Goal: Feedback & Contribution: Contribute content

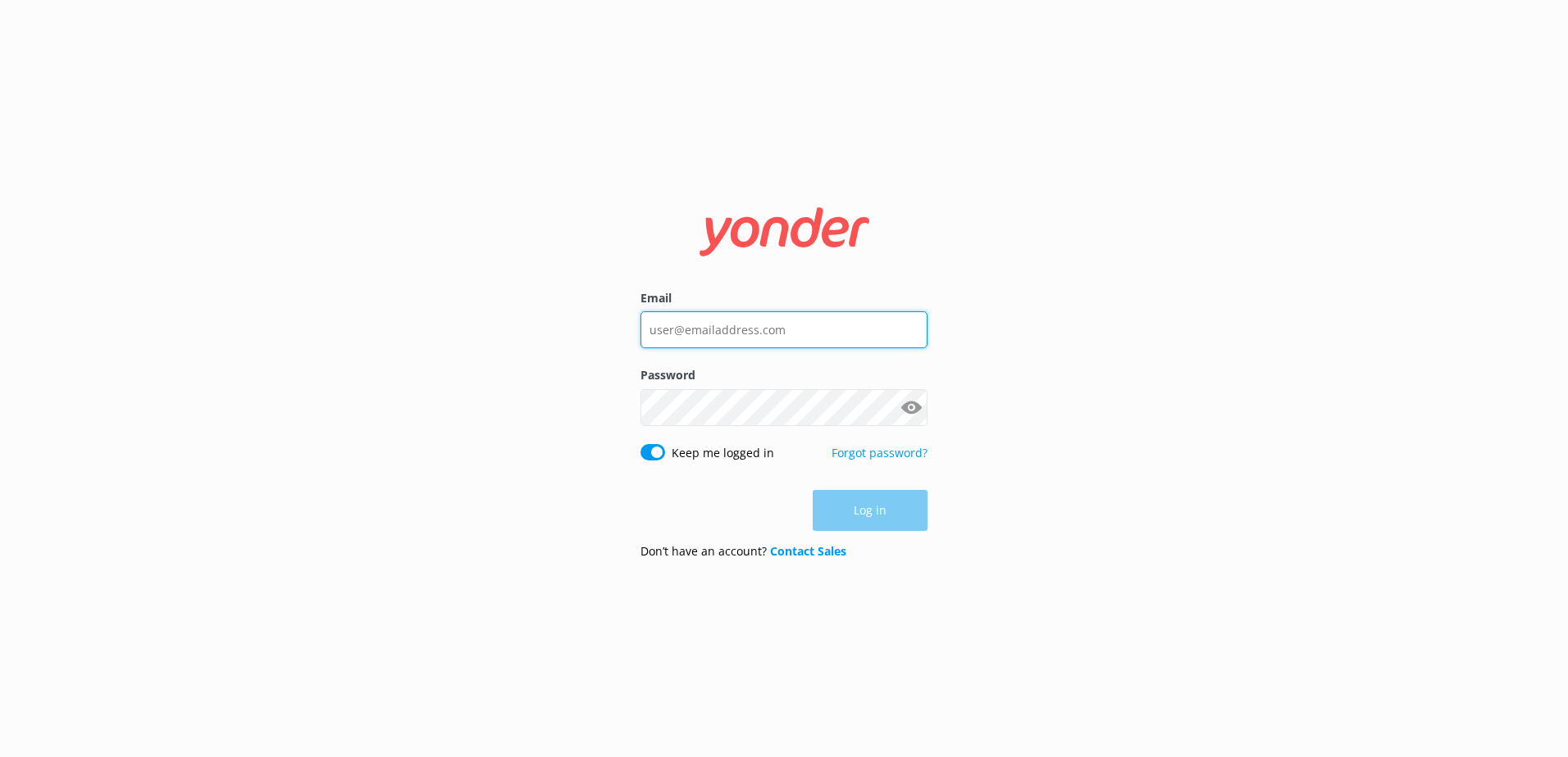
click at [734, 339] on input "Email" at bounding box center [784, 330] width 287 height 37
type input "[EMAIL_ADDRESS][DOMAIN_NAME]"
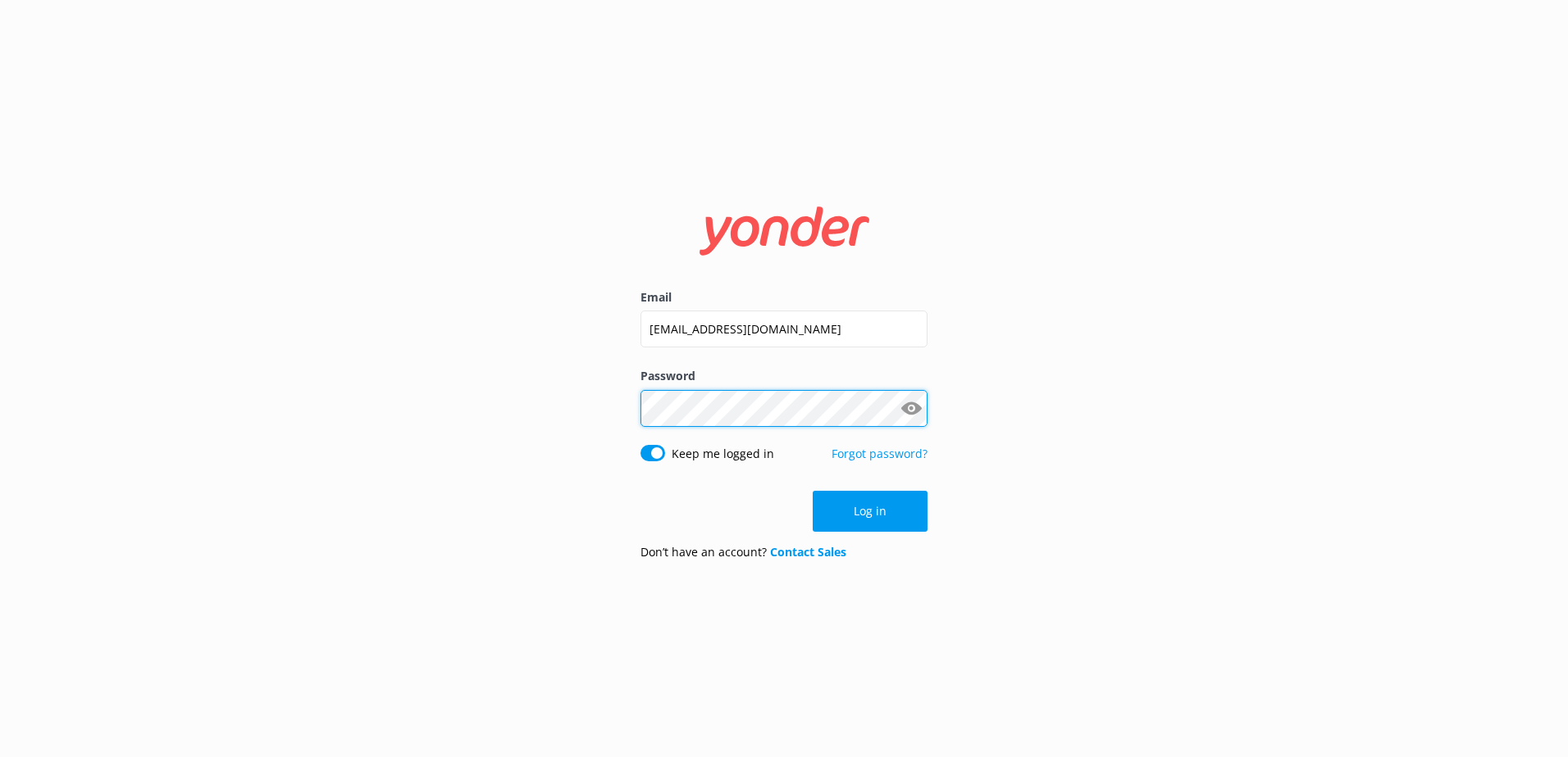
click button "Log in" at bounding box center [869, 511] width 115 height 41
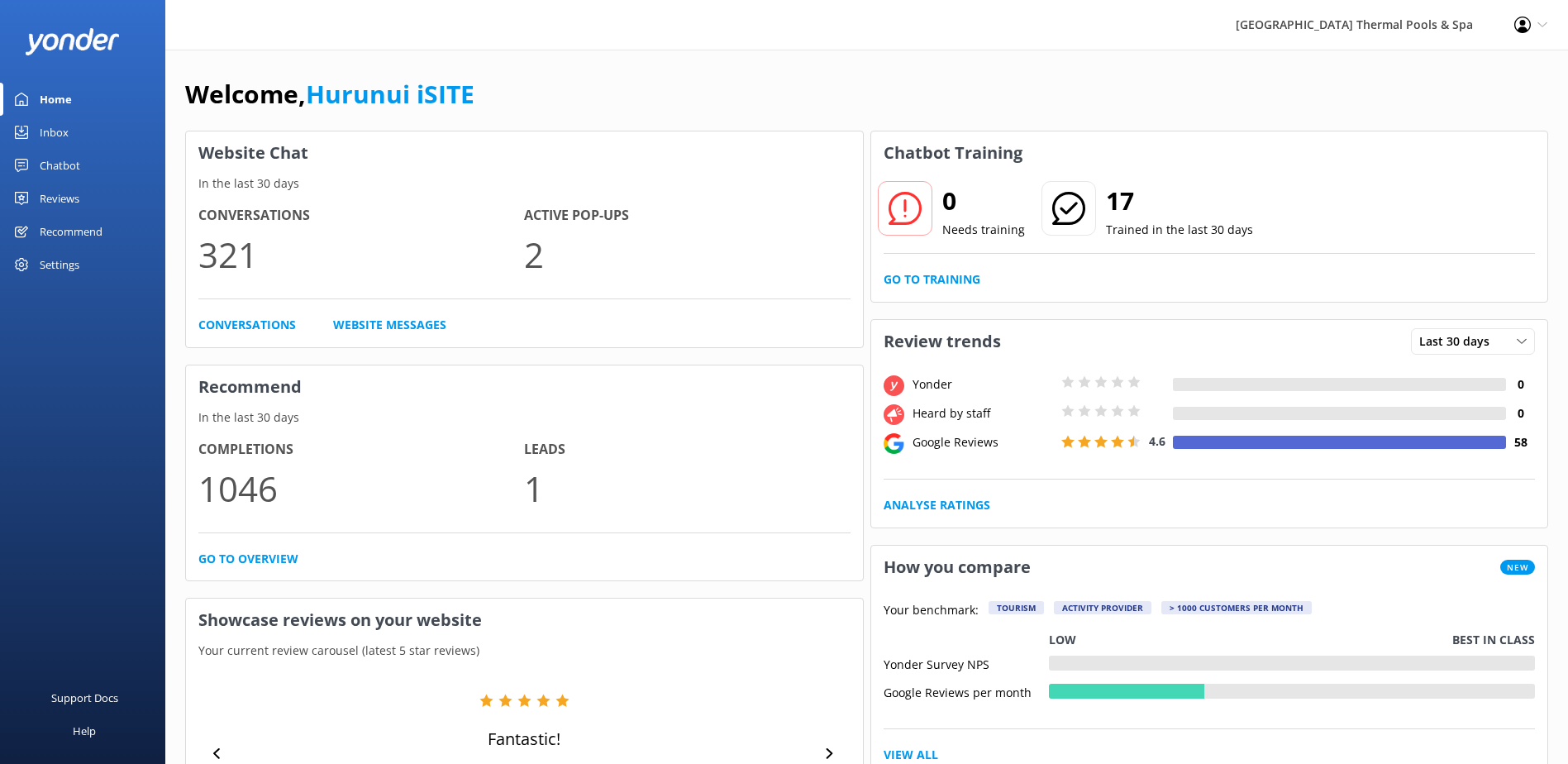
click at [72, 120] on link "Inbox" at bounding box center [83, 132] width 165 height 33
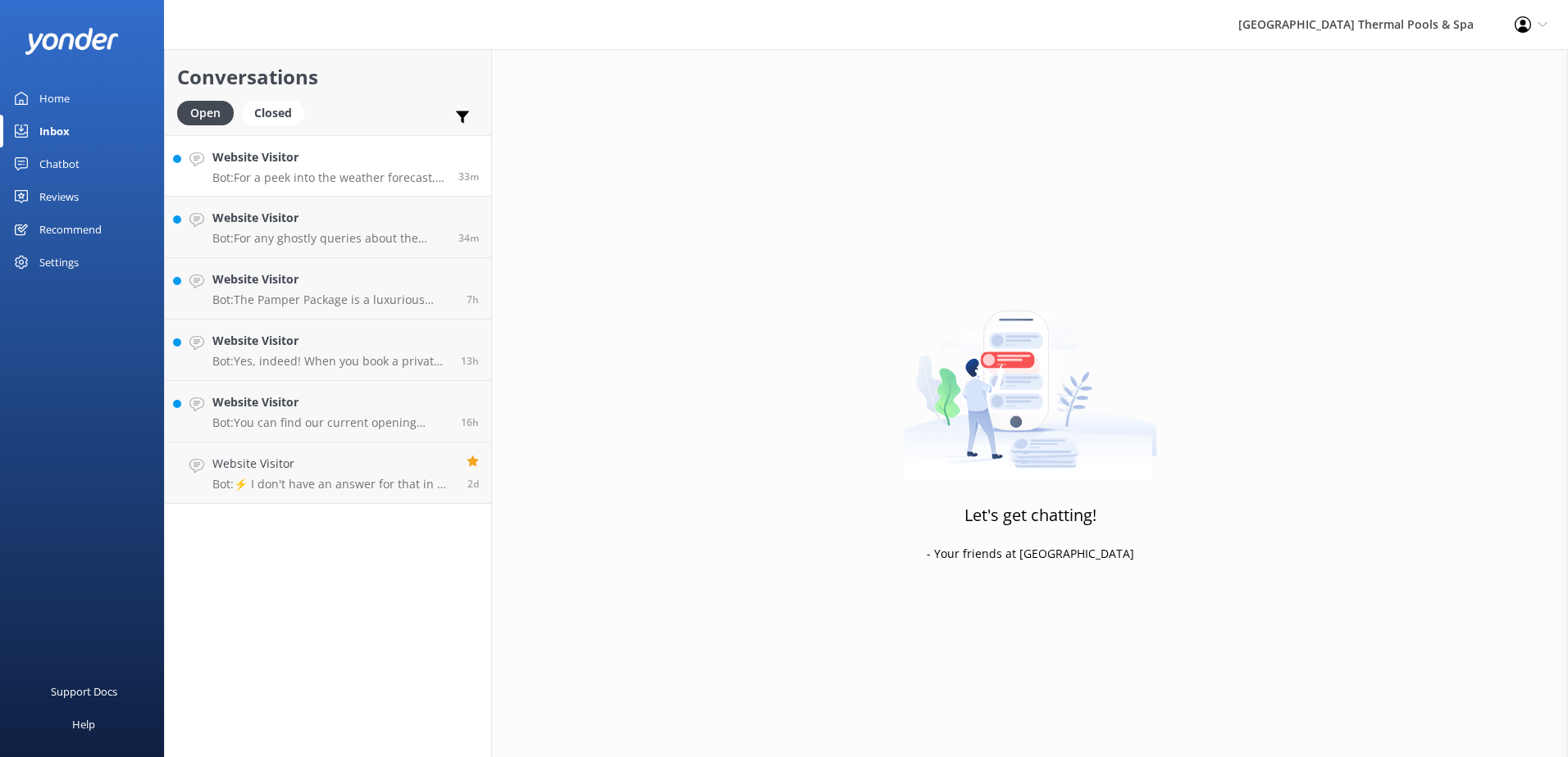
click at [289, 164] on h4 "Website Visitor" at bounding box center [329, 157] width 234 height 18
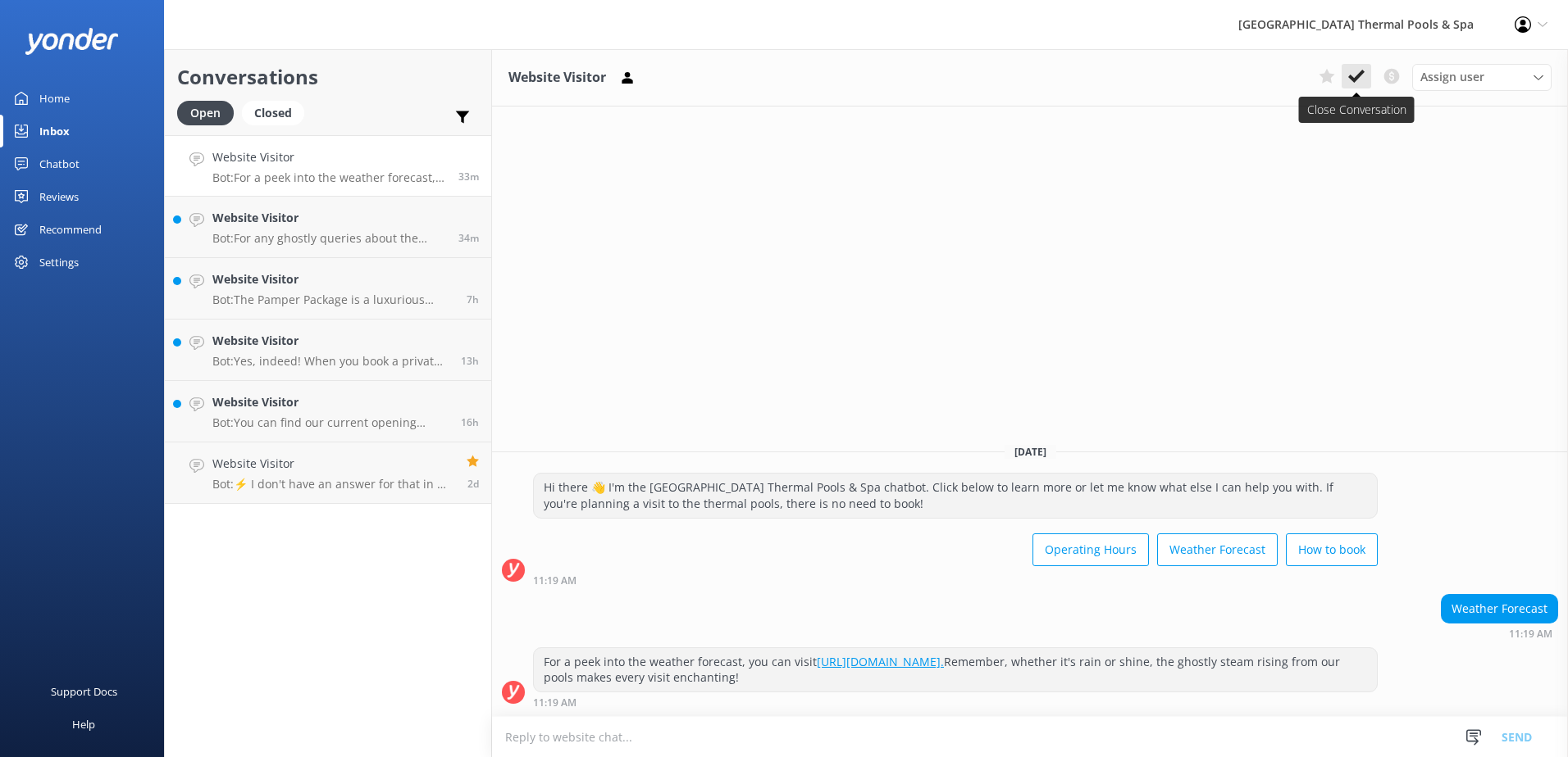
click at [1365, 85] on button at bounding box center [1356, 75] width 30 height 24
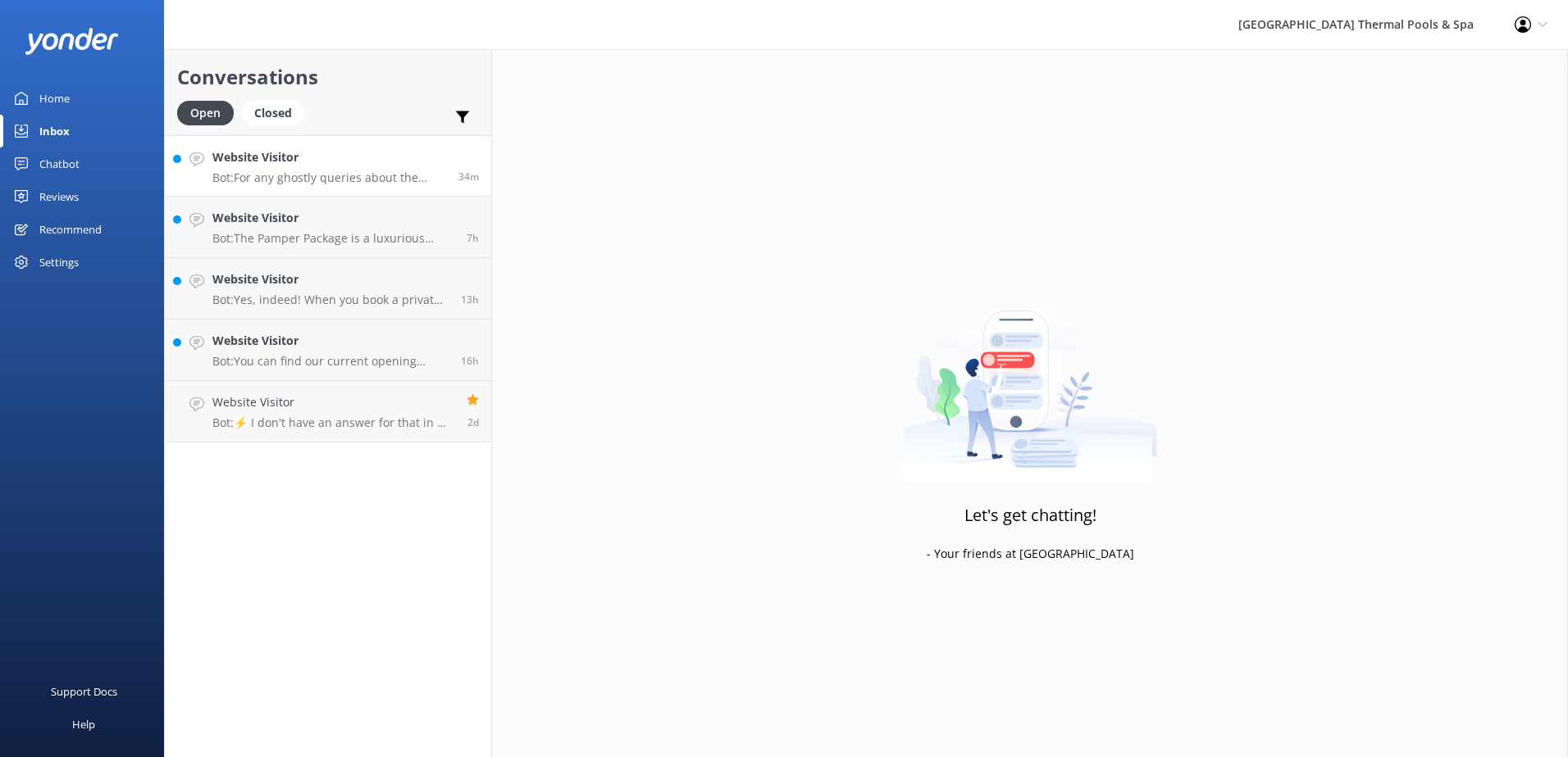
click at [361, 179] on p "Bot: For any ghostly queries about the Resident Ratepayer membership, please em…" at bounding box center [329, 177] width 234 height 14
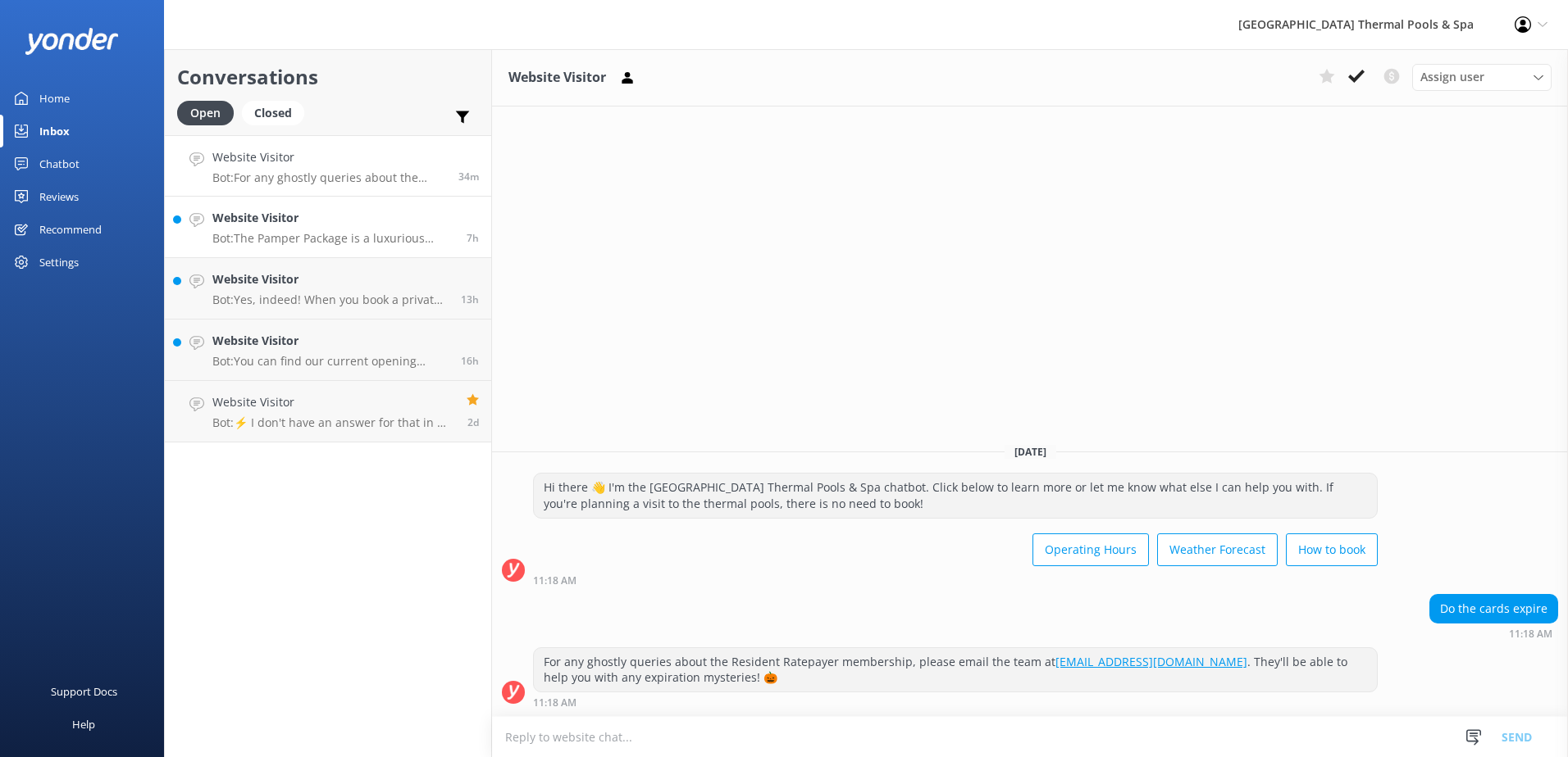
click at [370, 224] on h4 "Website Visitor" at bounding box center [333, 218] width 242 height 18
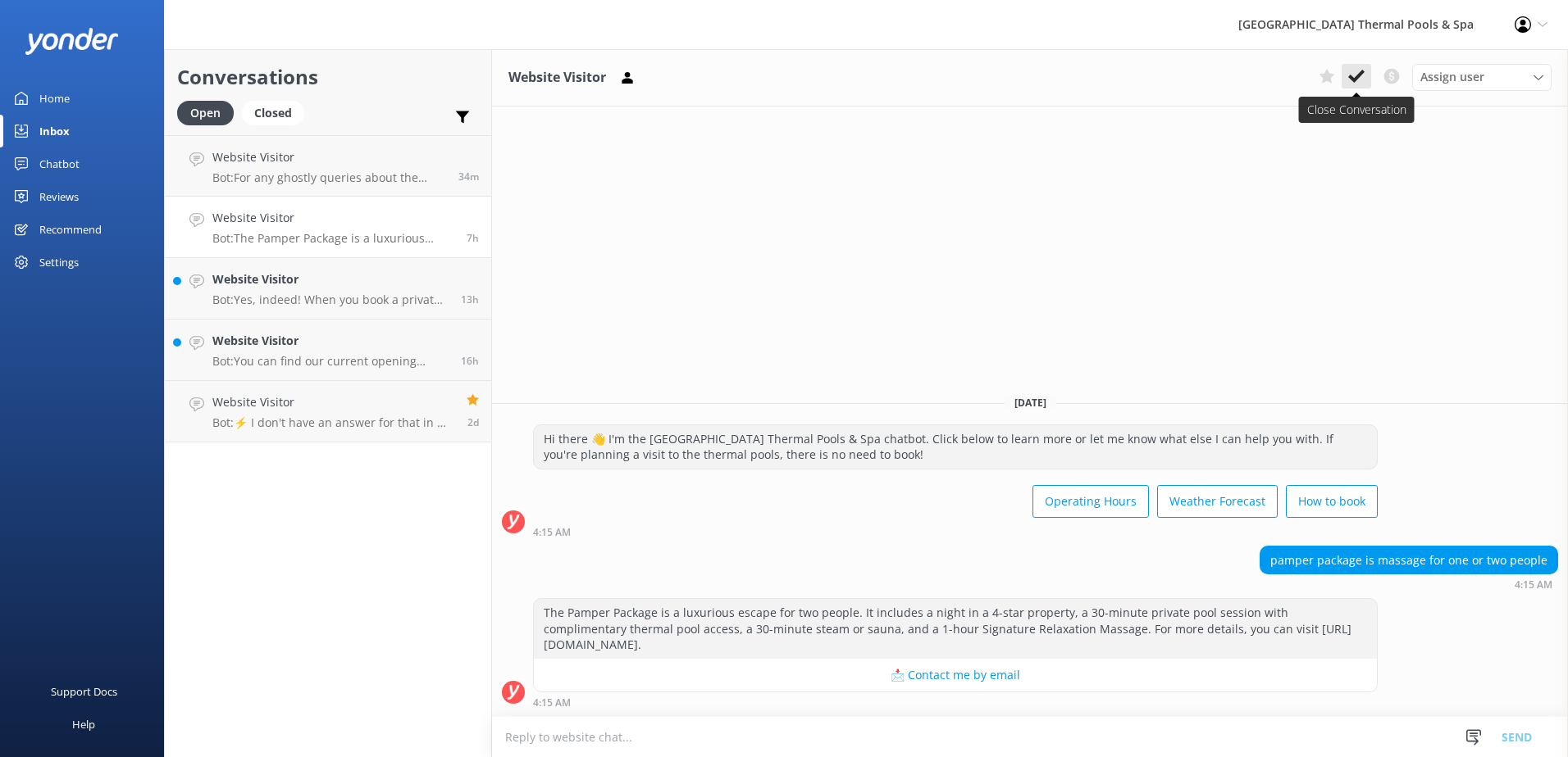
click at [1346, 68] on button at bounding box center [1356, 75] width 30 height 24
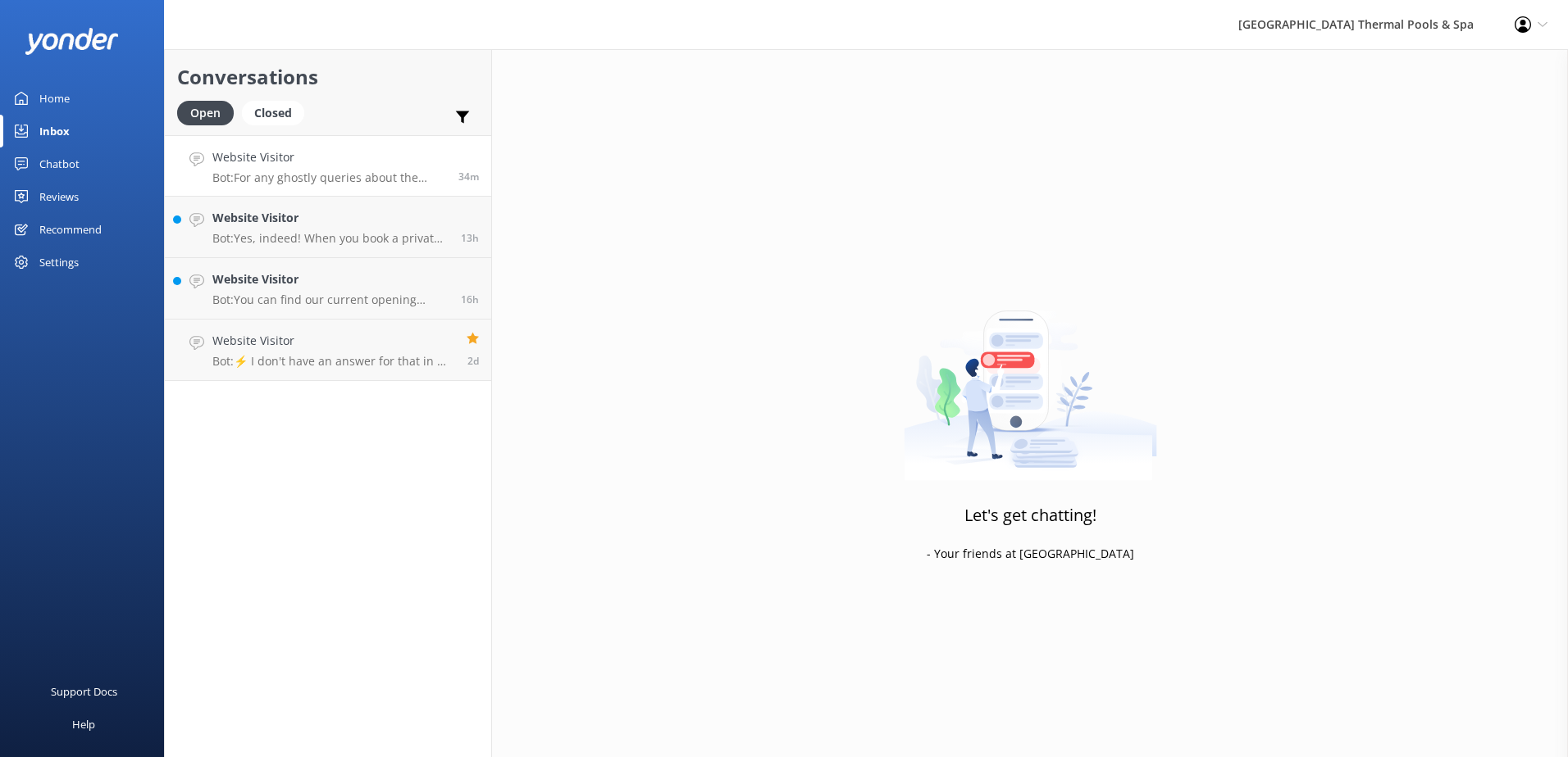
click at [344, 181] on p "Bot: For any ghostly queries about the Resident Ratepayer membership, please em…" at bounding box center [329, 177] width 234 height 14
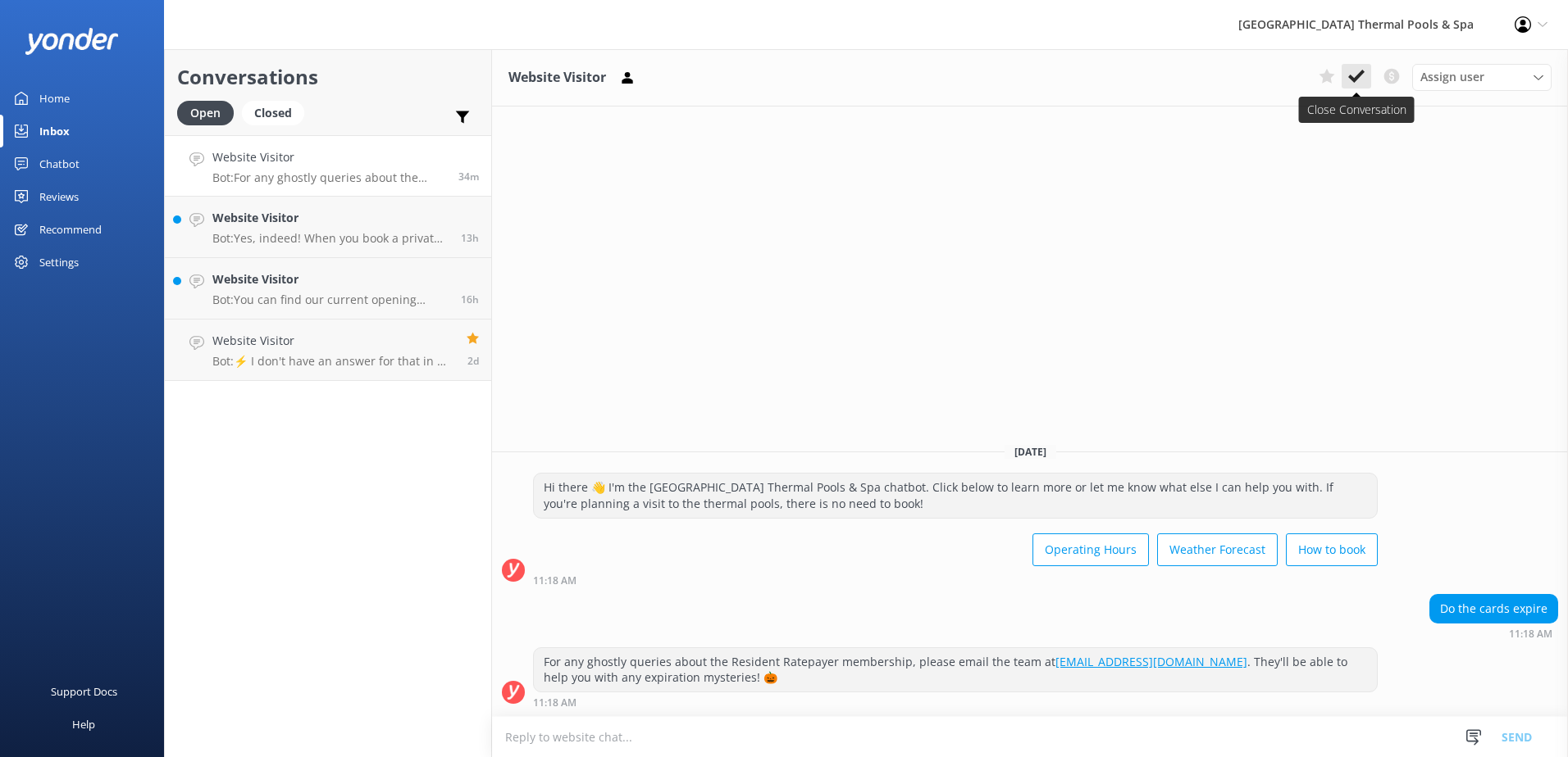
click at [1350, 76] on use at bounding box center [1356, 76] width 16 height 14
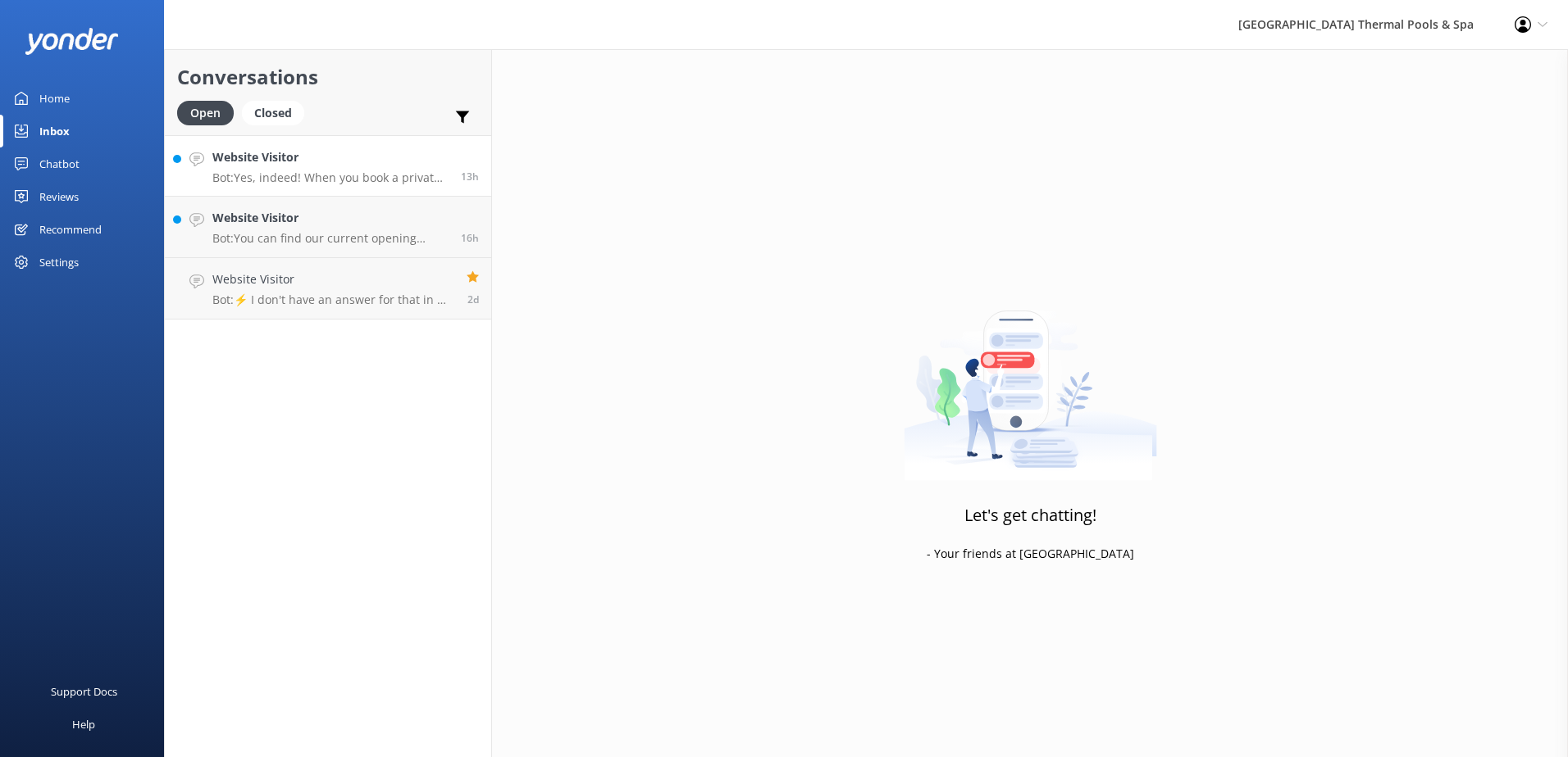
click at [346, 163] on h4 "Website Visitor" at bounding box center [330, 157] width 236 height 18
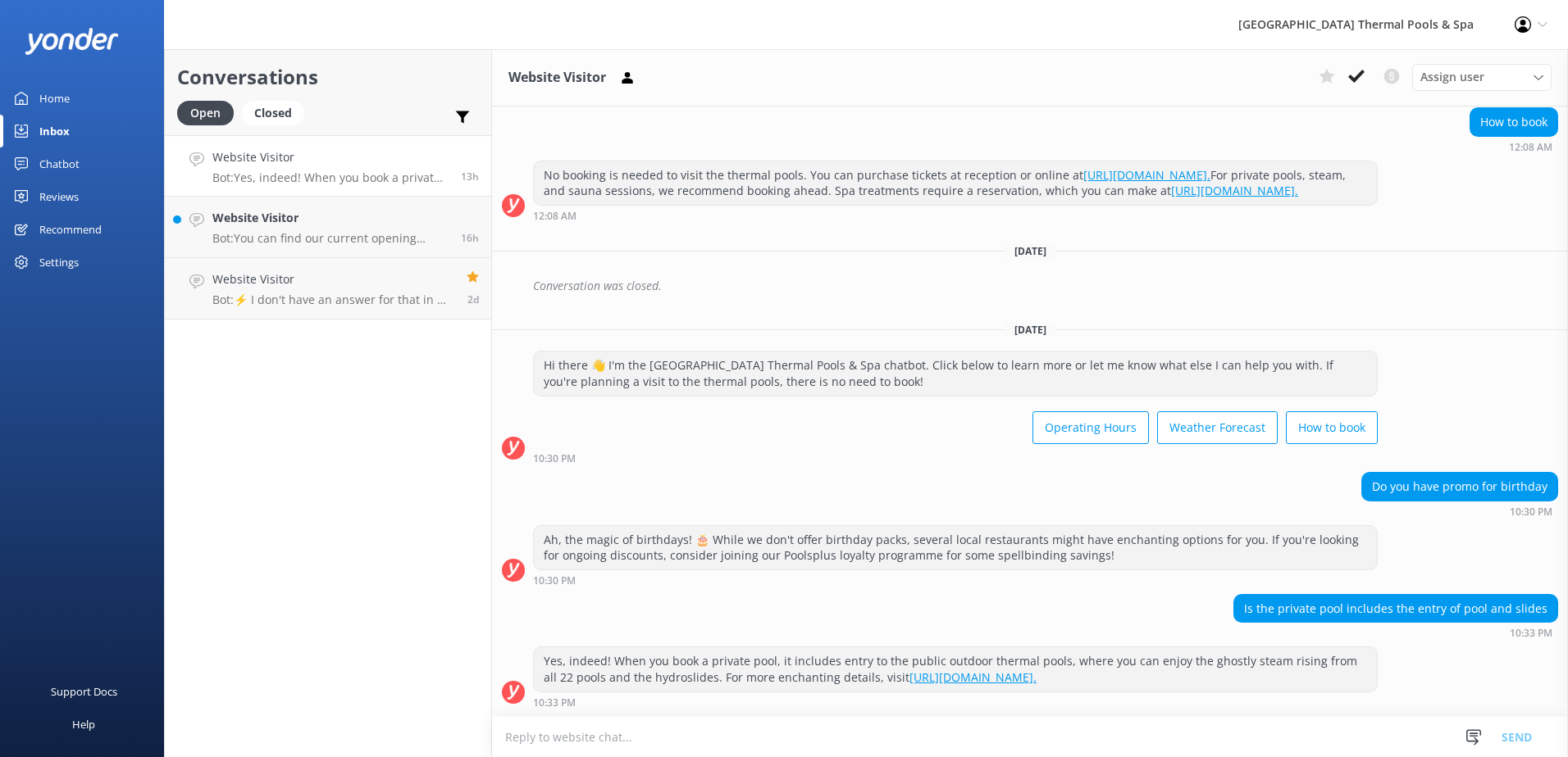
scroll to position [178, 0]
click at [1363, 86] on button at bounding box center [1356, 75] width 30 height 24
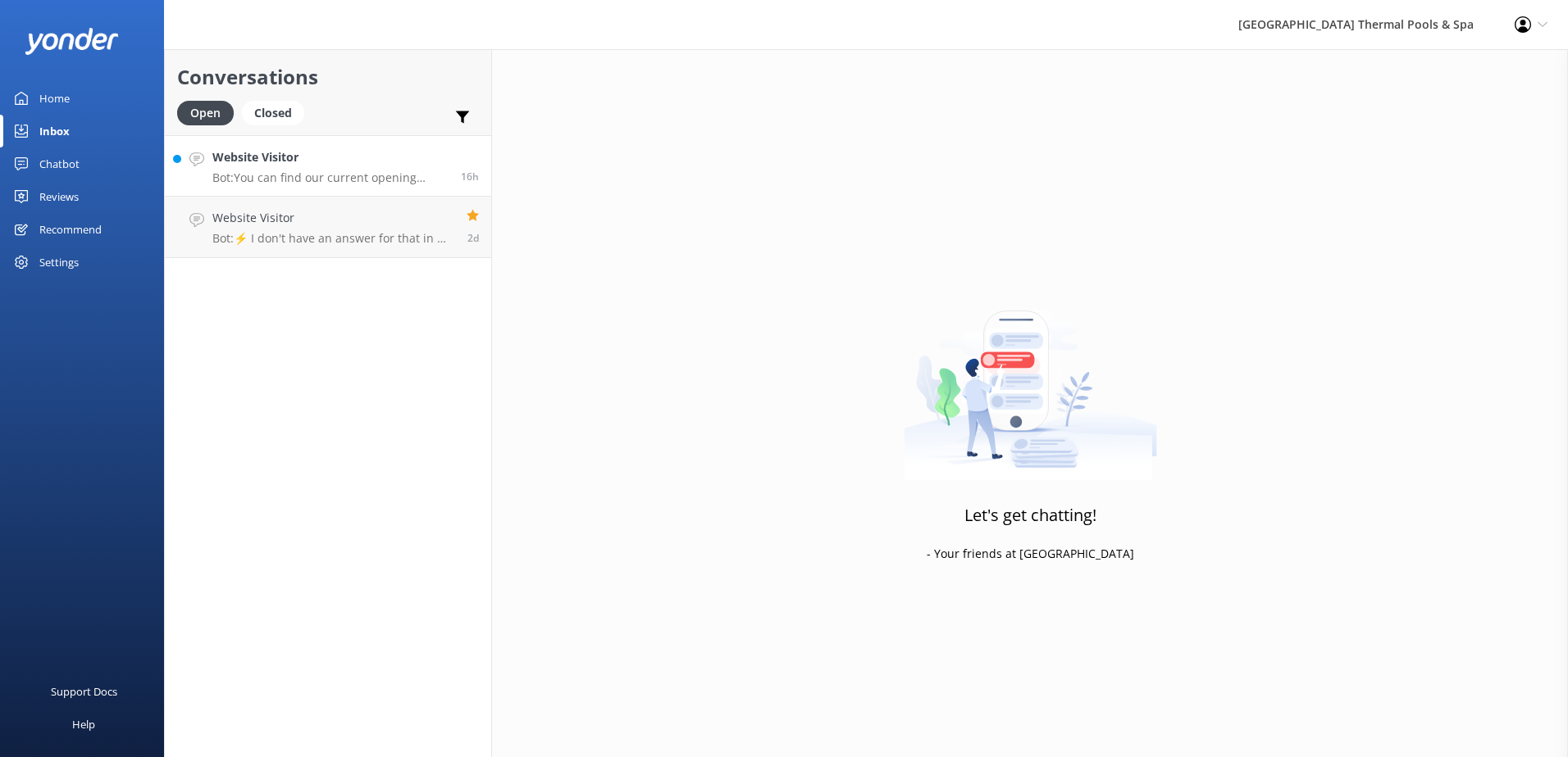
click at [281, 184] on p "Bot: You can find our current opening hours, including during holidays, by visi…" at bounding box center [330, 177] width 236 height 14
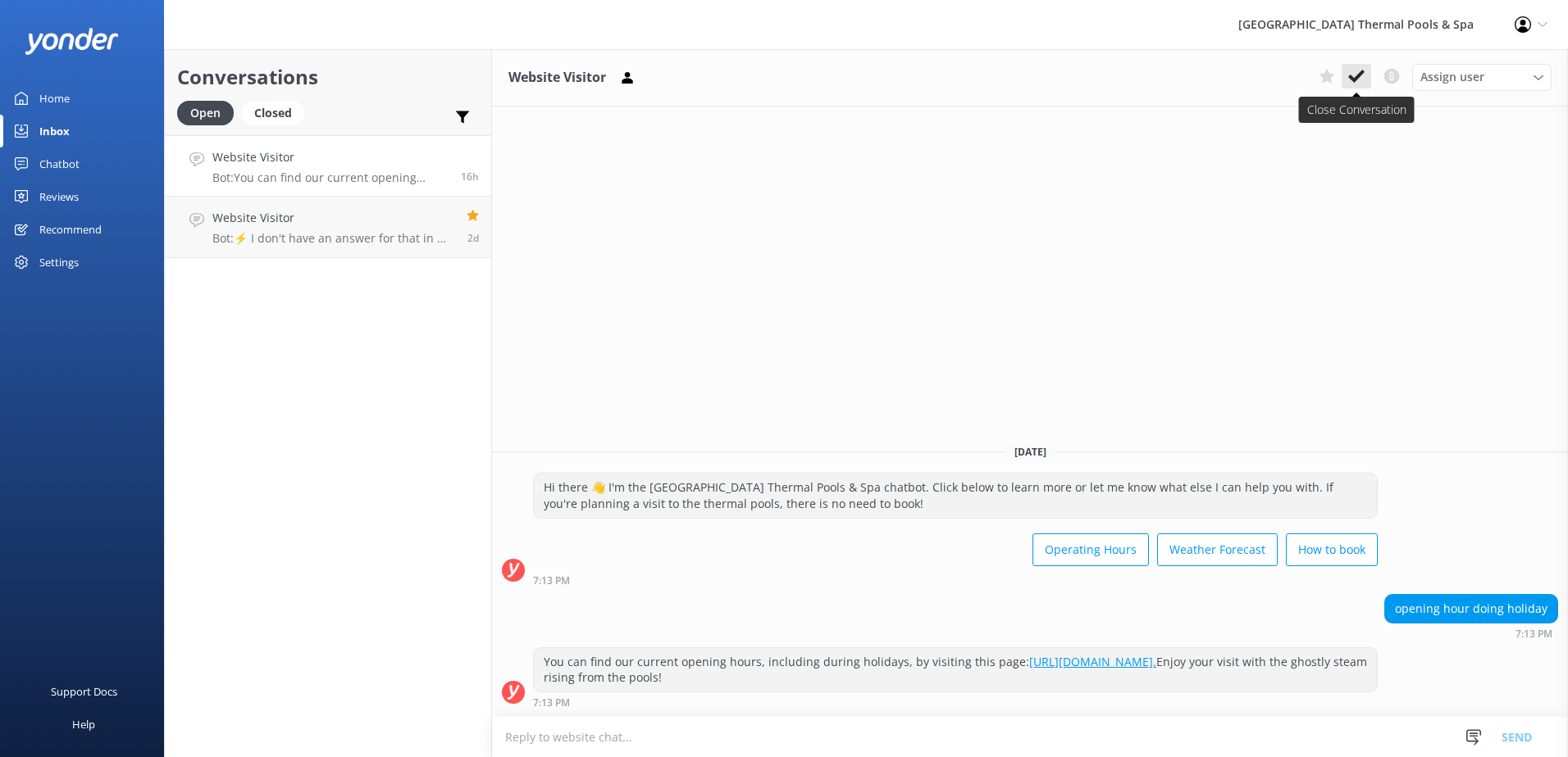
click at [1355, 74] on icon at bounding box center [1356, 76] width 16 height 16
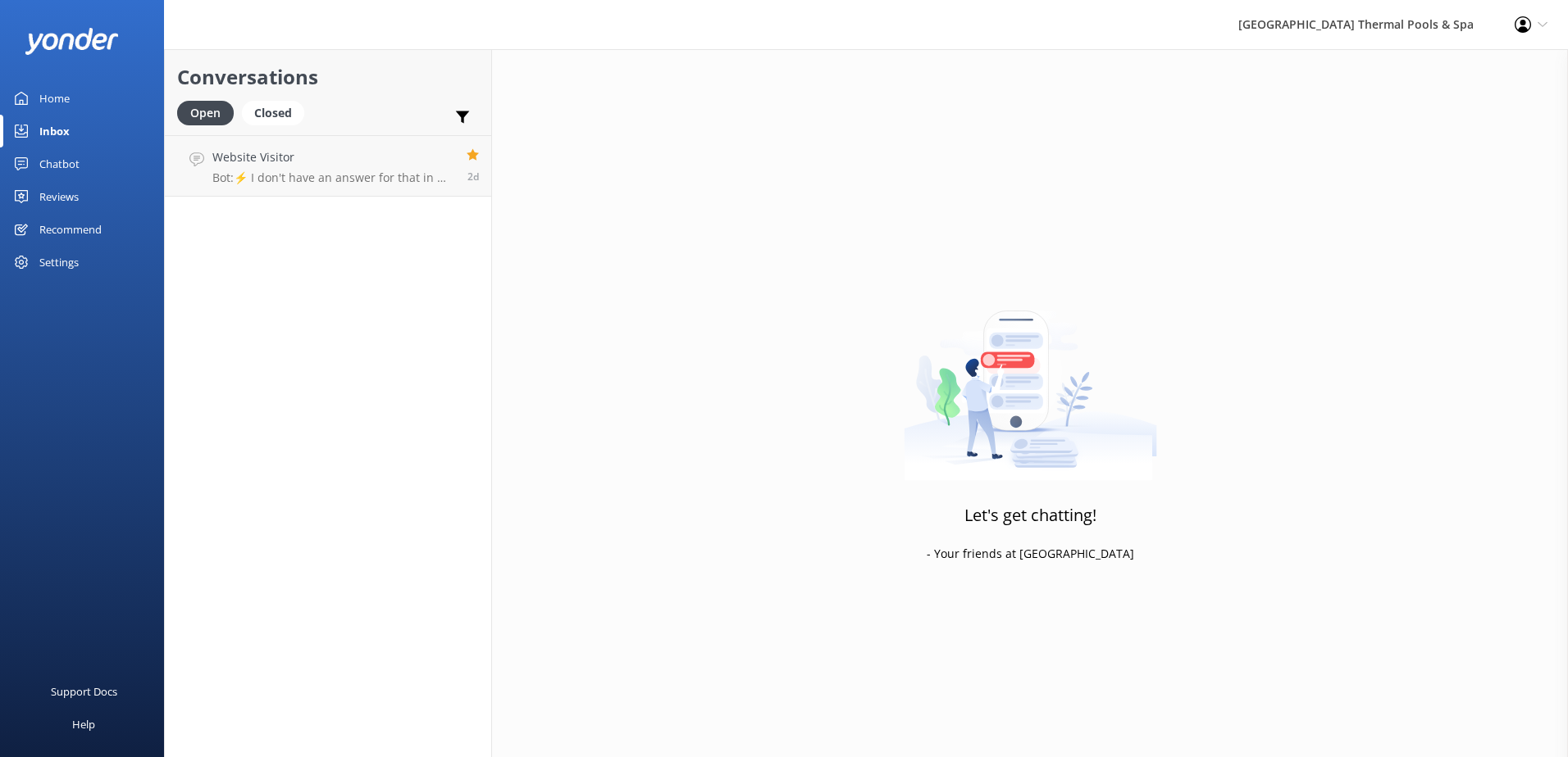
click at [93, 190] on link "Reviews" at bounding box center [82, 197] width 164 height 33
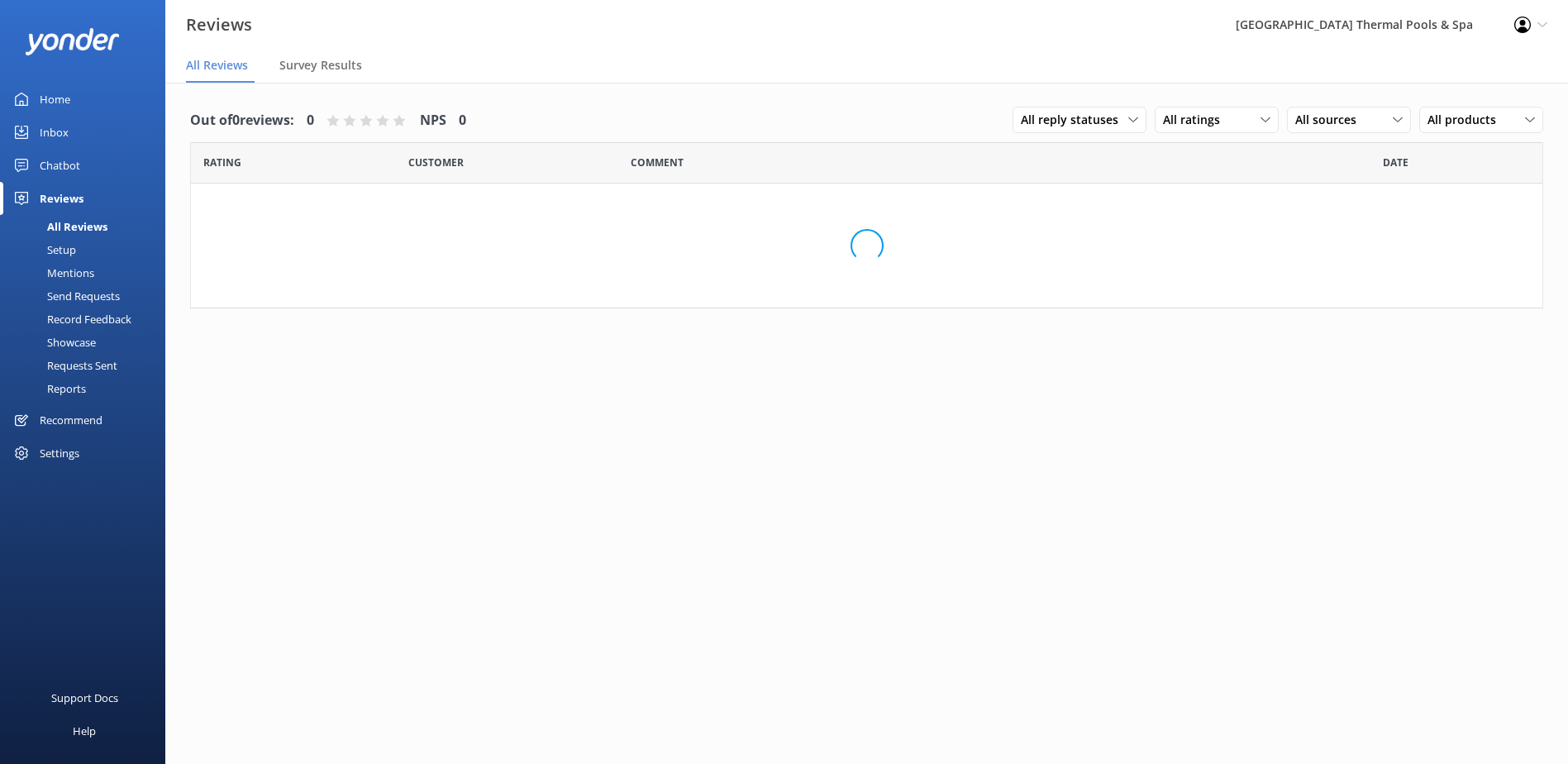
click at [62, 446] on div "Settings" at bounding box center [59, 454] width 40 height 33
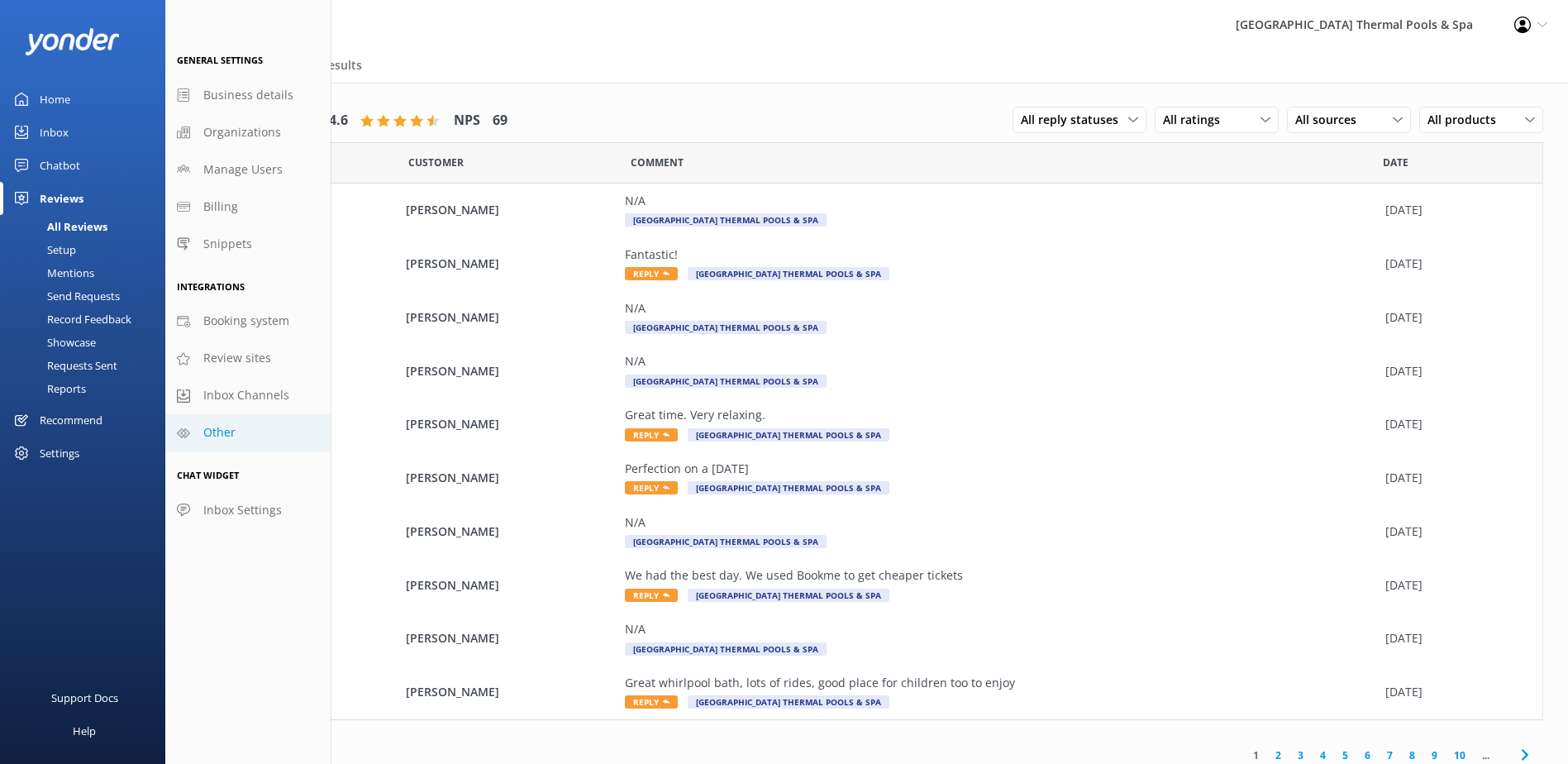
click at [246, 439] on link "Other" at bounding box center [248, 433] width 165 height 37
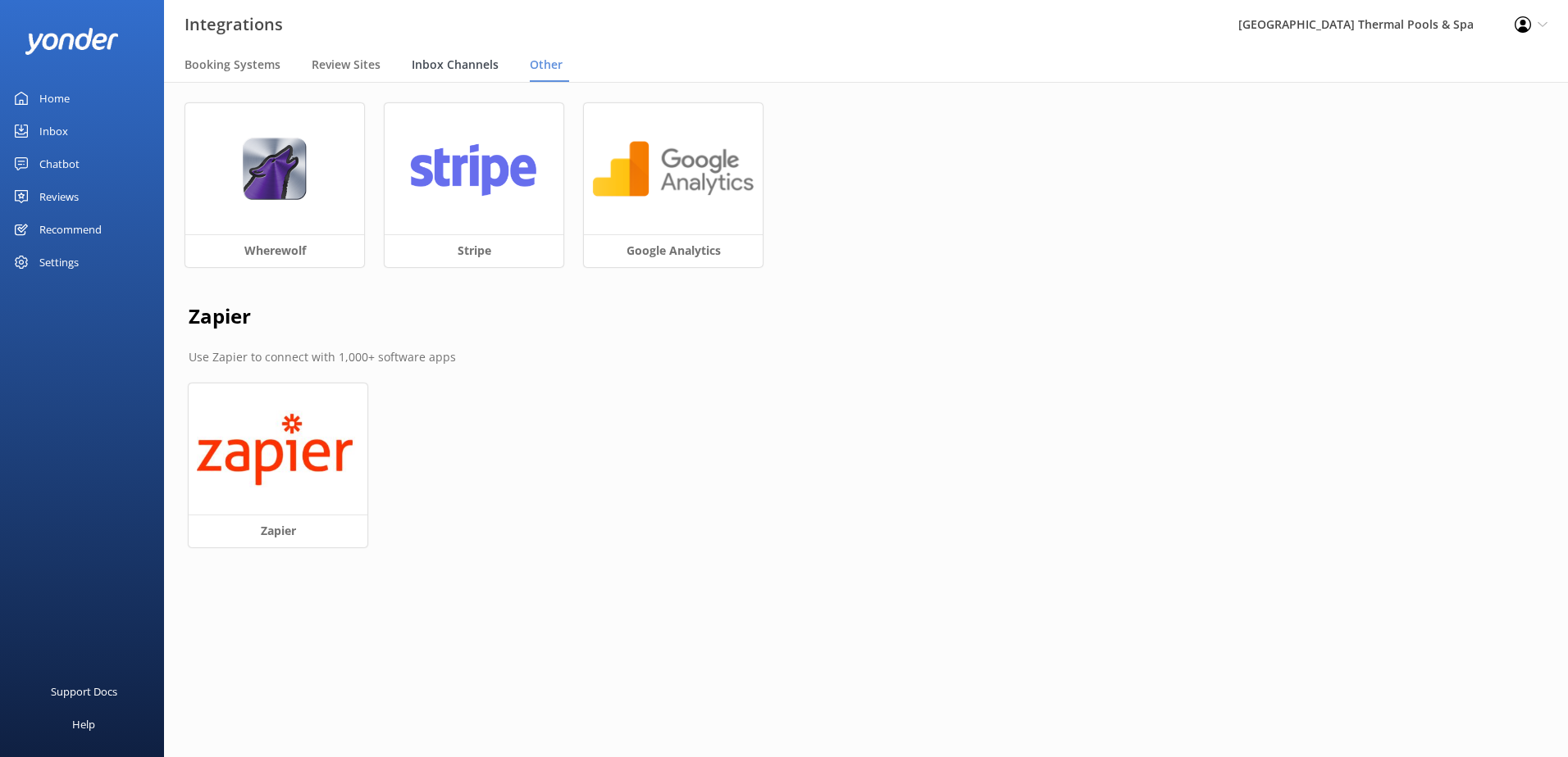
click at [438, 57] on span "Inbox Channels" at bounding box center [455, 65] width 87 height 16
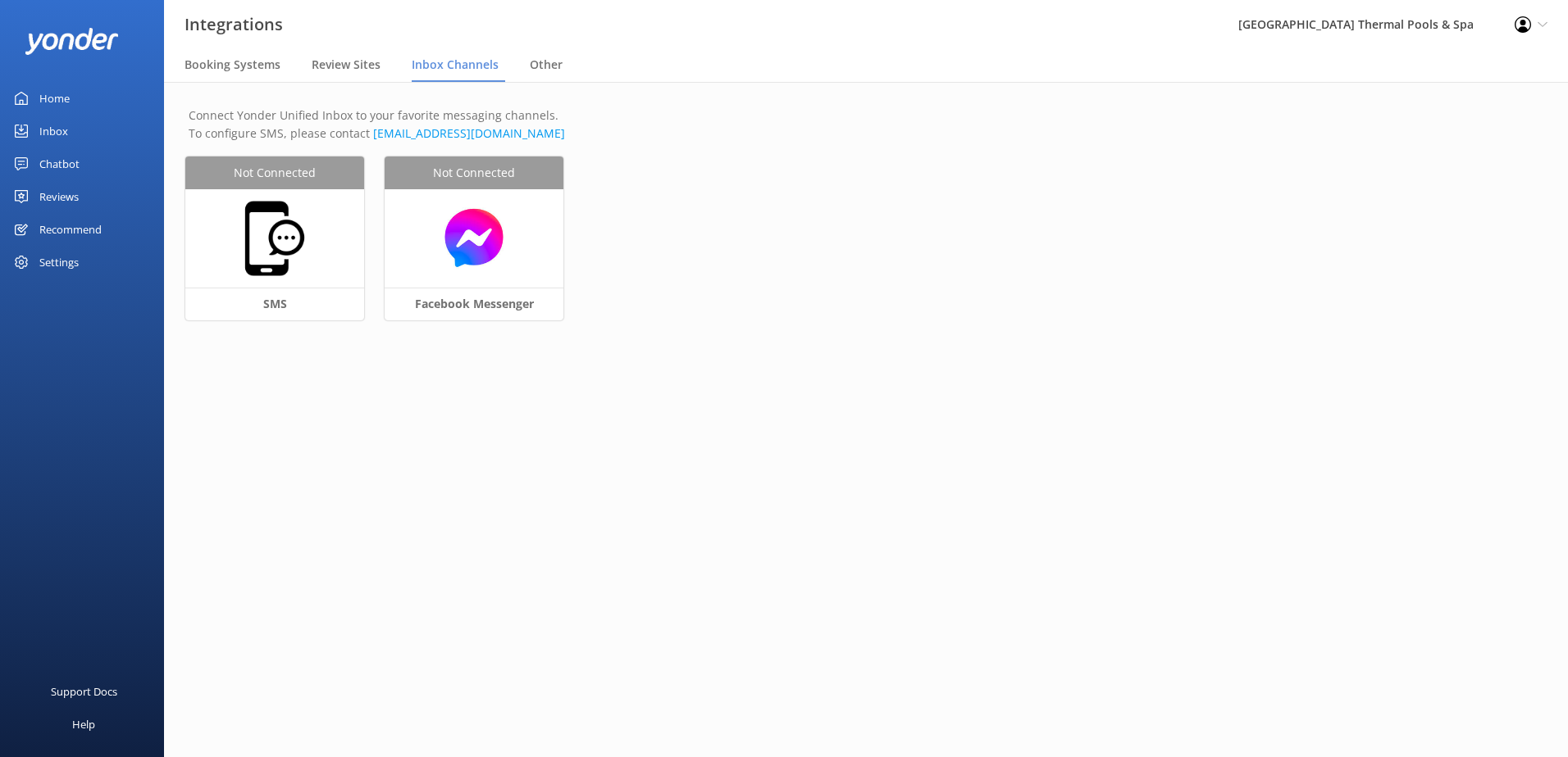
click at [388, 58] on nav "Booking Systems Review Sites Inbox Channels Other" at bounding box center [866, 66] width 1404 height 33
click at [358, 64] on span "Review Sites" at bounding box center [345, 65] width 69 height 16
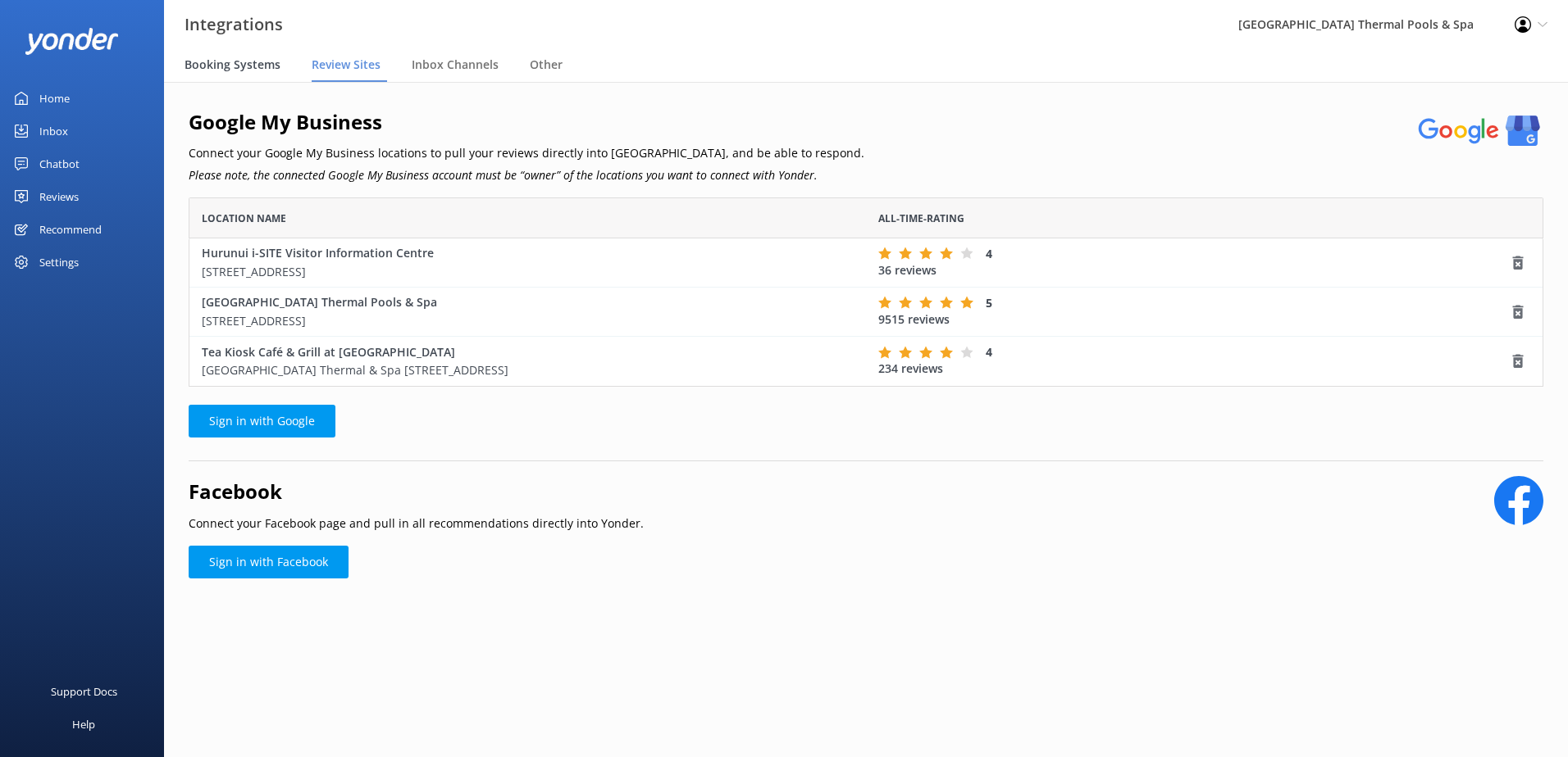
scroll to position [177, 1342]
click at [83, 253] on div "Settings" at bounding box center [82, 262] width 164 height 33
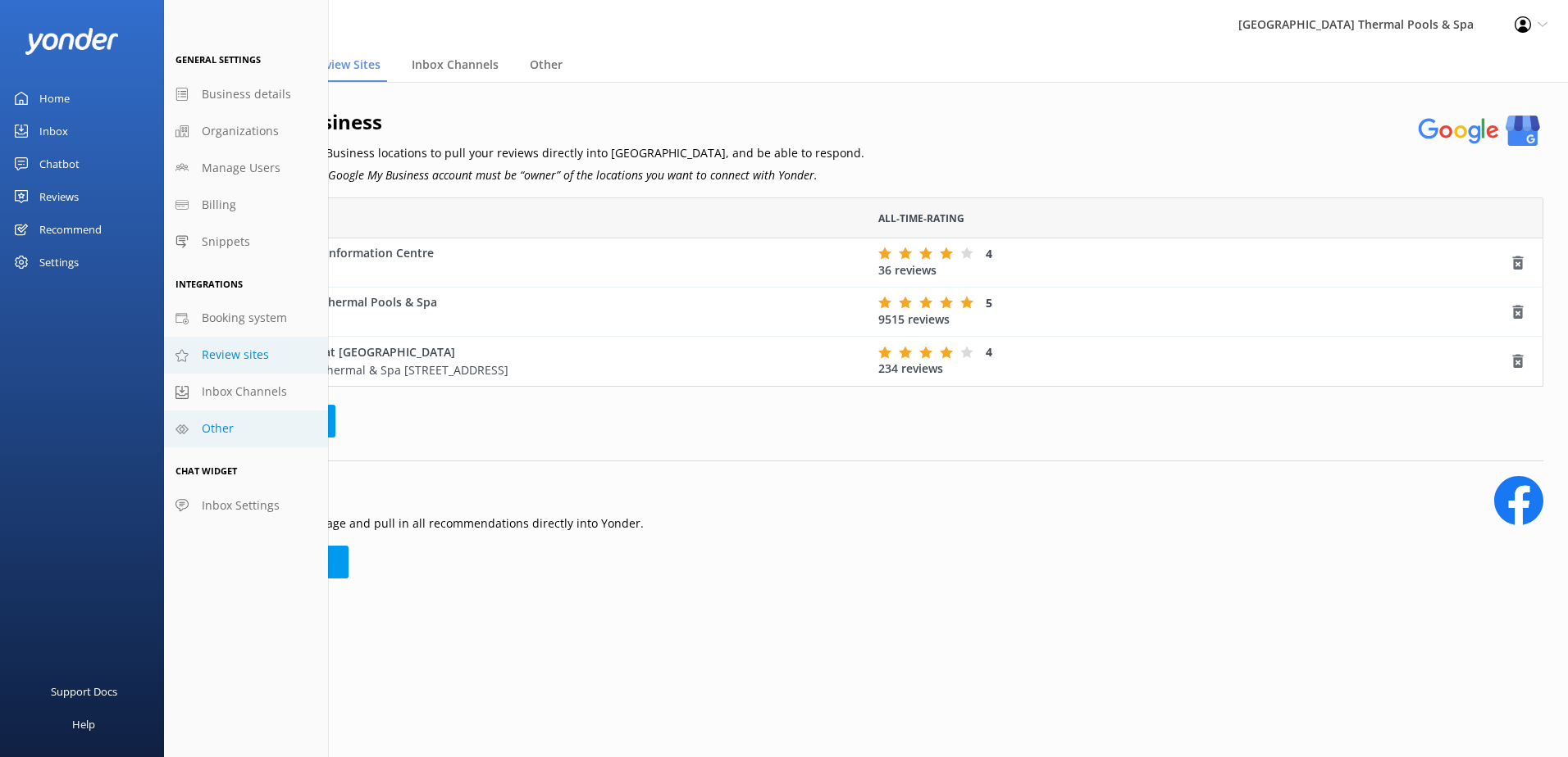
click at [243, 429] on link "Other" at bounding box center [246, 429] width 164 height 37
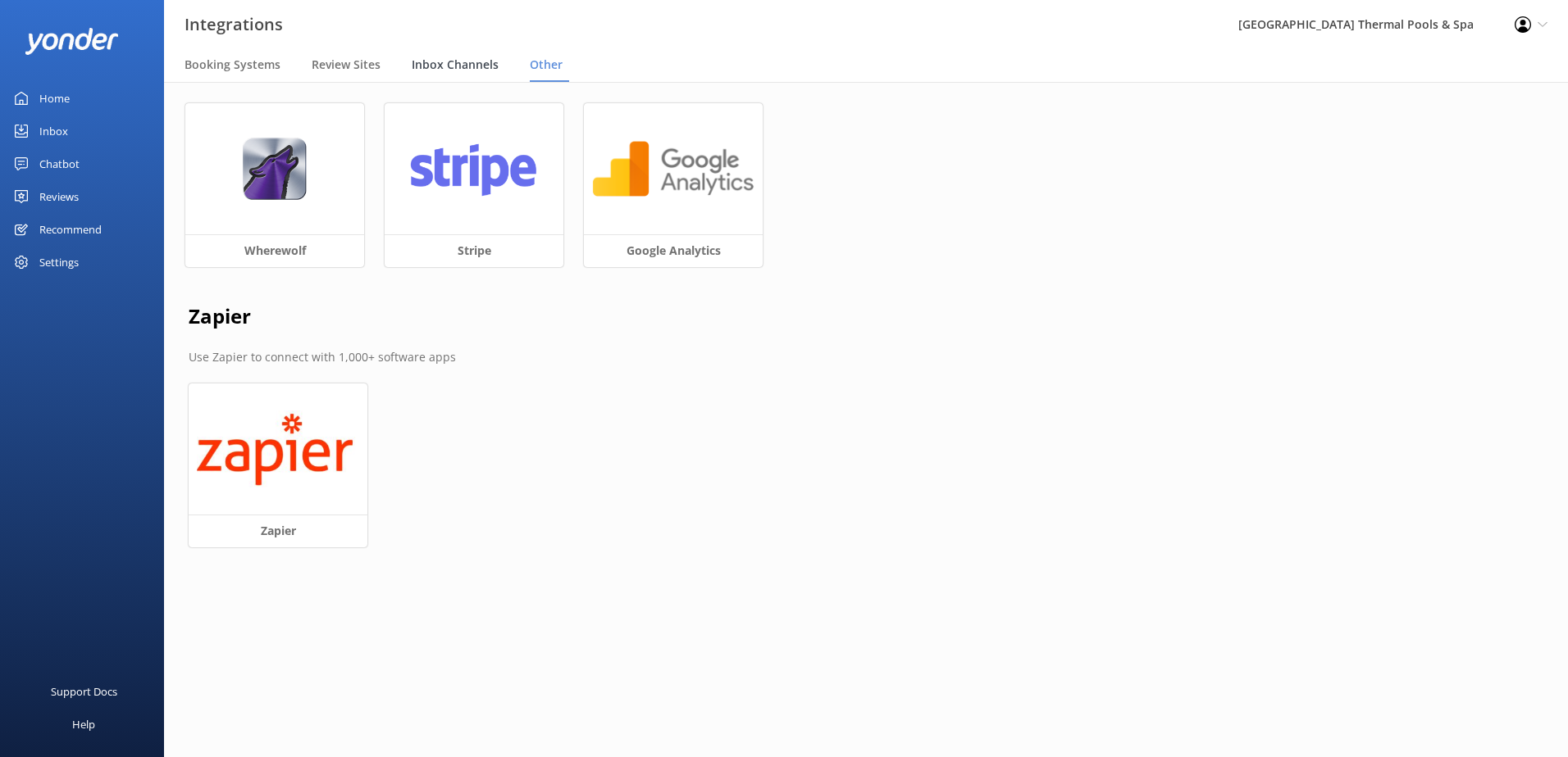
click at [453, 73] on div "Inbox Channels" at bounding box center [458, 66] width 94 height 33
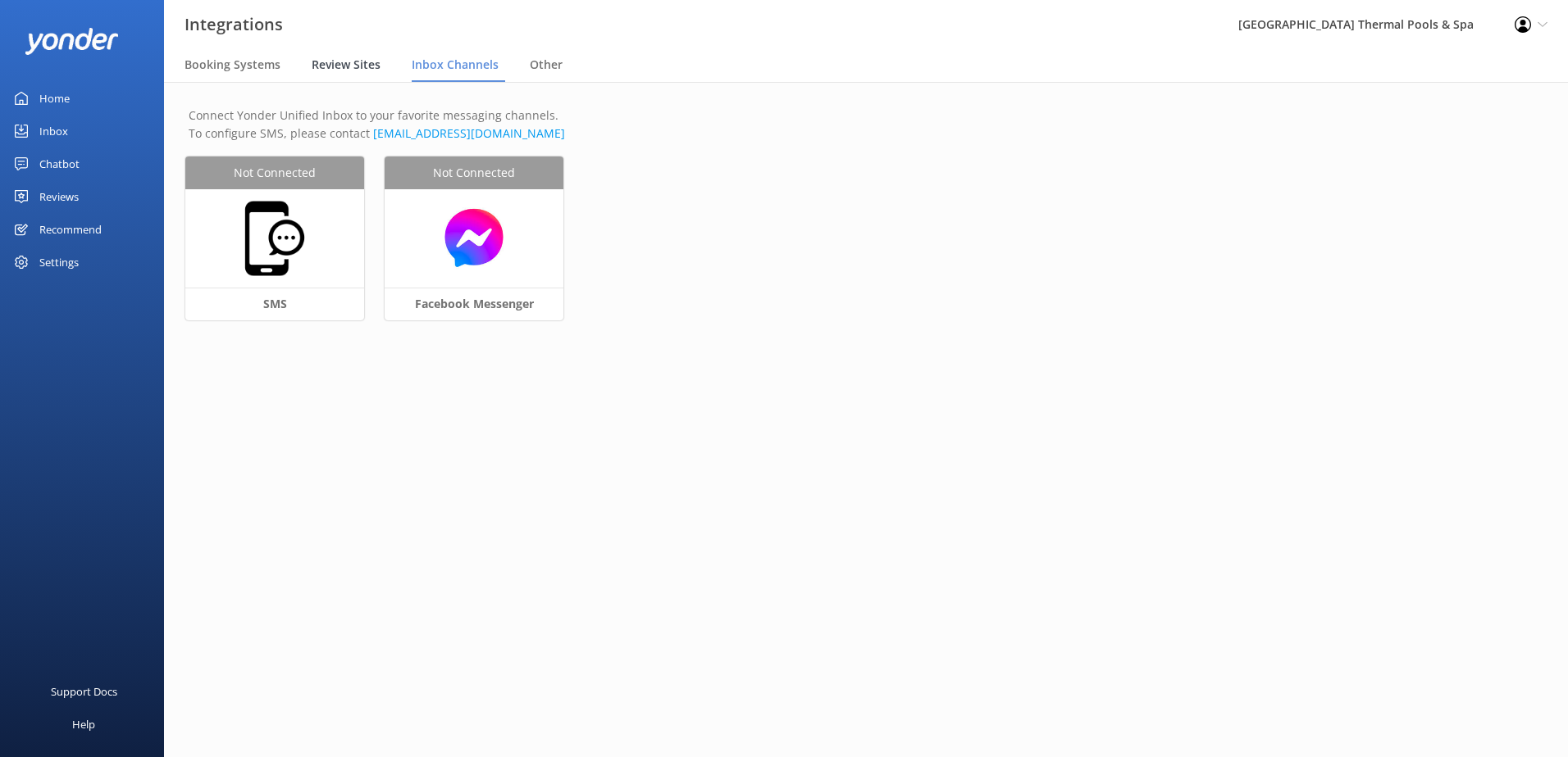
click at [336, 58] on span "Review Sites" at bounding box center [345, 65] width 69 height 16
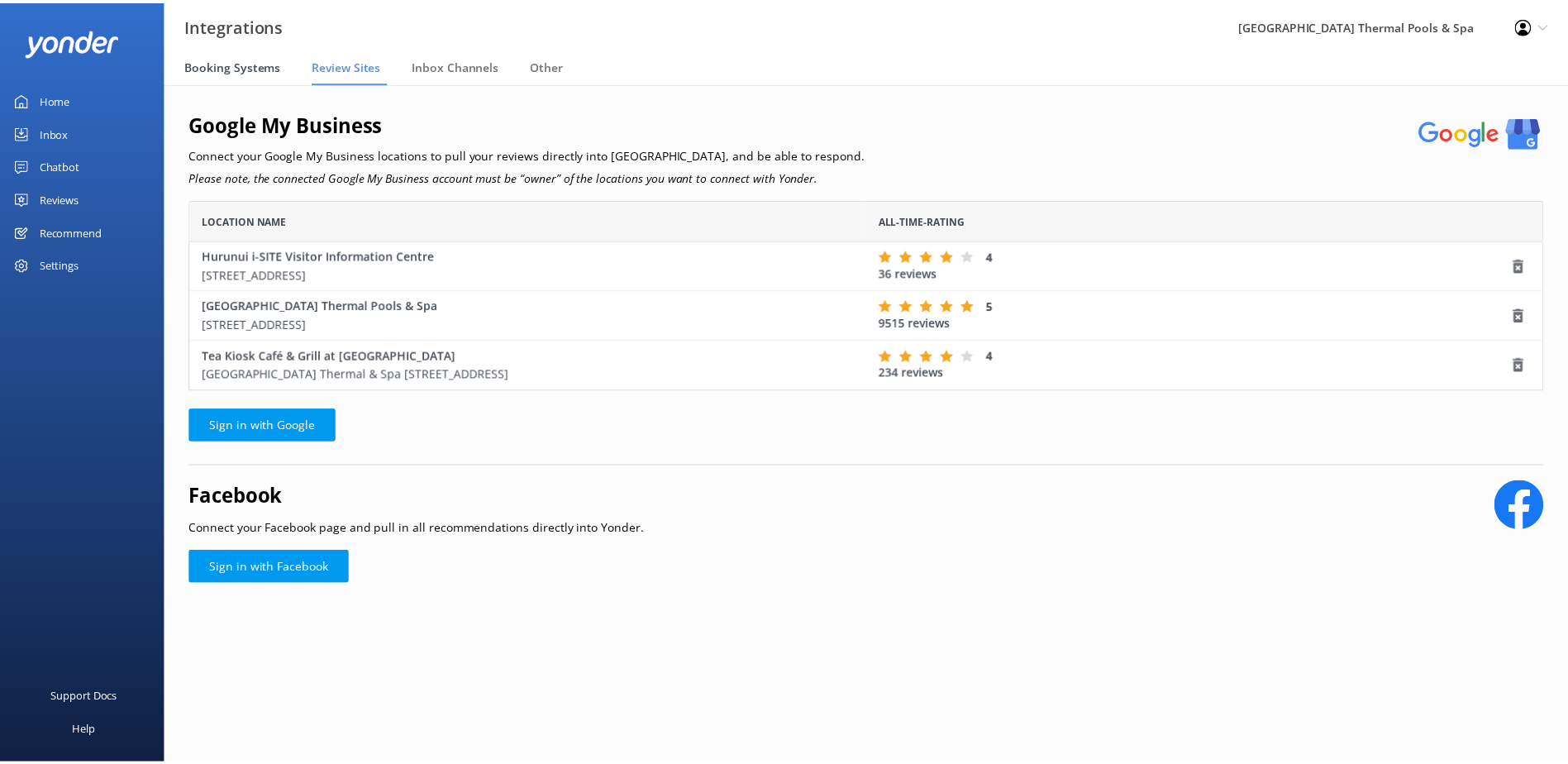
scroll to position [179, 1353]
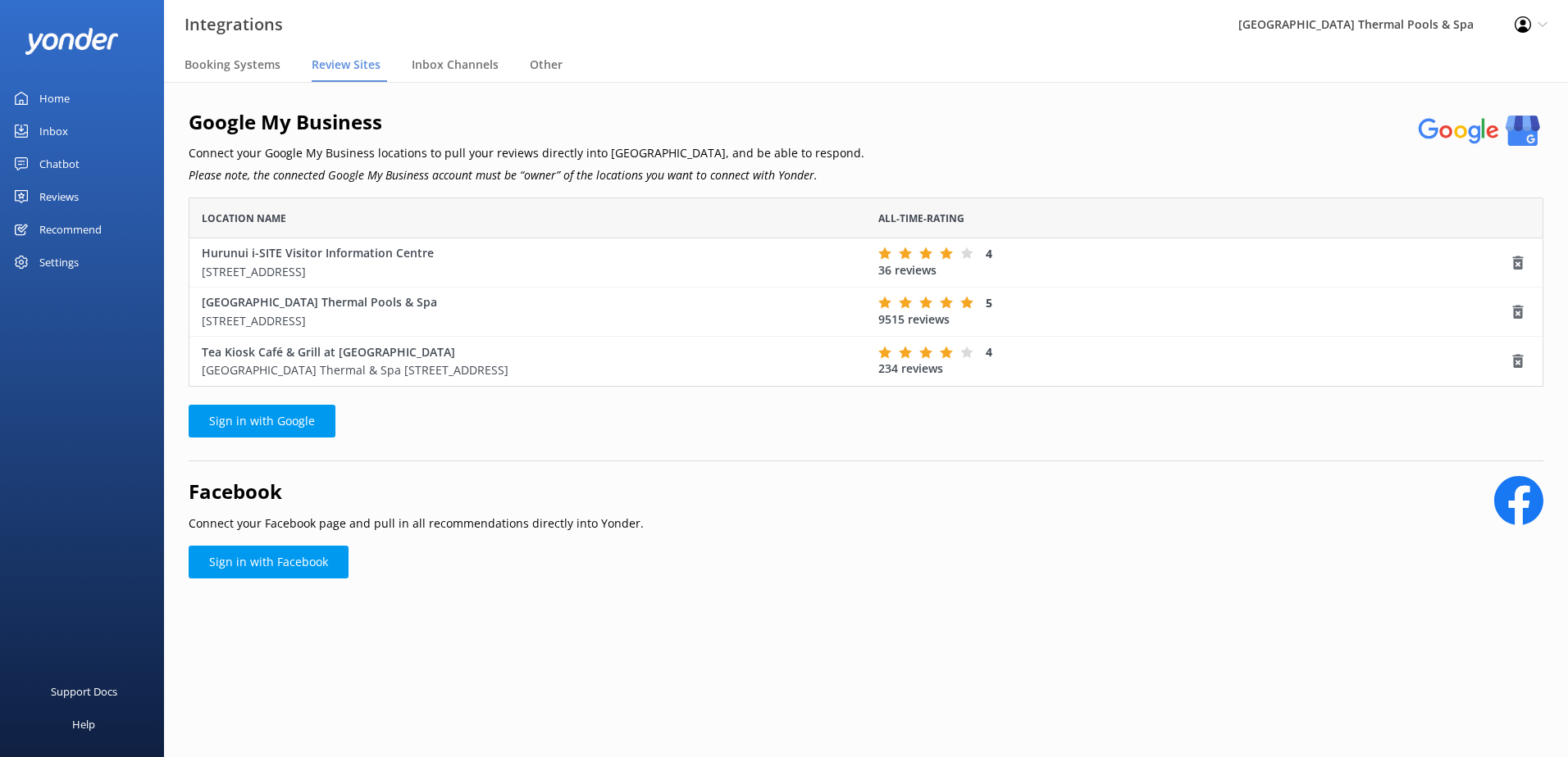
click at [105, 260] on div "Settings" at bounding box center [82, 262] width 164 height 33
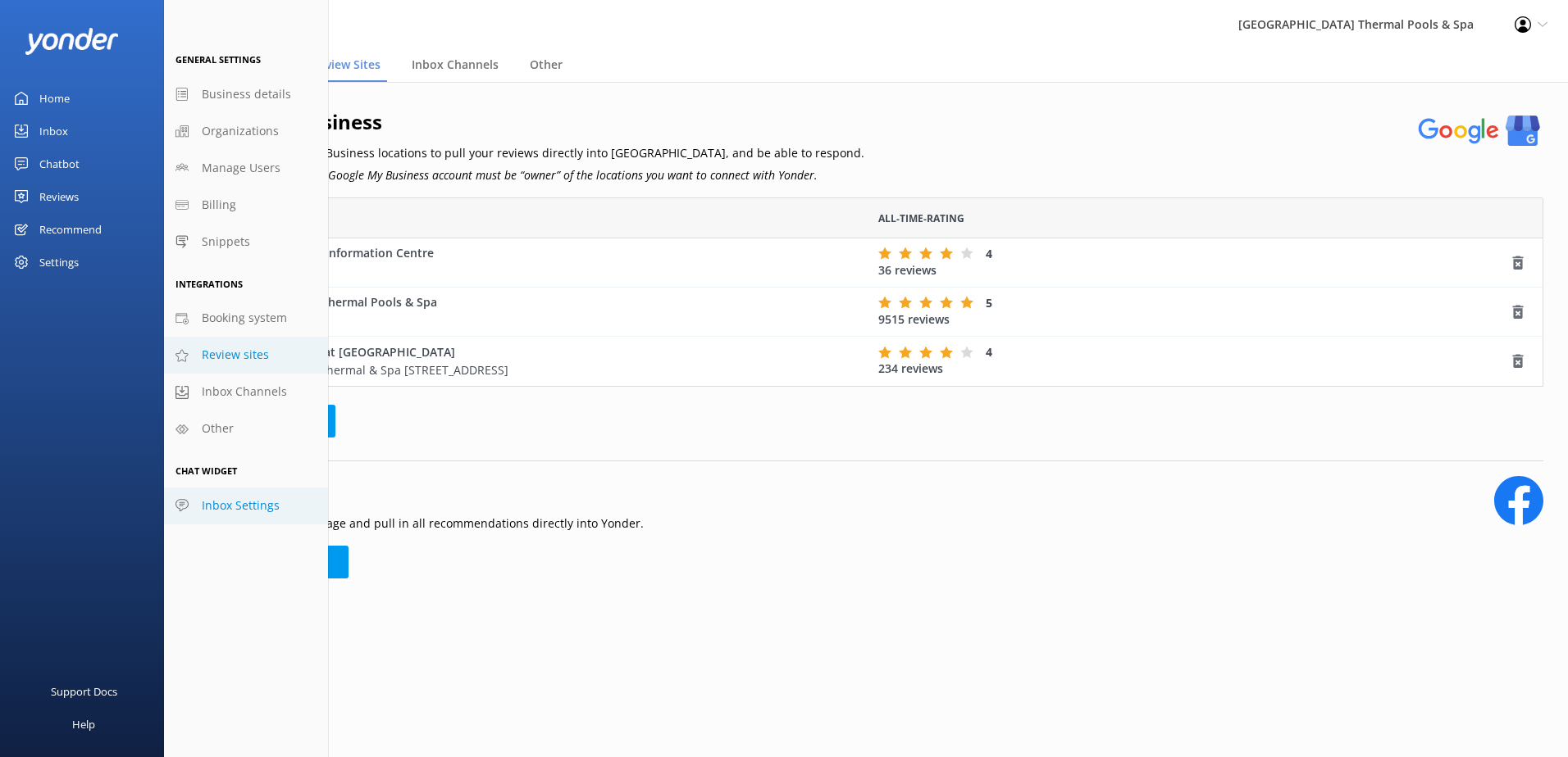
click at [239, 510] on span "Inbox Settings" at bounding box center [240, 505] width 78 height 18
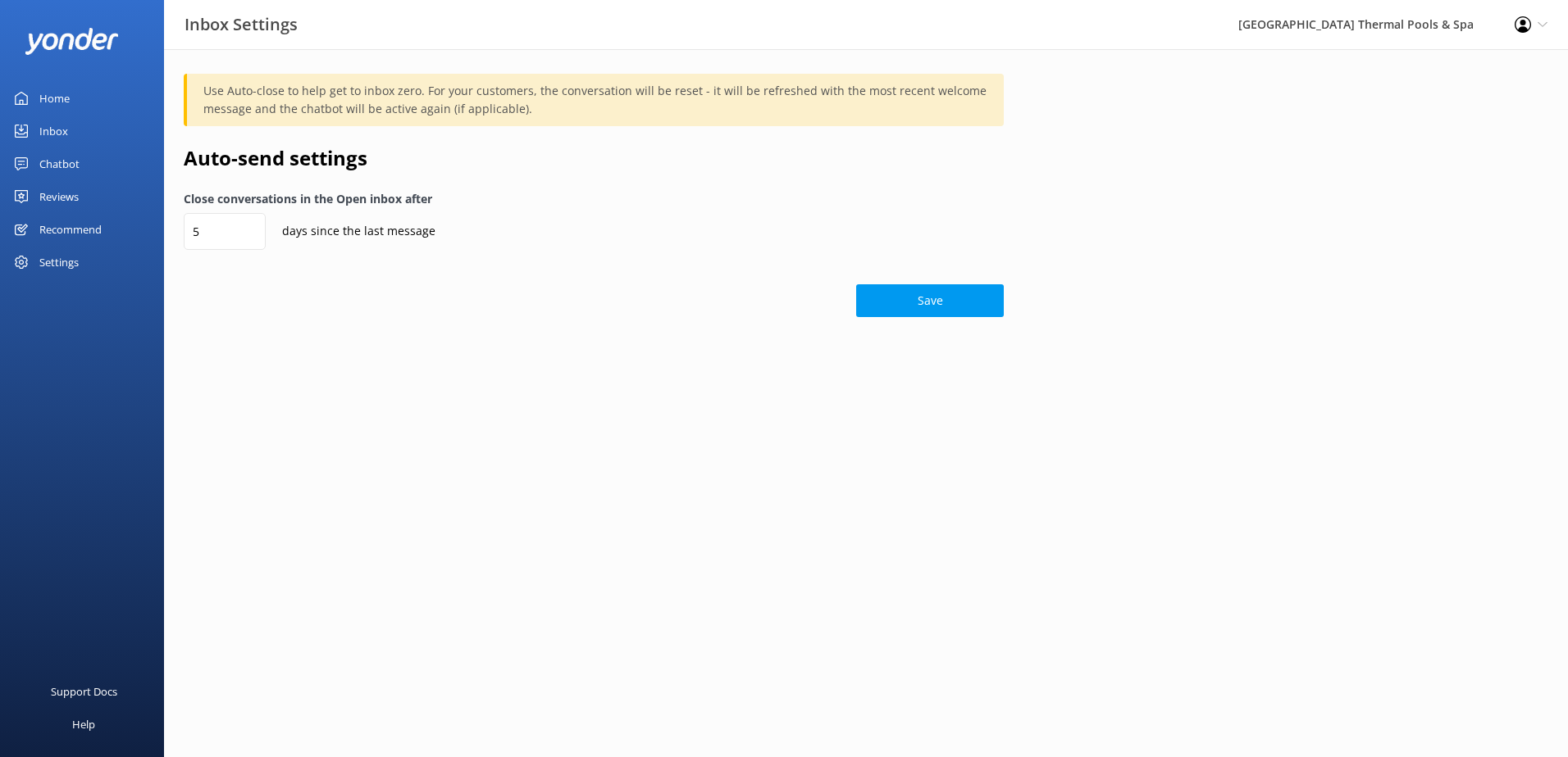
click at [106, 270] on div "Settings" at bounding box center [82, 262] width 164 height 33
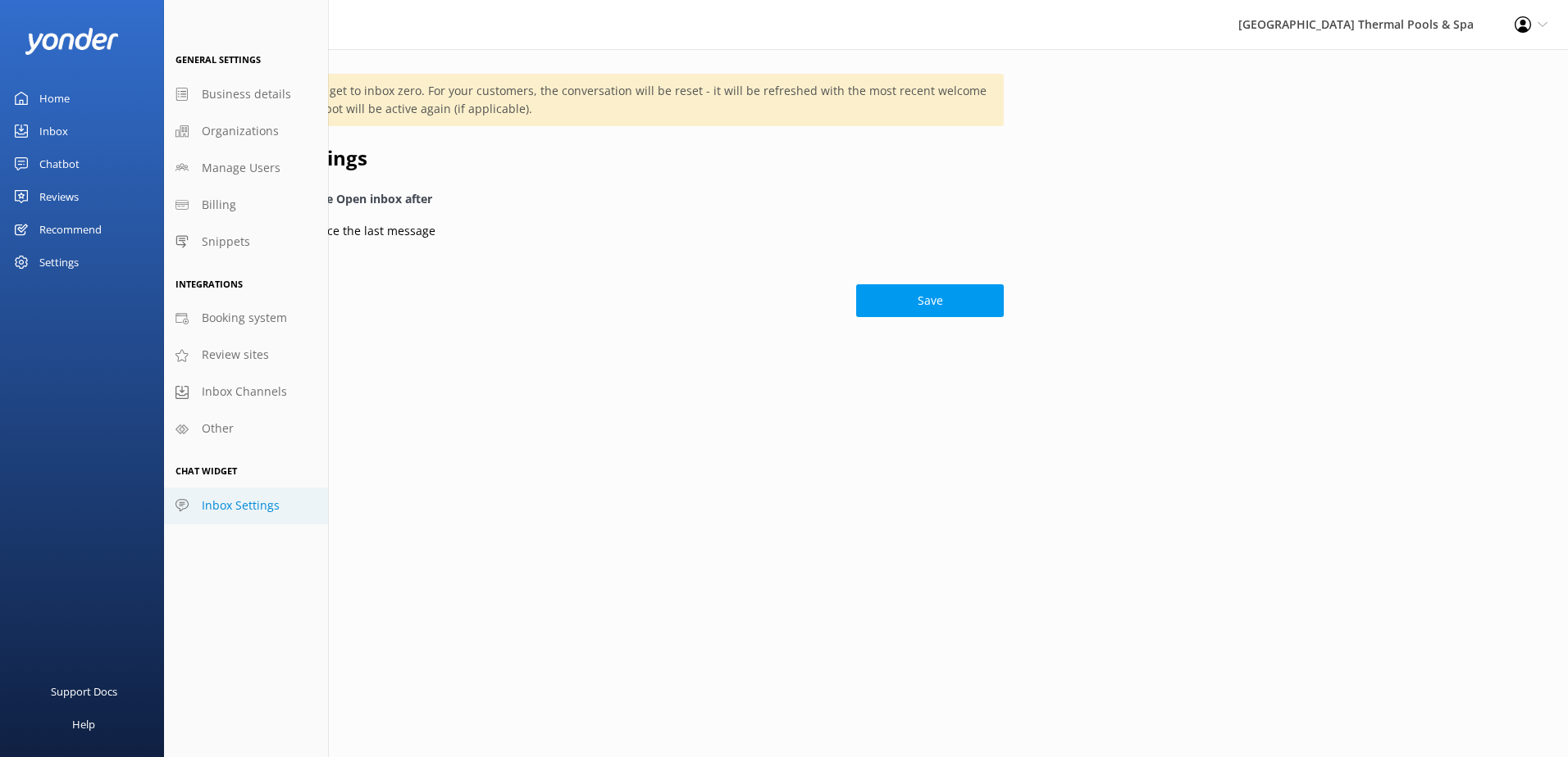
click at [56, 95] on div "Home" at bounding box center [54, 98] width 30 height 33
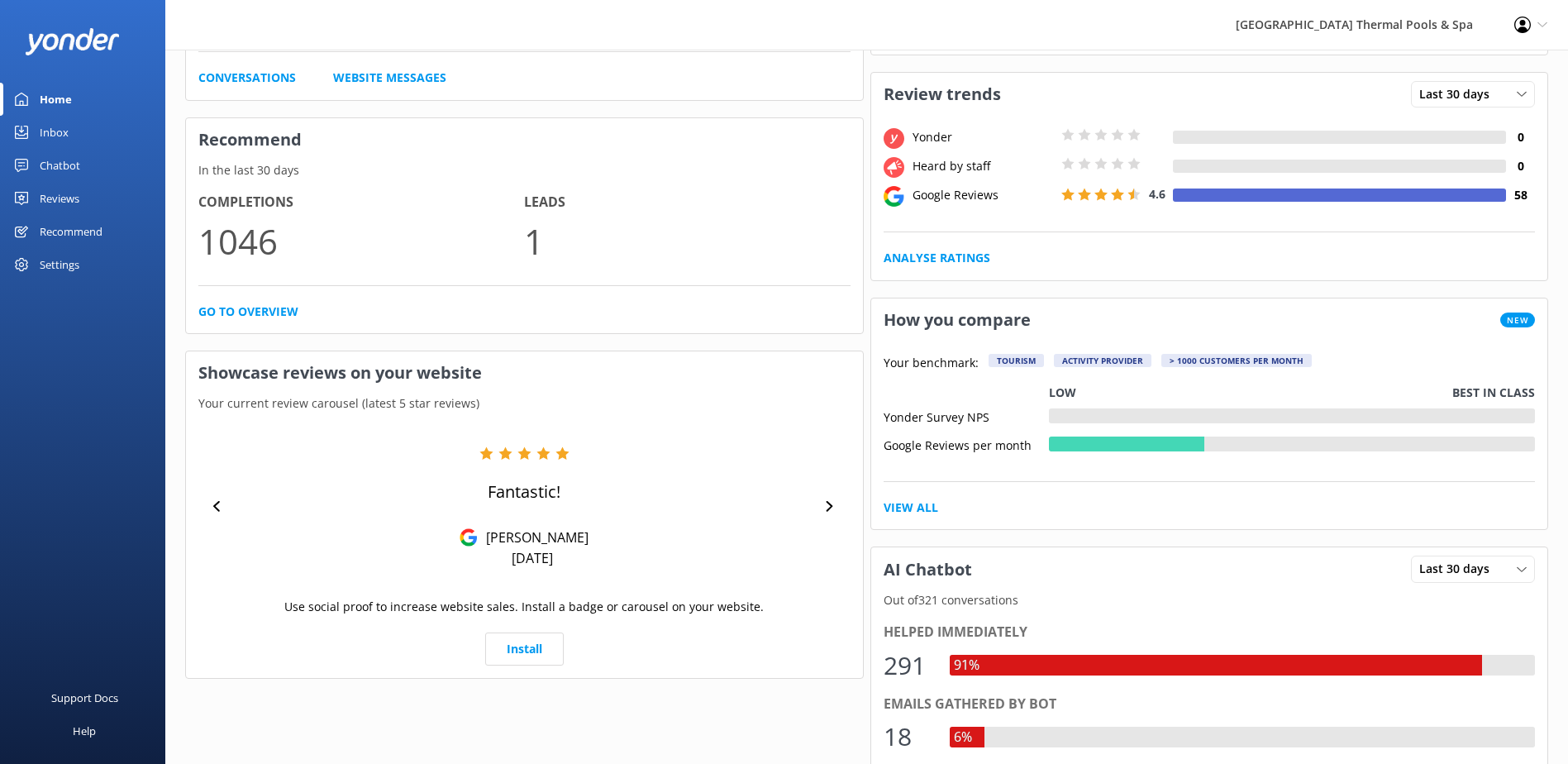
scroll to position [248, 0]
click at [83, 195] on link "Reviews" at bounding box center [83, 199] width 165 height 33
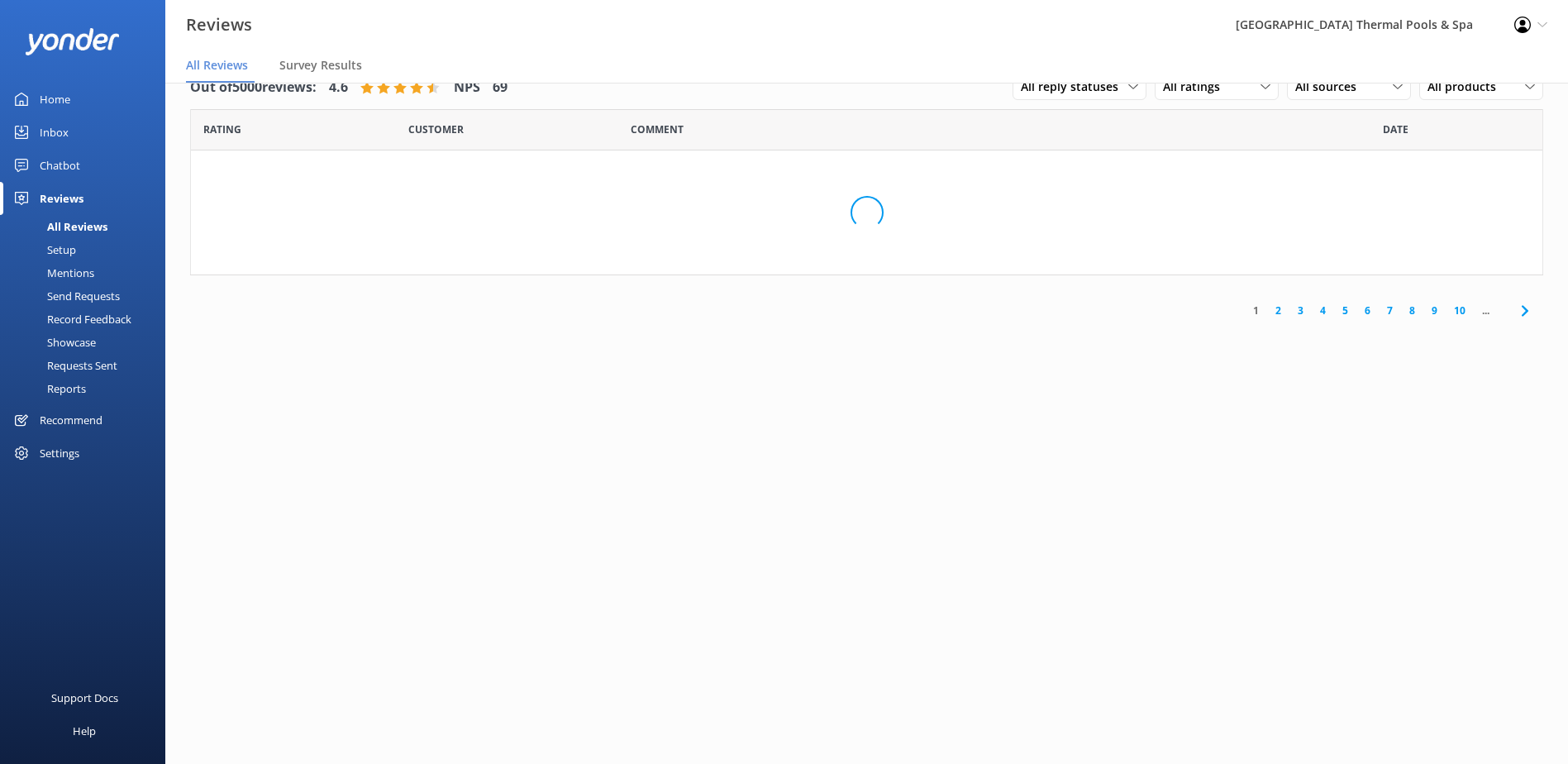
scroll to position [33, 0]
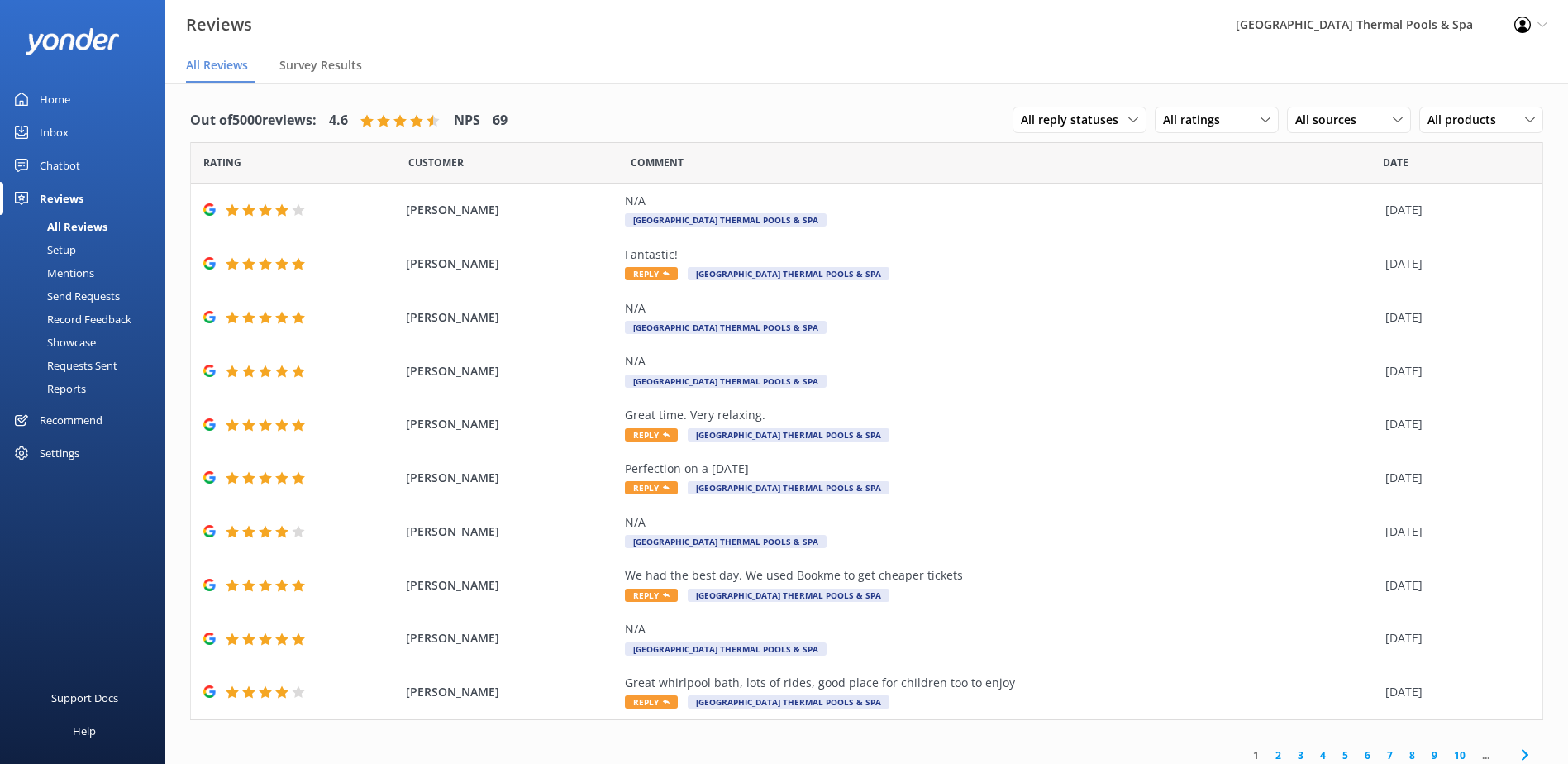
click at [80, 278] on div "Mentions" at bounding box center [52, 273] width 85 height 23
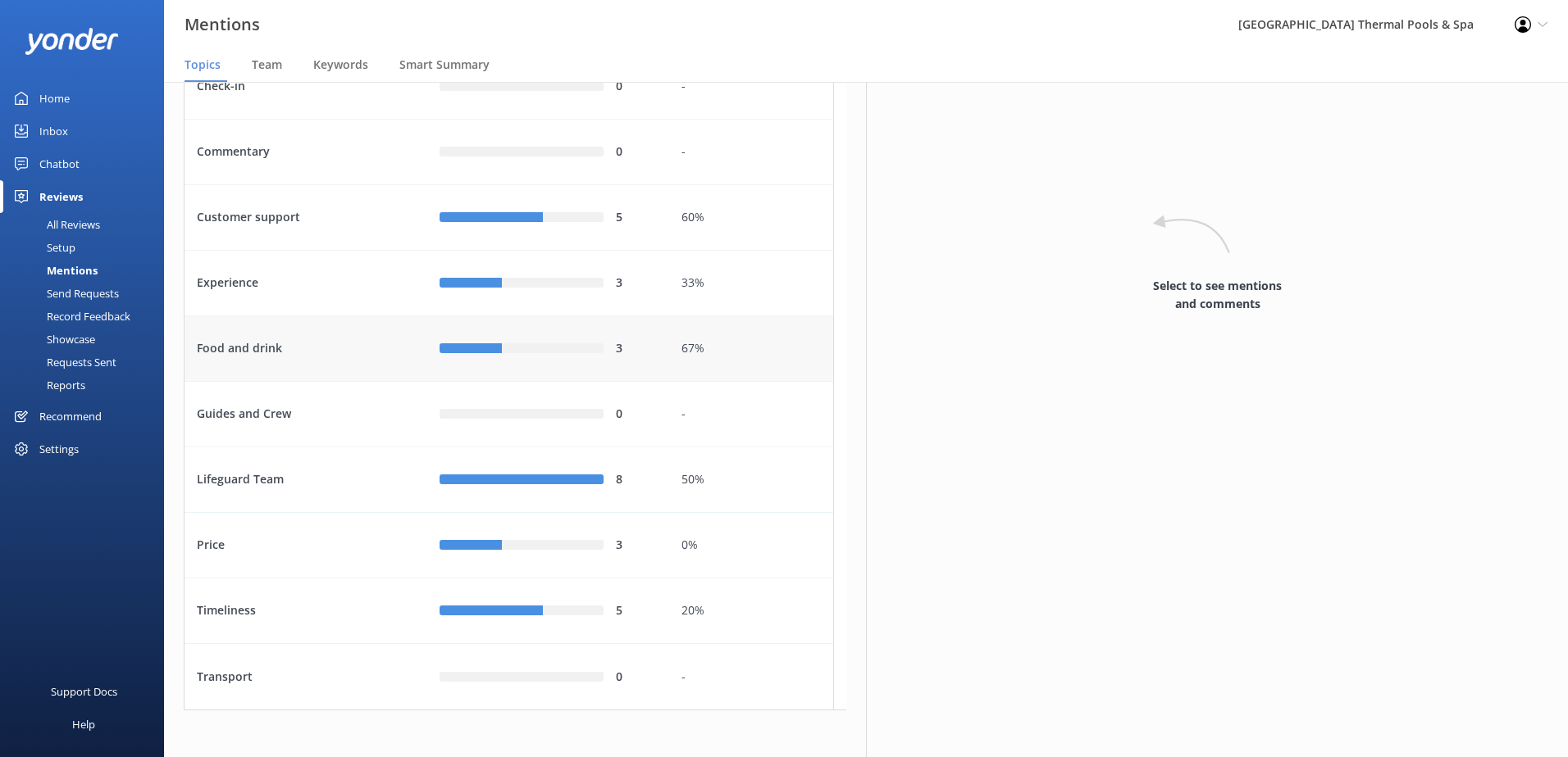
scroll to position [142, 0]
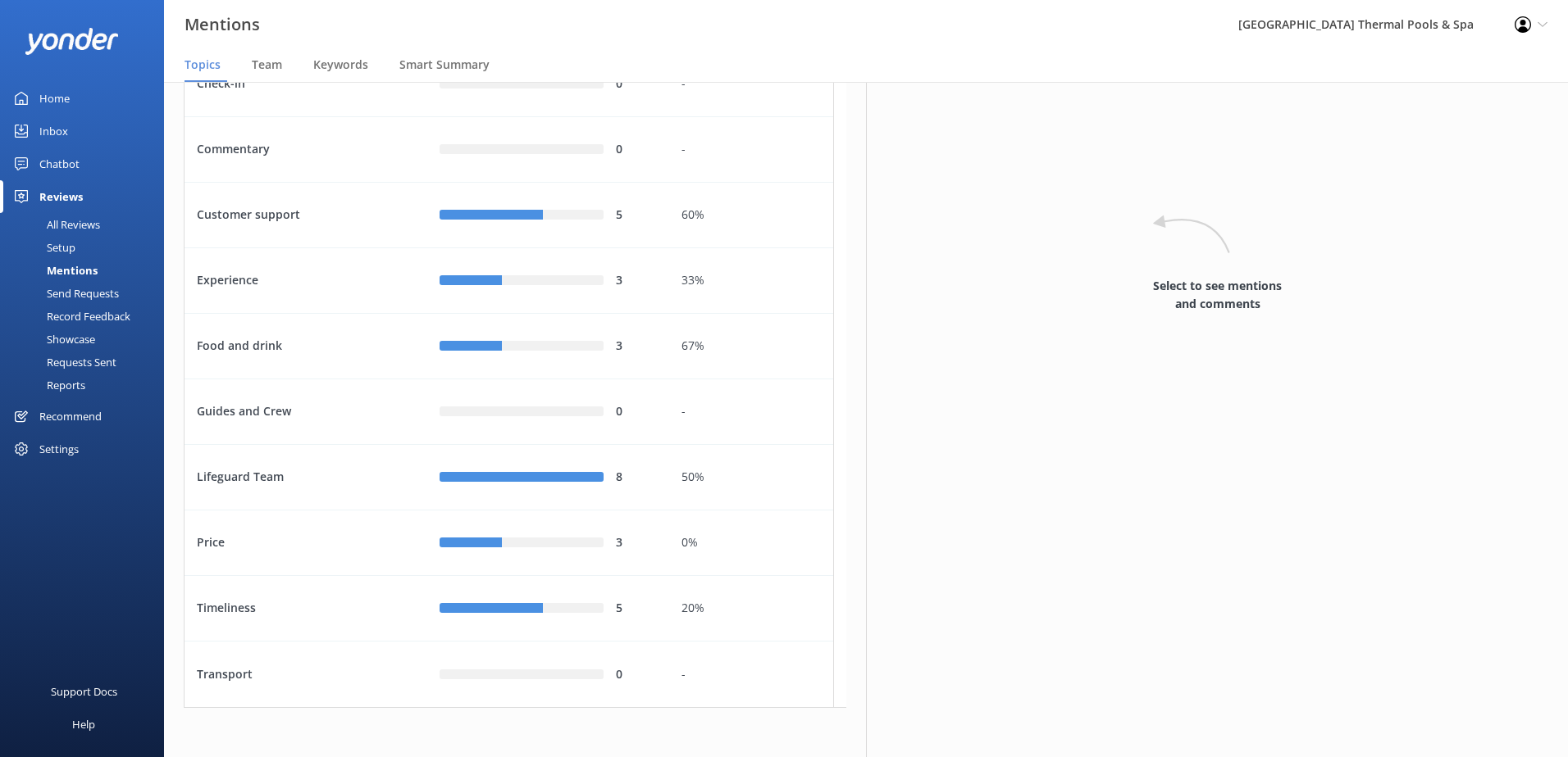
click at [80, 299] on div "Send Requests" at bounding box center [64, 293] width 109 height 23
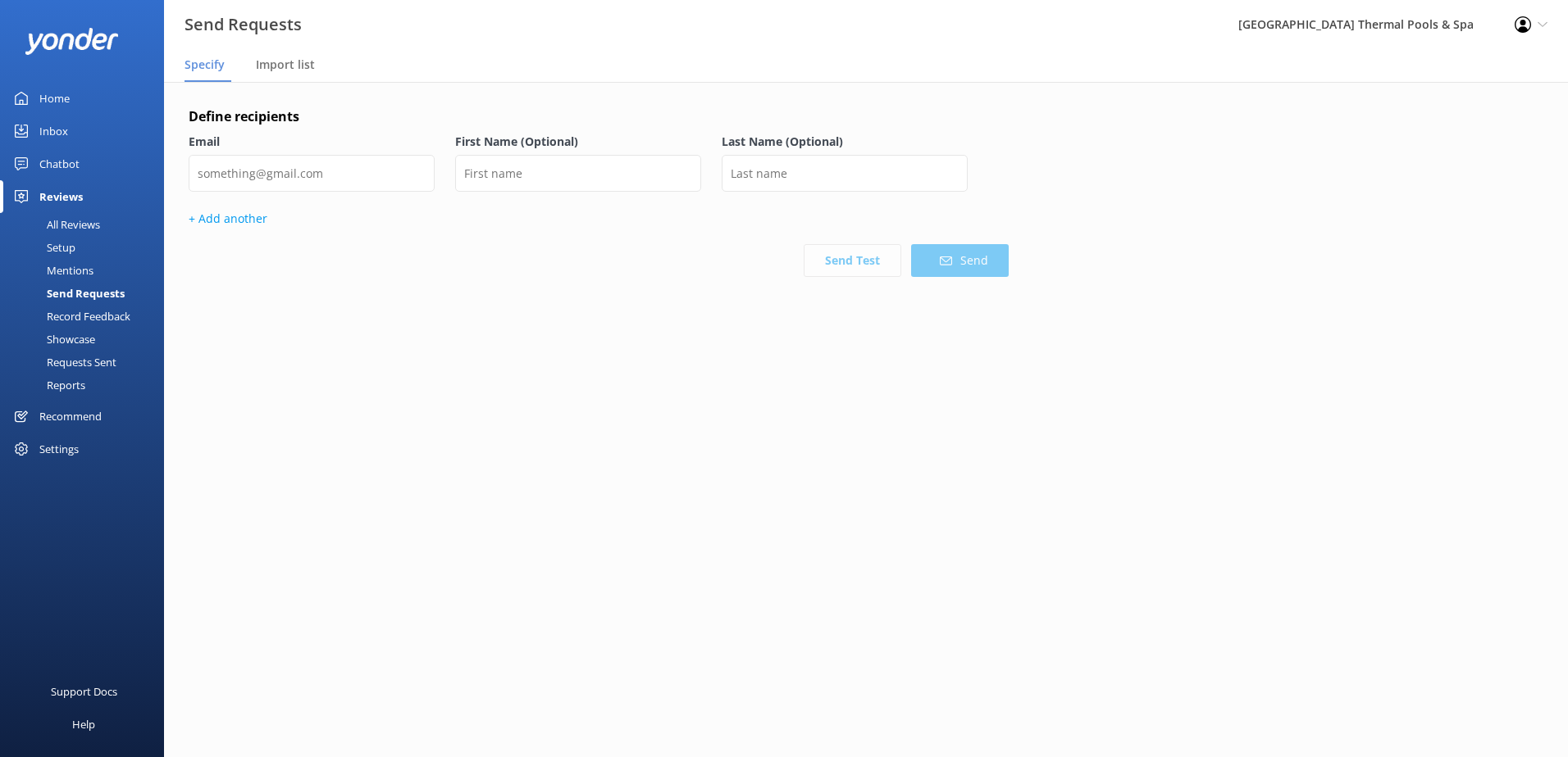
click at [78, 311] on div "Record Feedback" at bounding box center [69, 316] width 121 height 23
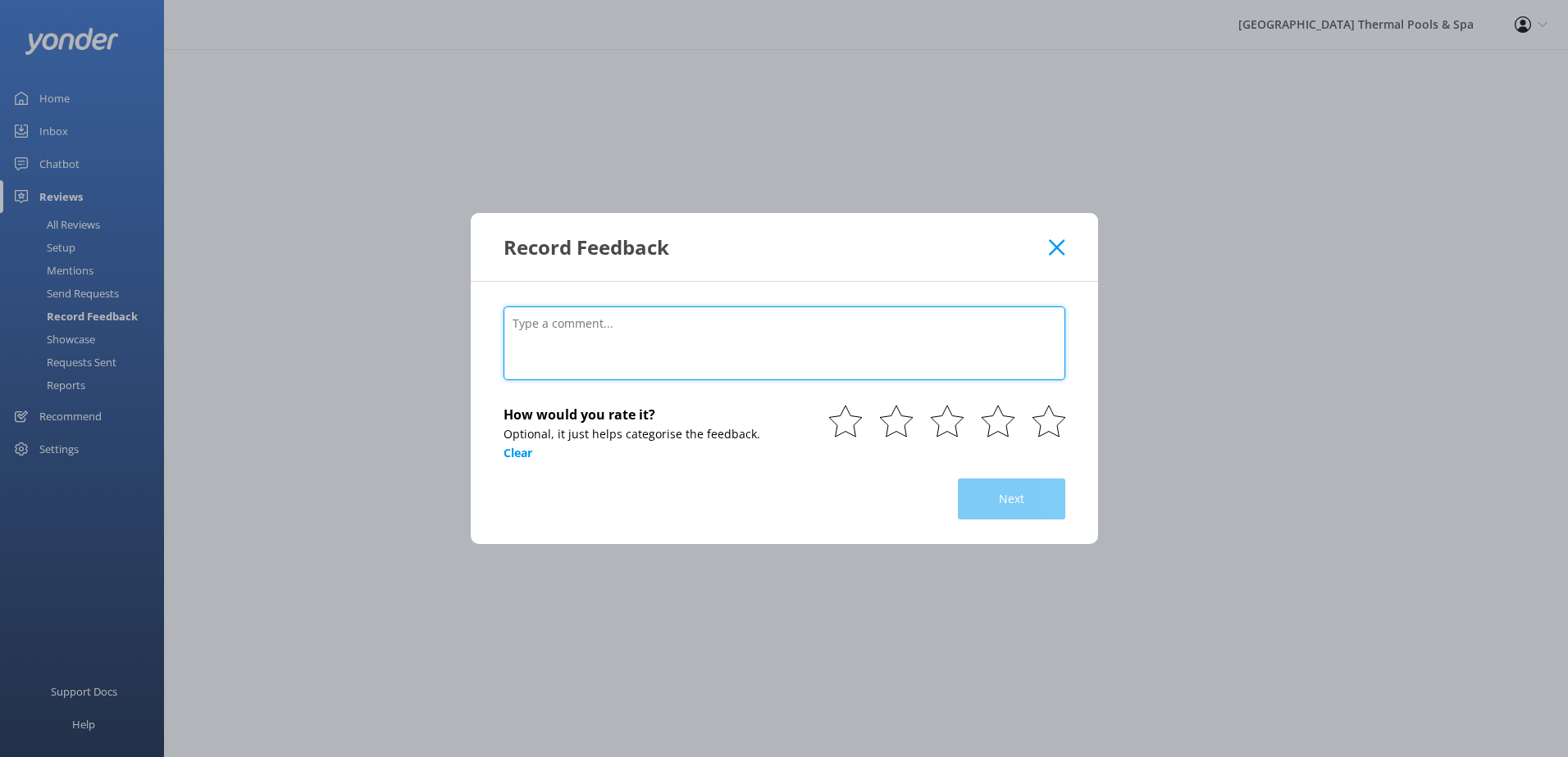
click at [636, 328] on textarea at bounding box center [784, 343] width 562 height 73
drag, startPoint x: 623, startPoint y: 344, endPoint x: 632, endPoint y: 349, distance: 10.3
click at [623, 344] on textarea at bounding box center [784, 343] width 562 height 73
paste textarea "Relax! Our favourite spot in [GEOGRAPHIC_DATA] to relax"
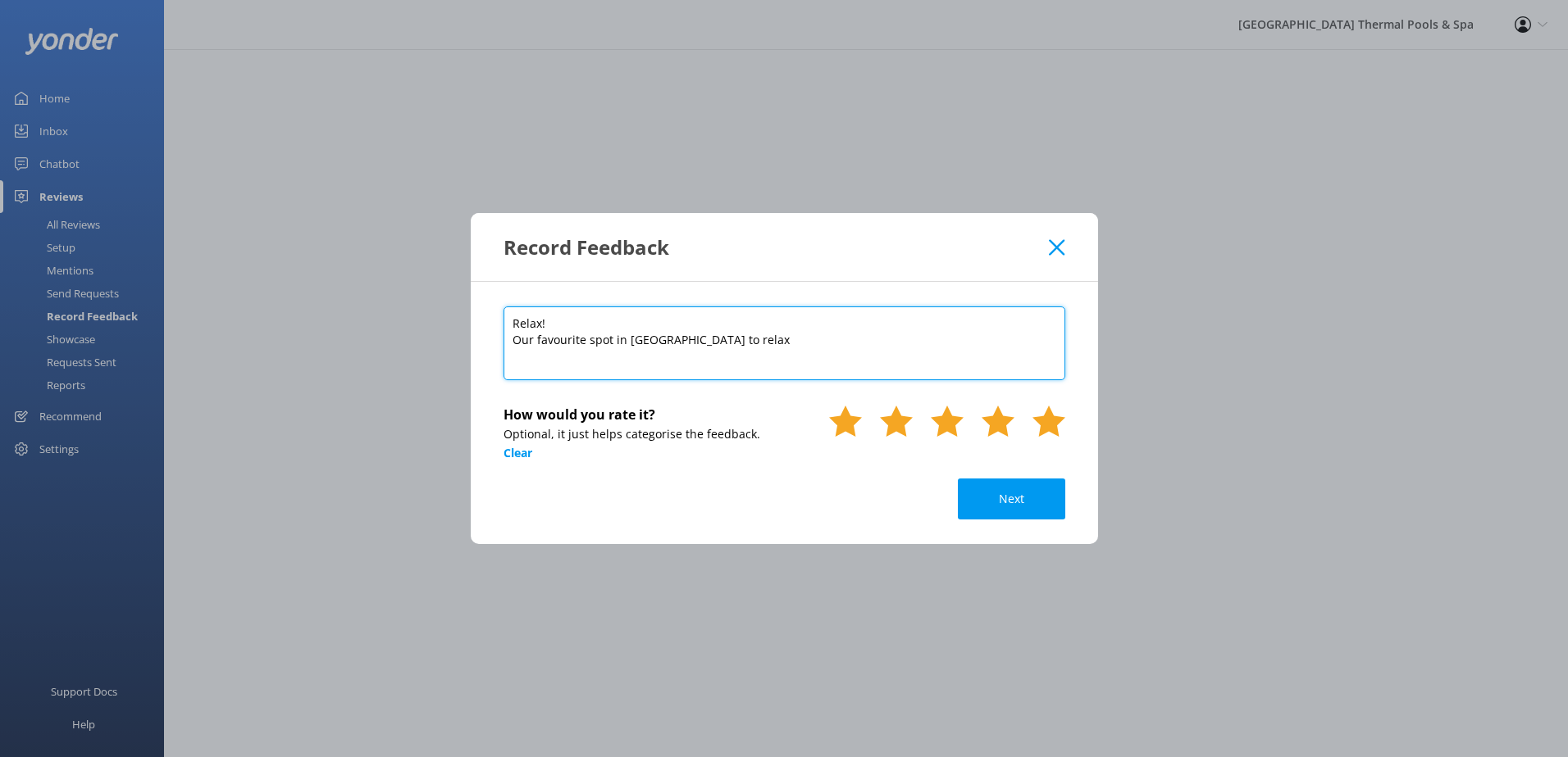
type textarea "Relax! Our favourite spot in [GEOGRAPHIC_DATA] to relax"
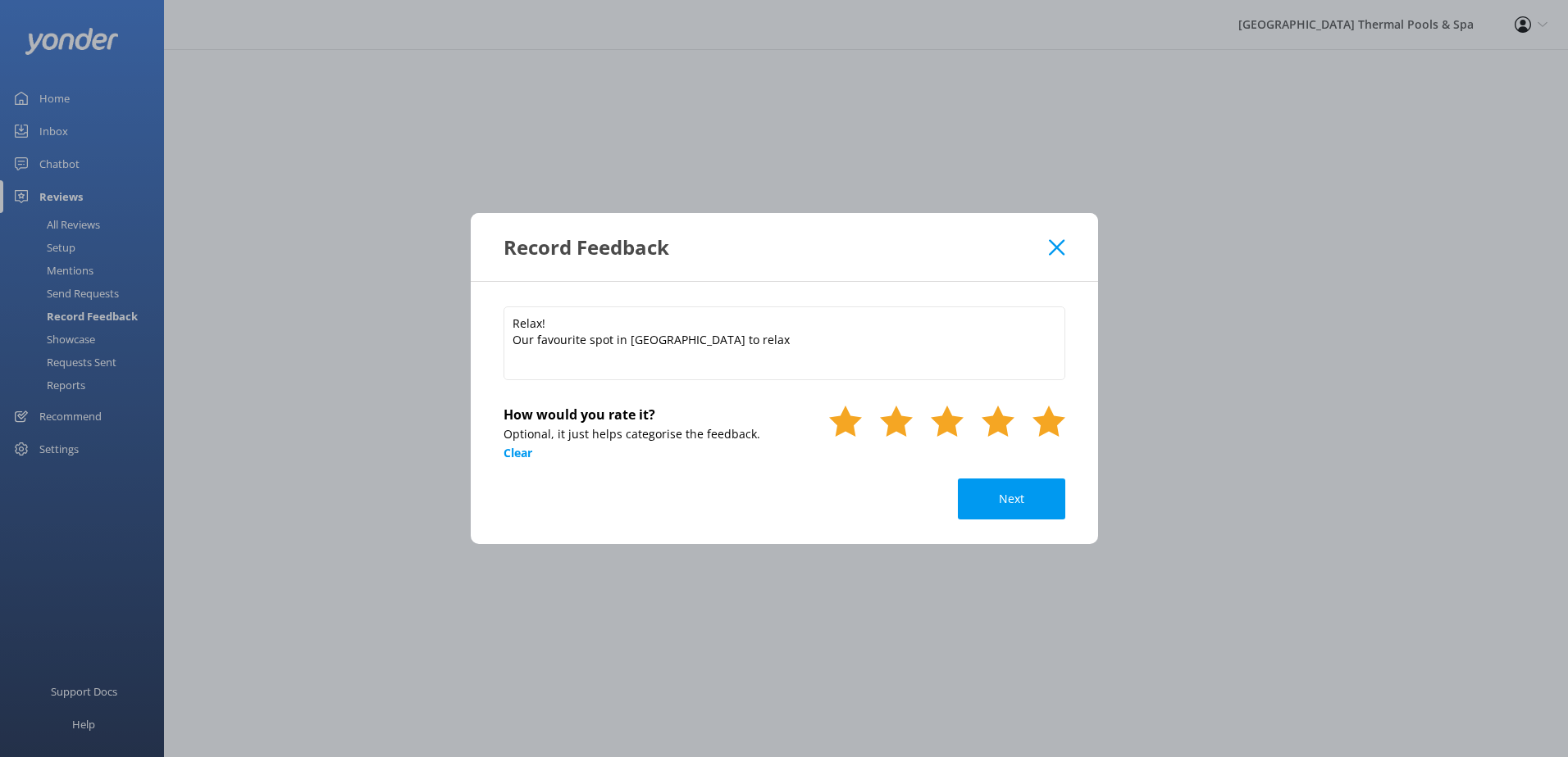
click at [1043, 428] on use at bounding box center [1049, 421] width 33 height 31
click at [983, 504] on button "Next" at bounding box center [1010, 499] width 107 height 41
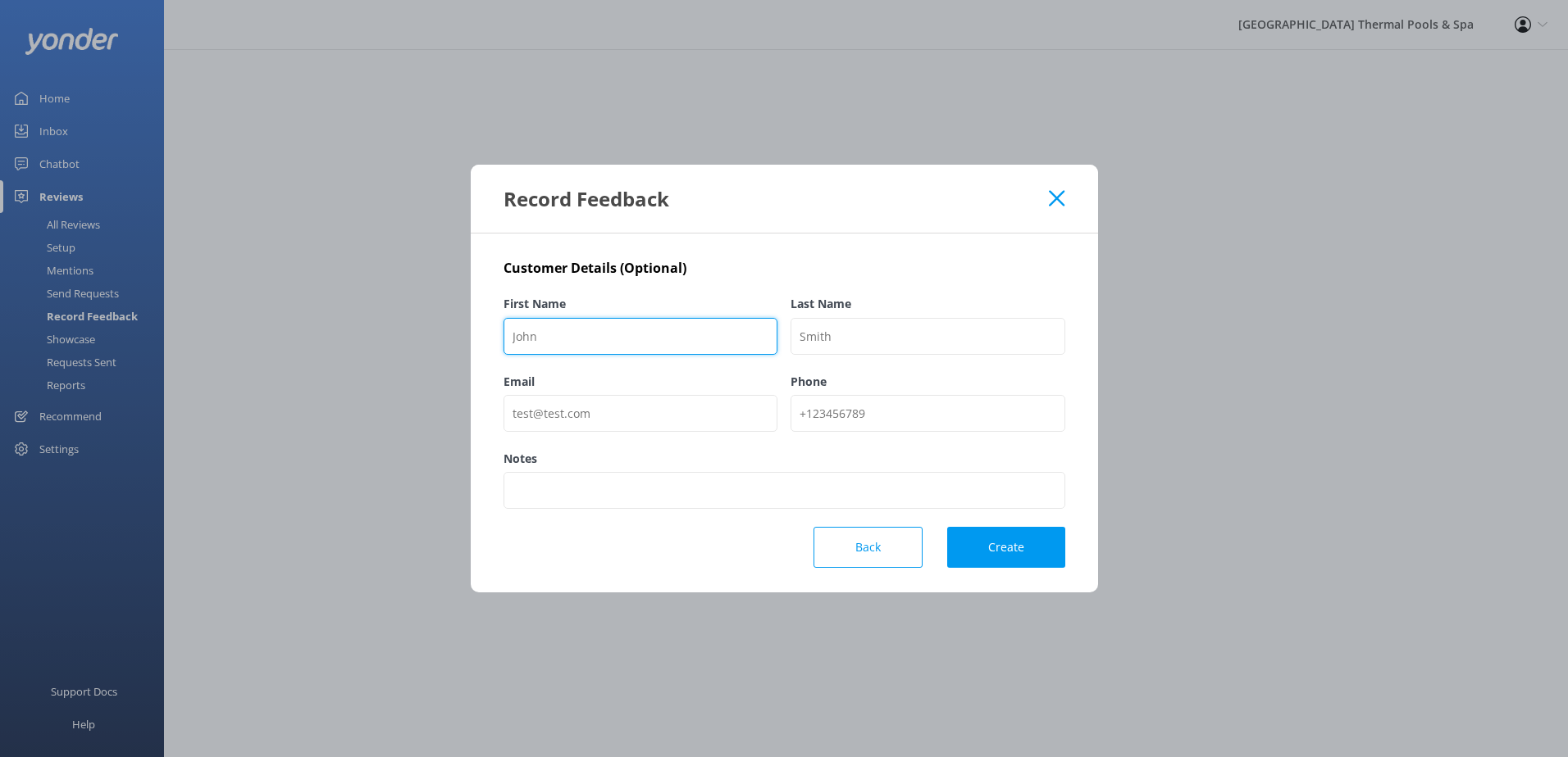
click at [564, 331] on input "First Name" at bounding box center [641, 337] width 275 height 37
paste input "Mercia"
type input "Mercia"
click at [692, 518] on div "Notes" at bounding box center [784, 488] width 562 height 77
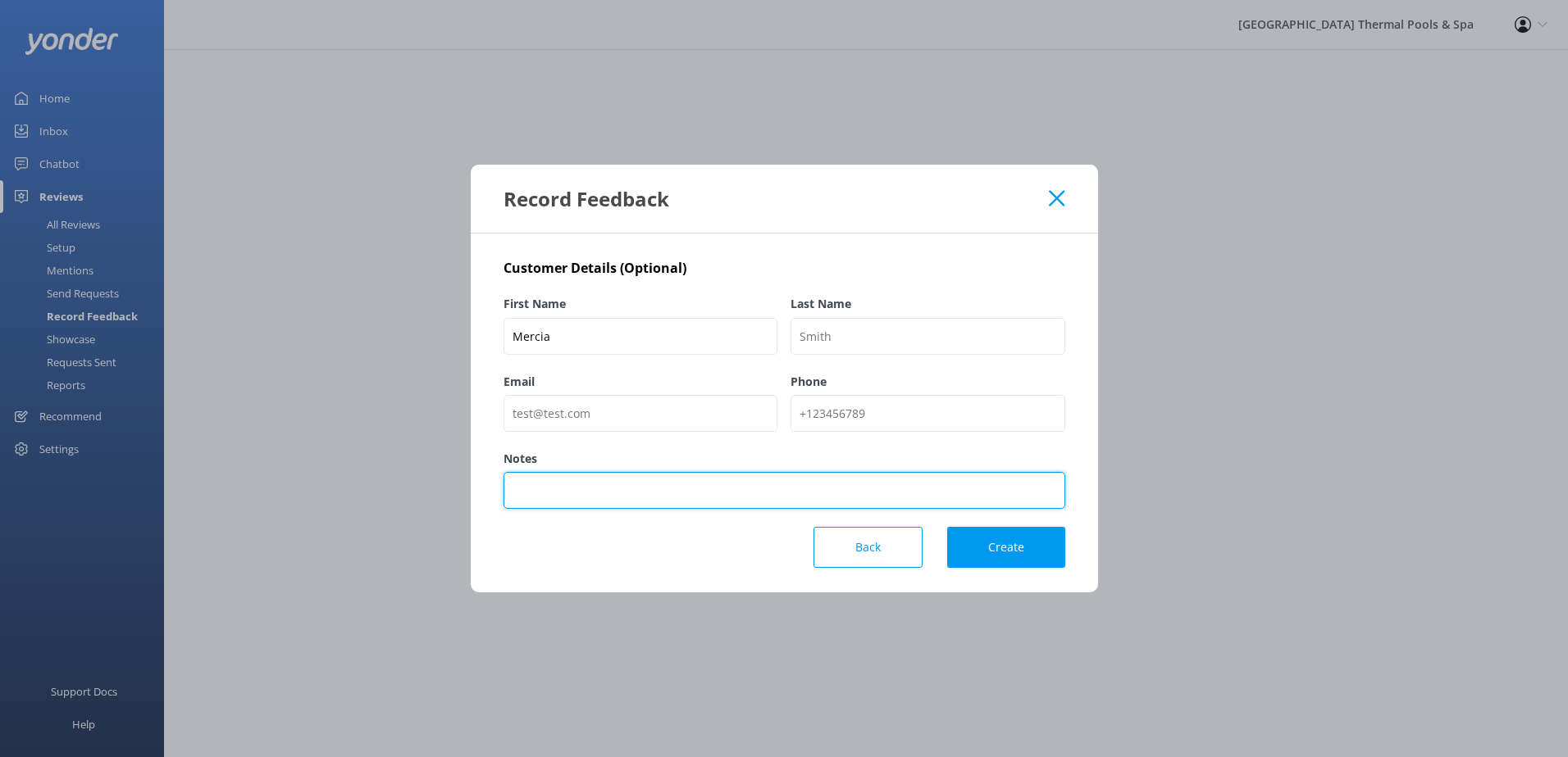
click at [736, 500] on input "Notes" at bounding box center [784, 490] width 562 height 37
type input "BookMe"
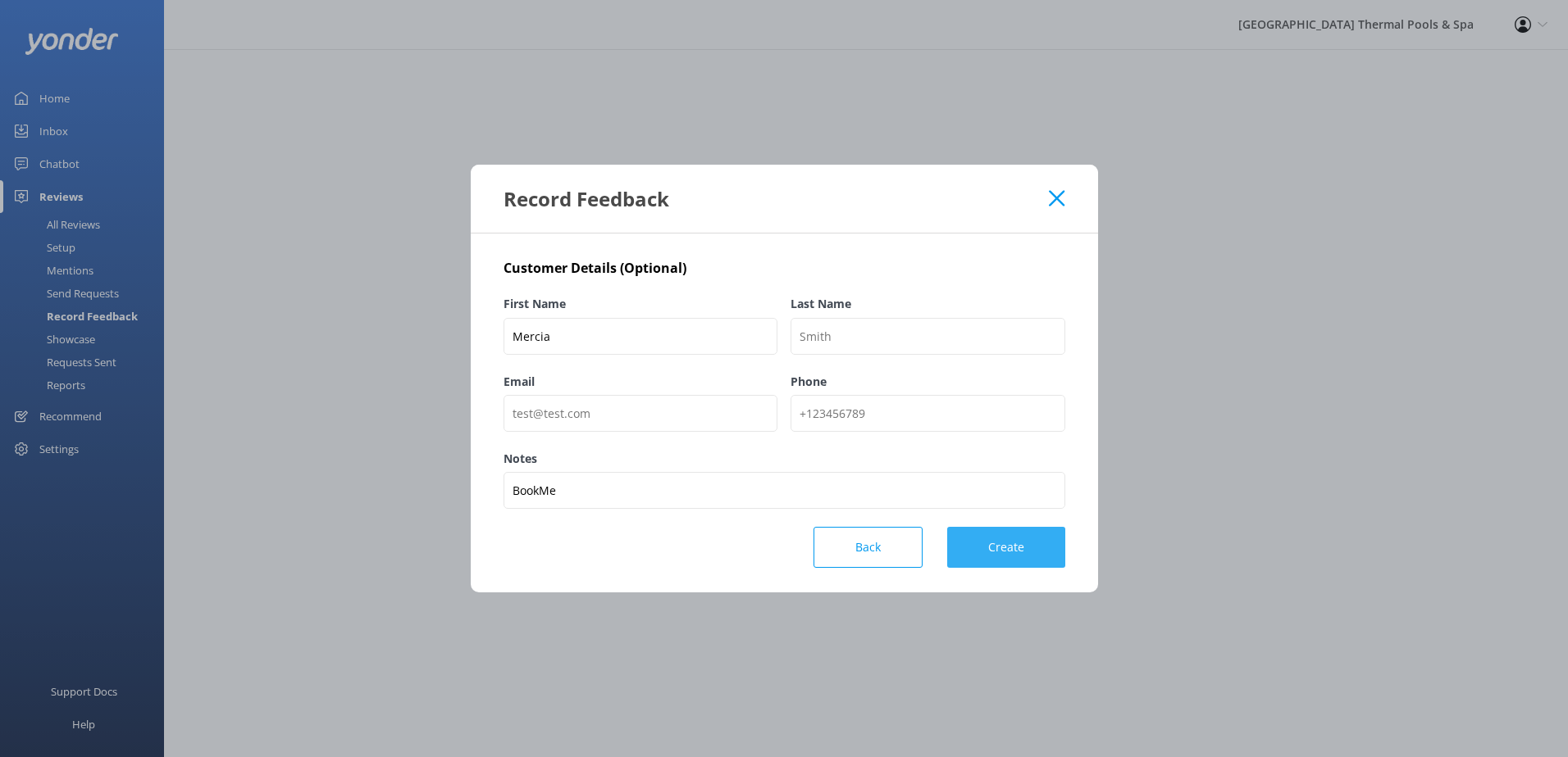
click at [984, 547] on button "Create" at bounding box center [1005, 547] width 118 height 41
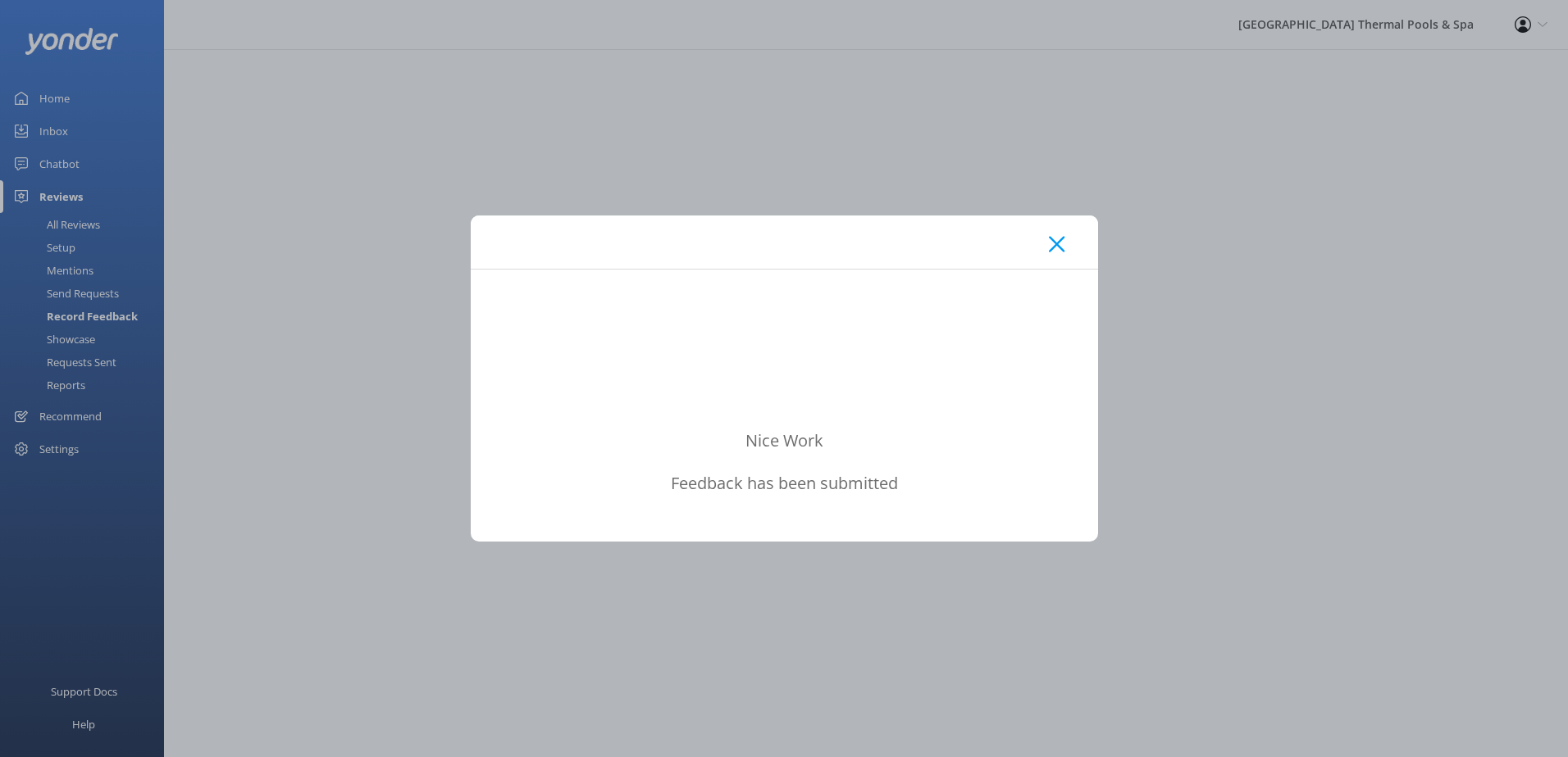
click at [1034, 247] on div at bounding box center [784, 241] width 627 height 53
click at [1055, 245] on icon at bounding box center [1057, 244] width 15 height 16
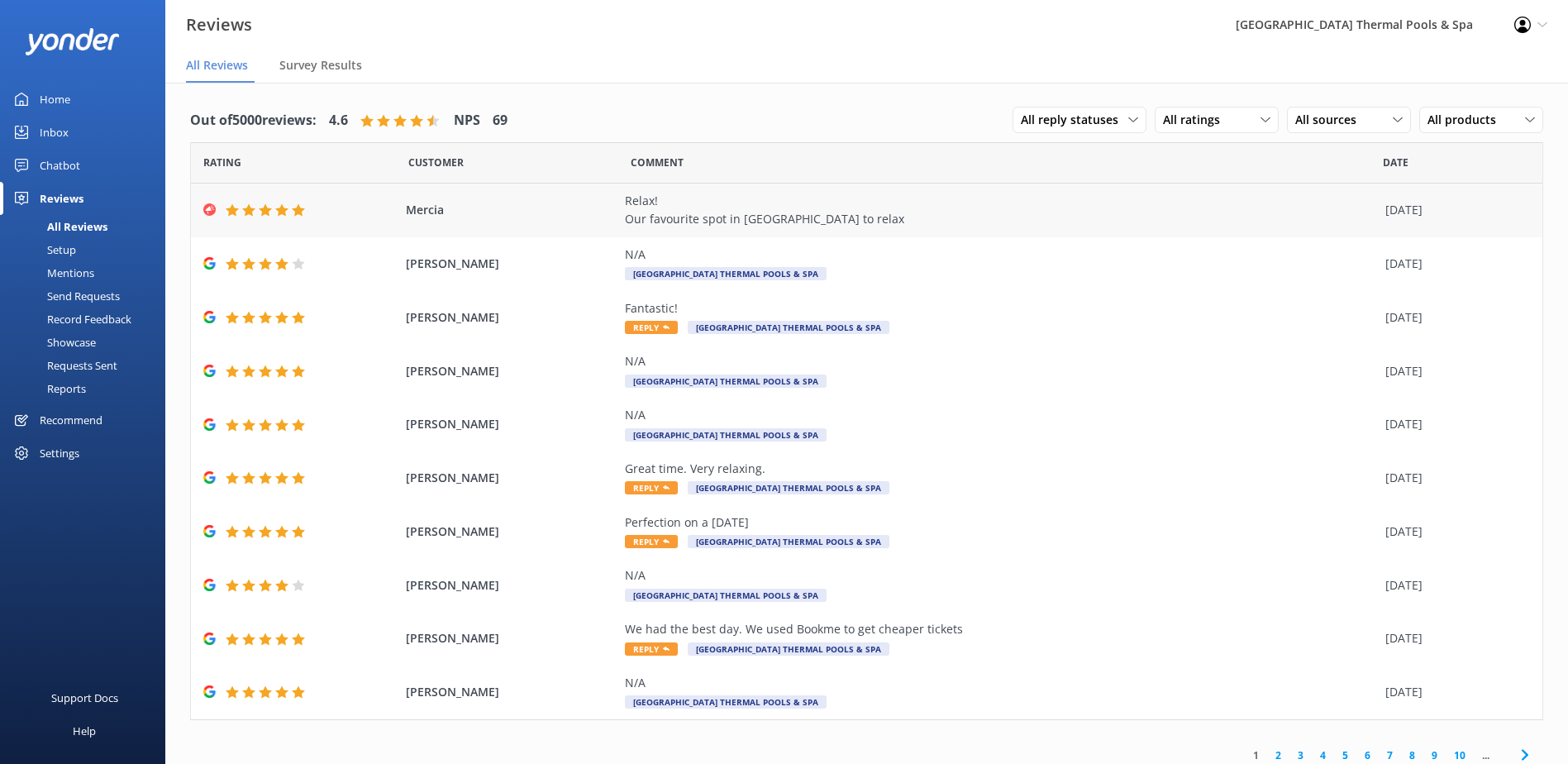
click at [452, 210] on span "Mercia" at bounding box center [511, 209] width 211 height 18
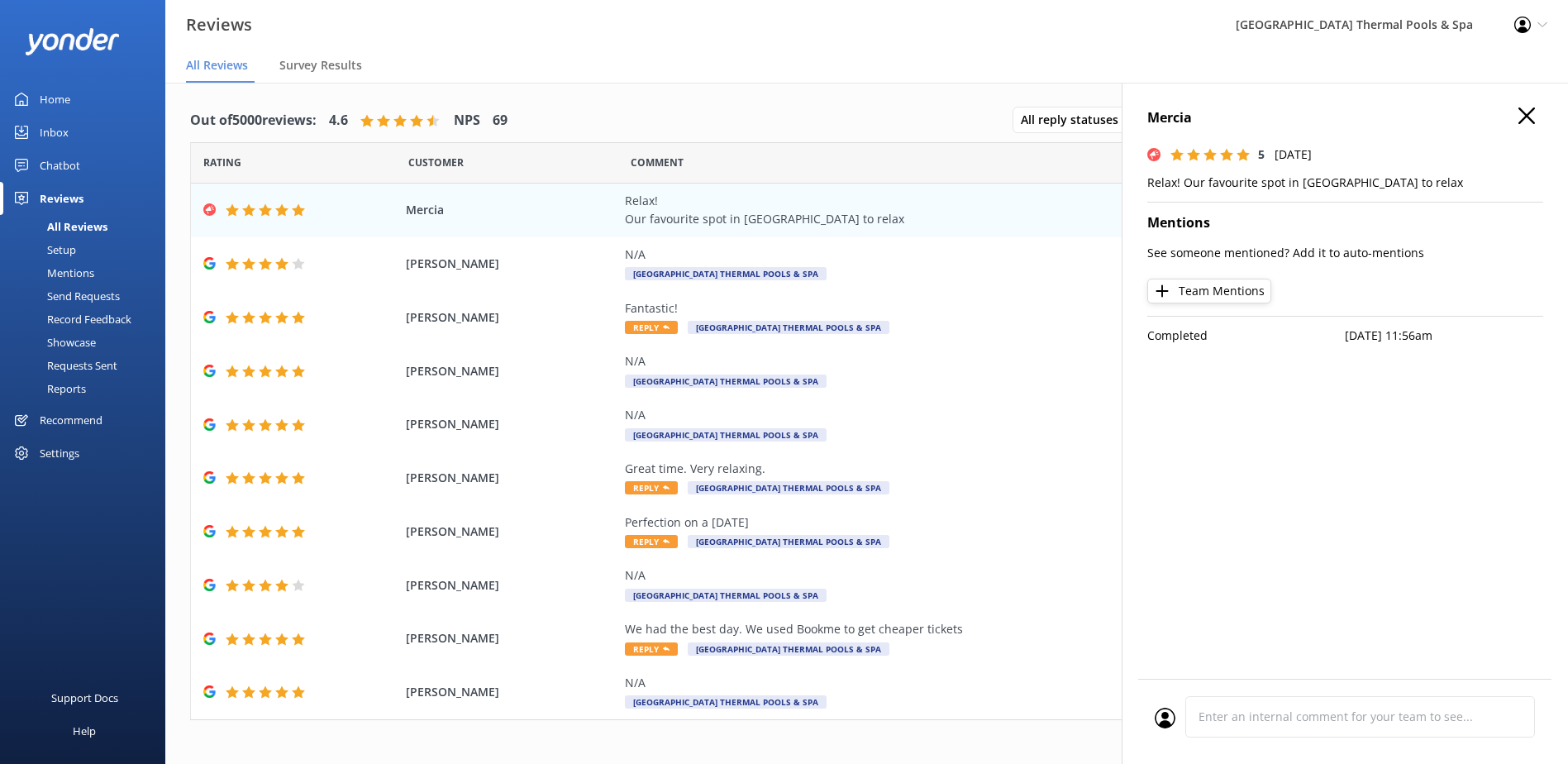
click at [80, 385] on div "Reports" at bounding box center [48, 388] width 76 height 23
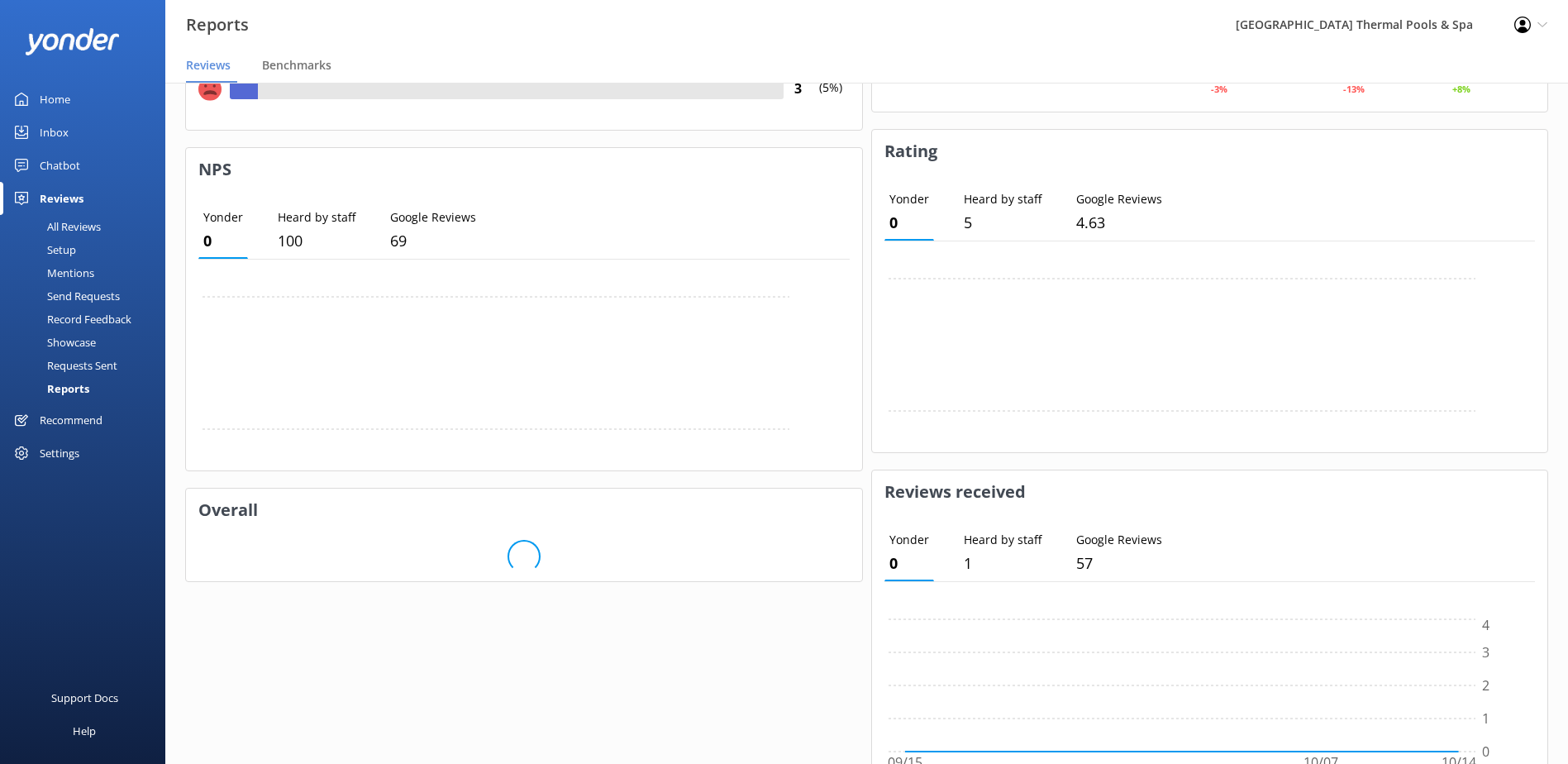
scroll to position [517, 0]
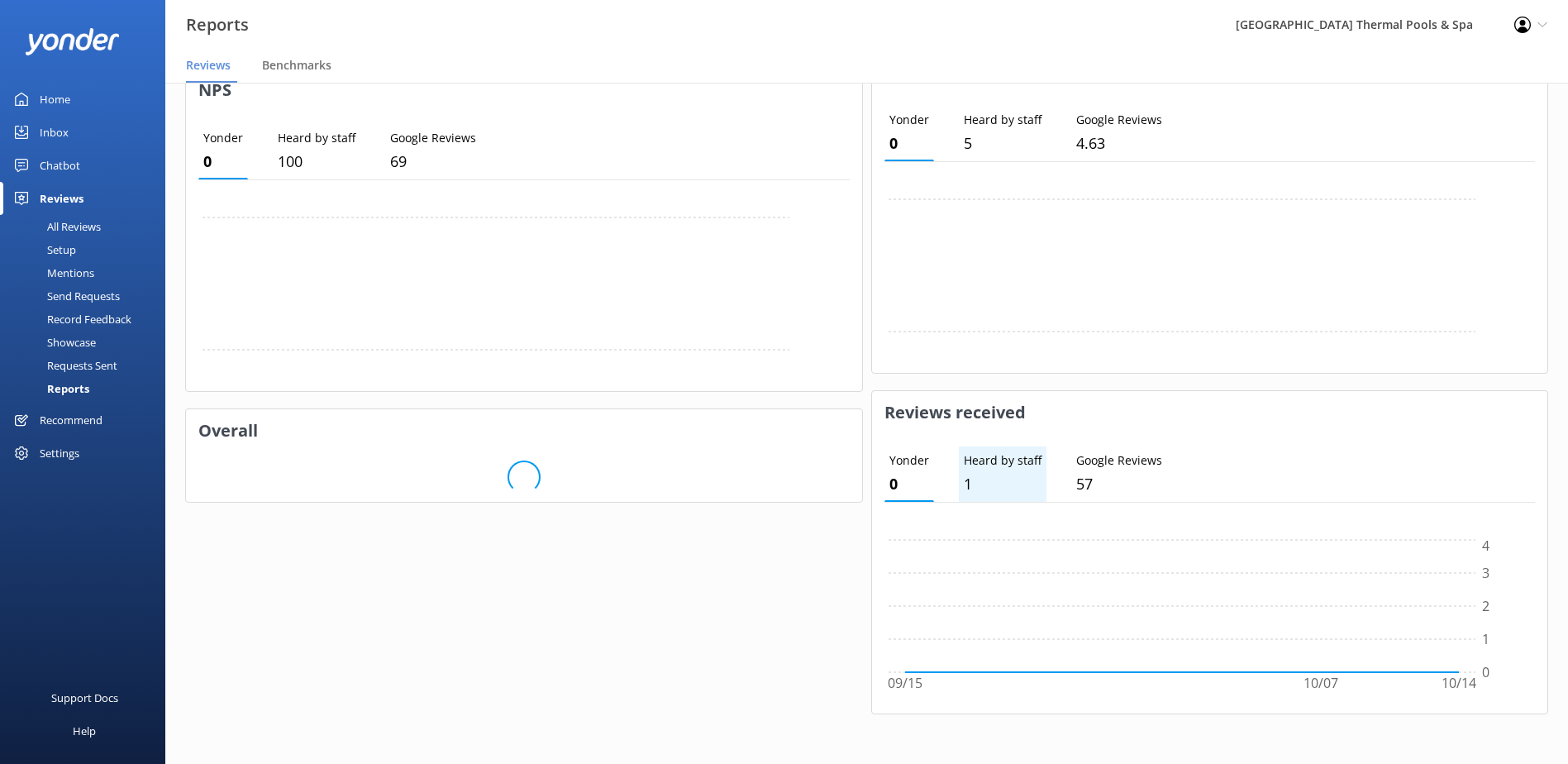
click at [1022, 491] on p "1" at bounding box center [1003, 484] width 78 height 24
click at [1098, 480] on p "57" at bounding box center [1119, 484] width 86 height 24
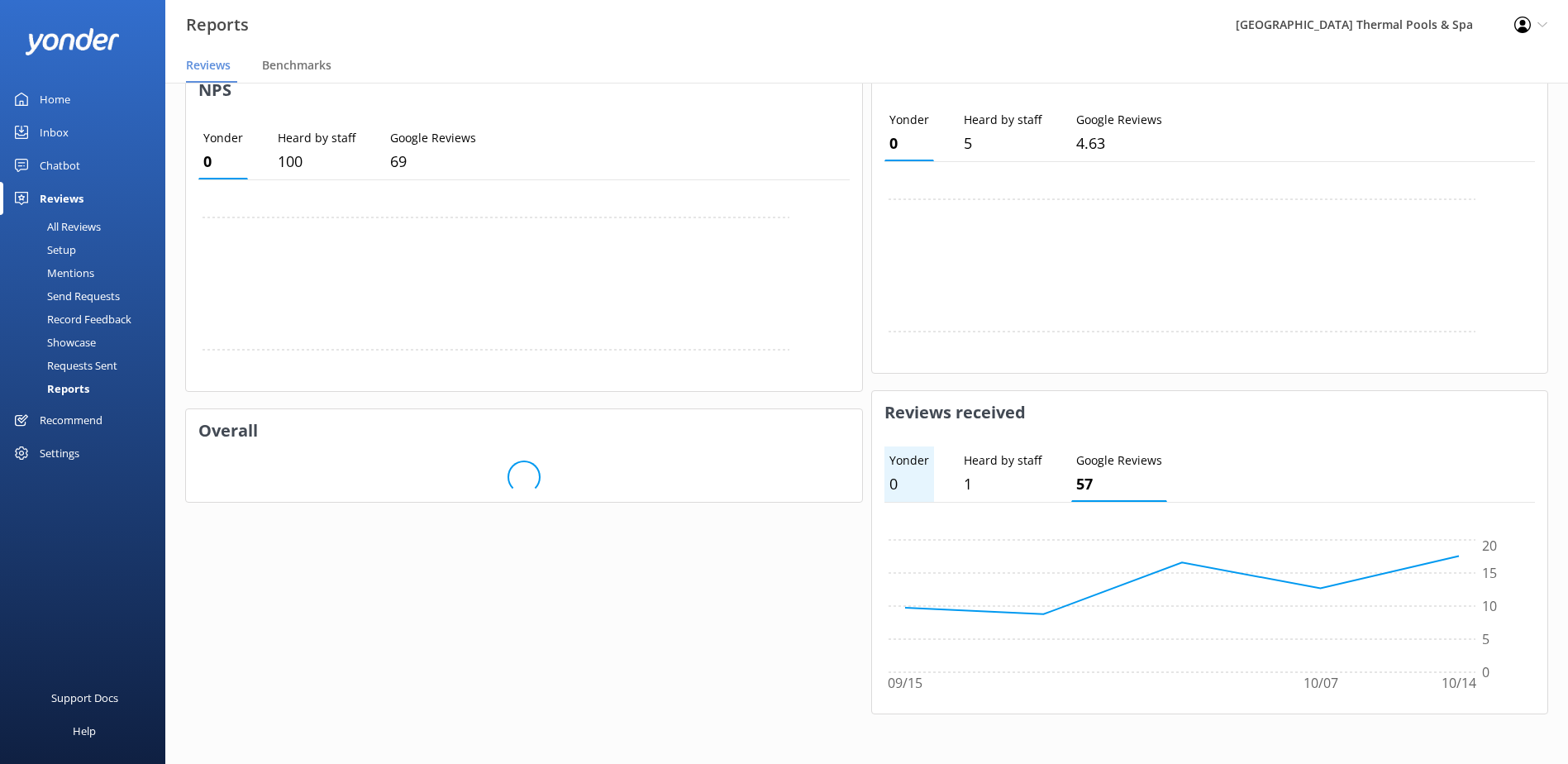
click at [899, 482] on p "0" at bounding box center [909, 484] width 40 height 24
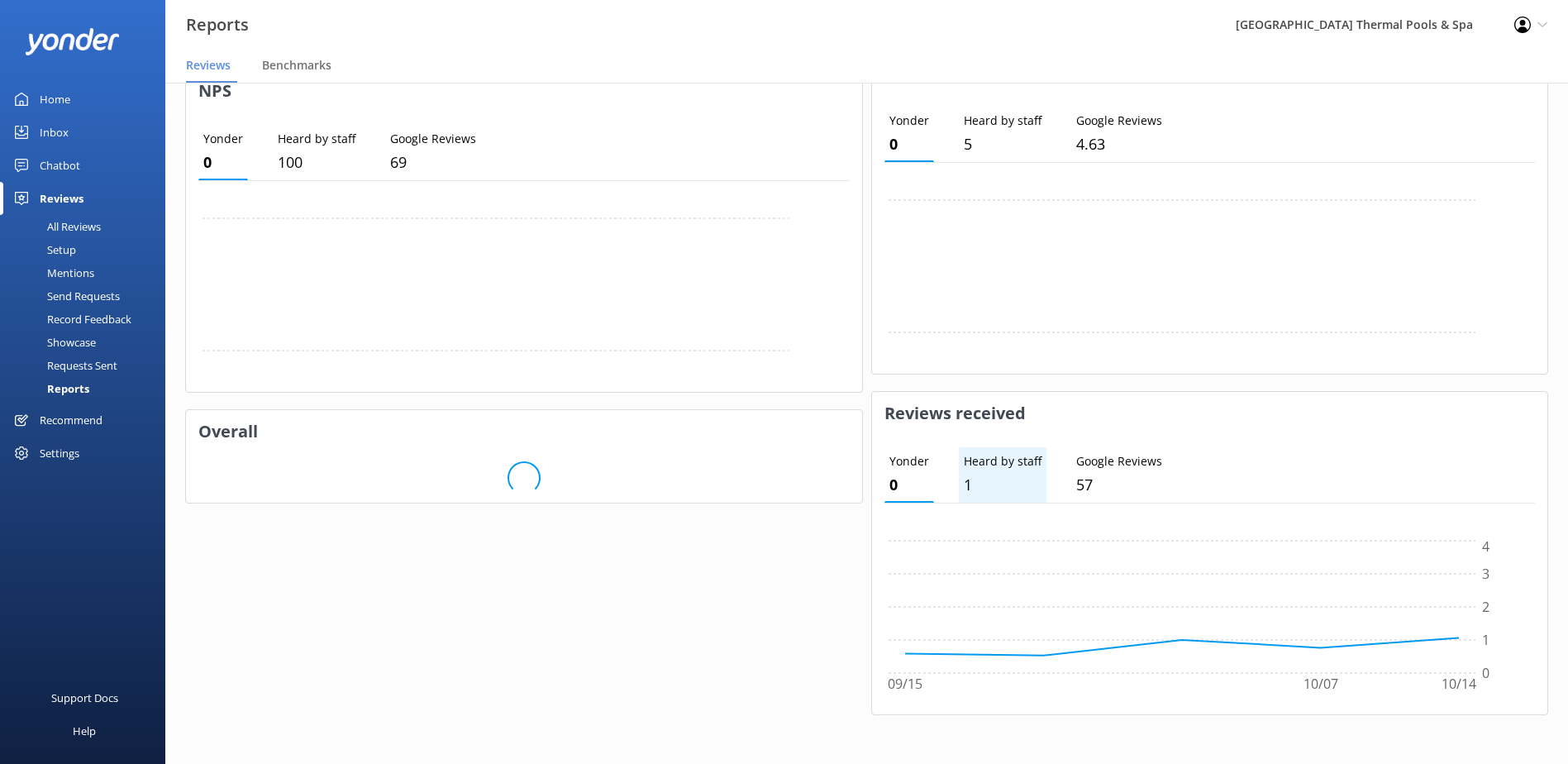
click at [992, 476] on p "1" at bounding box center [1003, 485] width 78 height 24
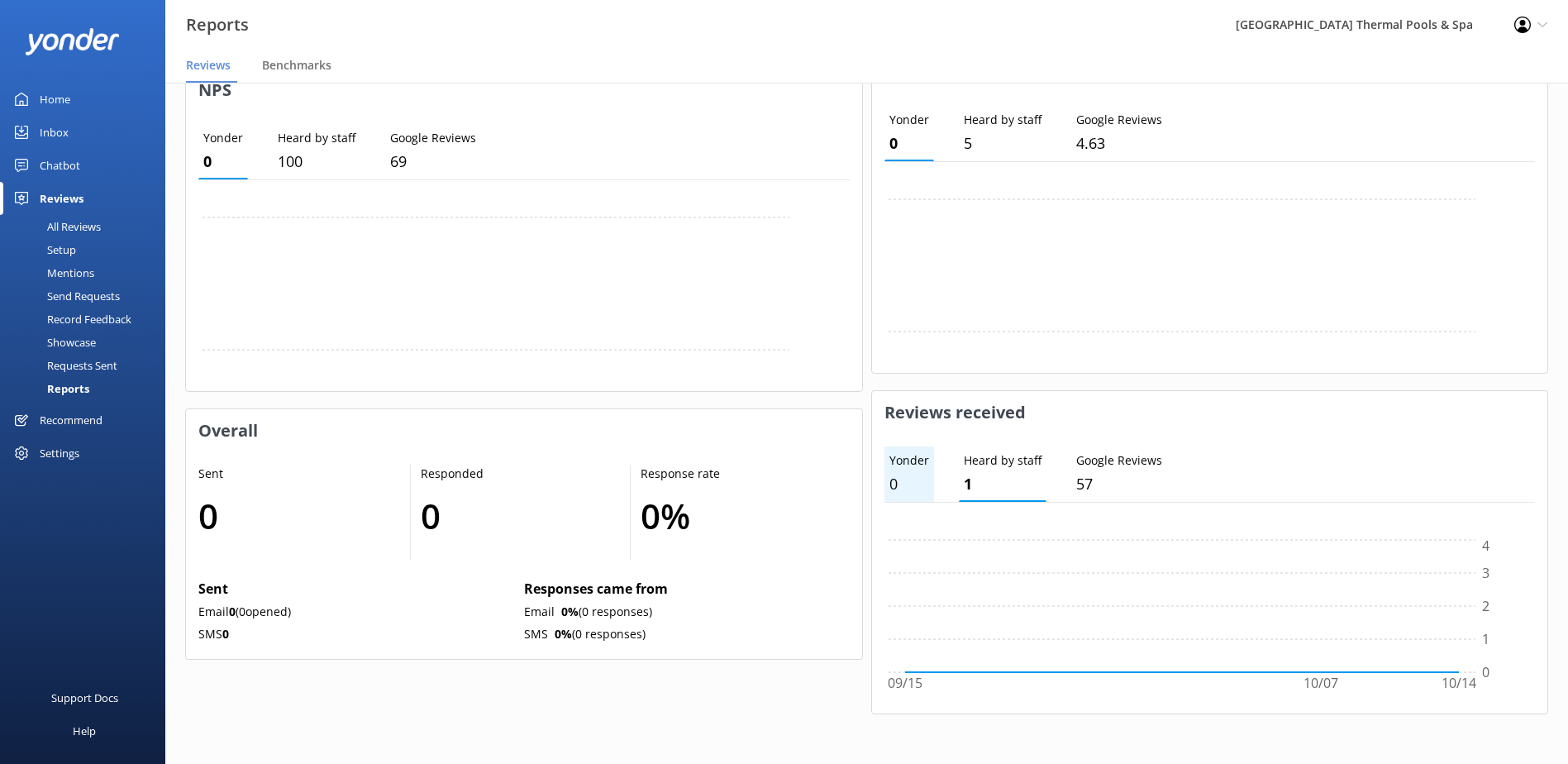
click at [928, 476] on li "Yonder 0" at bounding box center [909, 474] width 50 height 55
click at [981, 482] on p "1" at bounding box center [1003, 484] width 78 height 24
click at [91, 706] on div "Support Docs" at bounding box center [85, 698] width 67 height 33
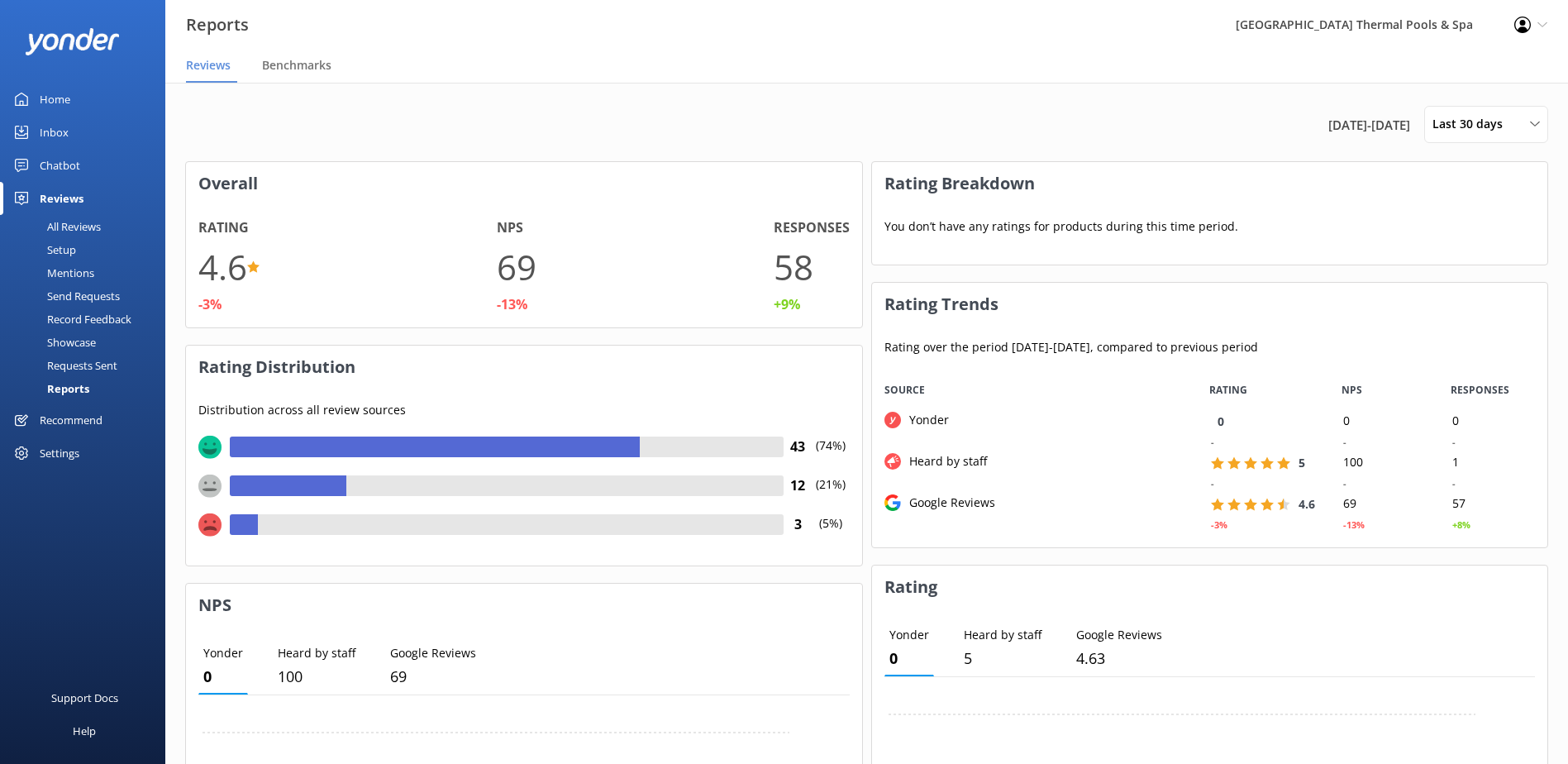
scroll to position [0, 0]
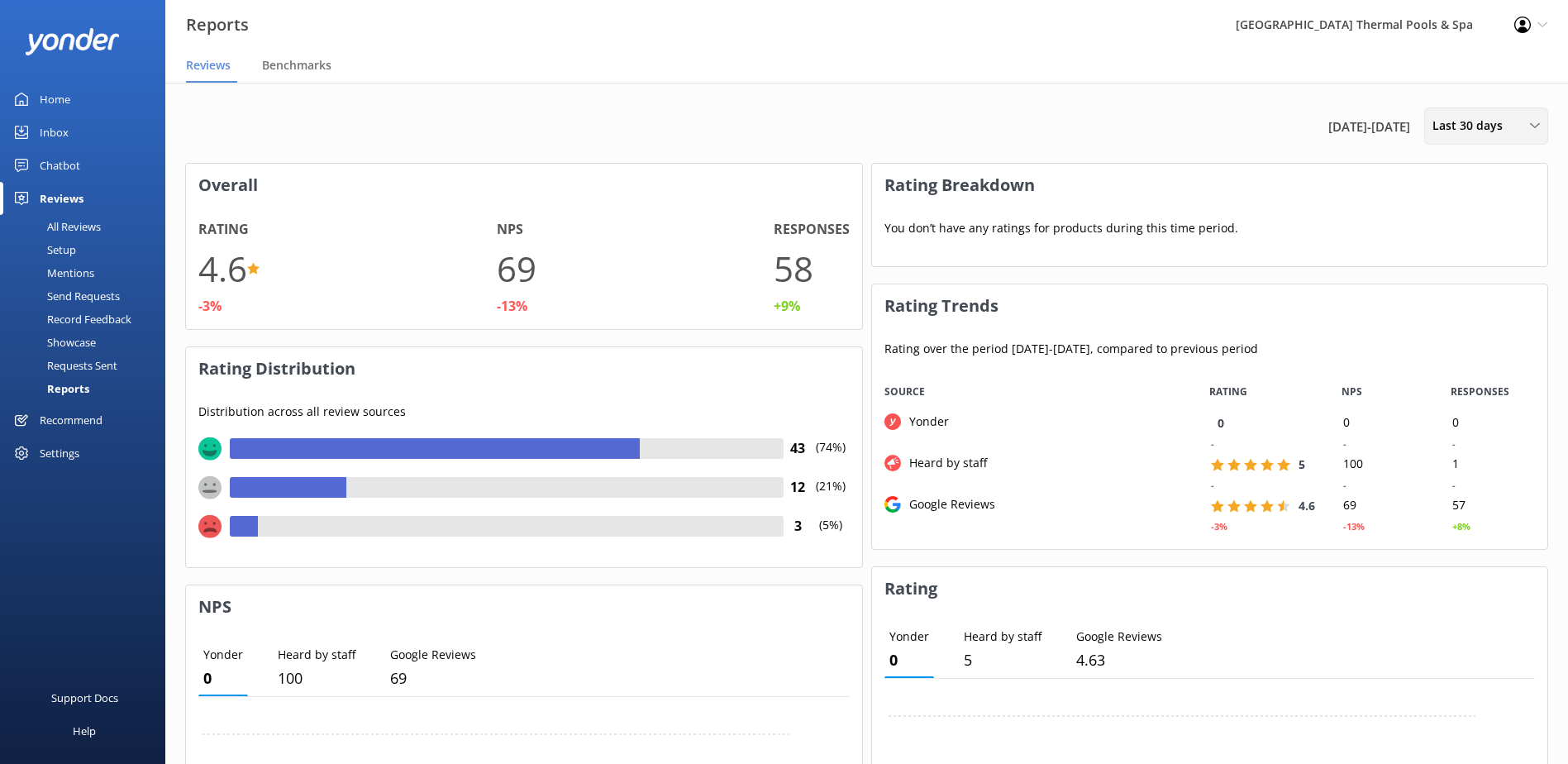
click at [1508, 131] on span "Last 30 days" at bounding box center [1473, 126] width 80 height 18
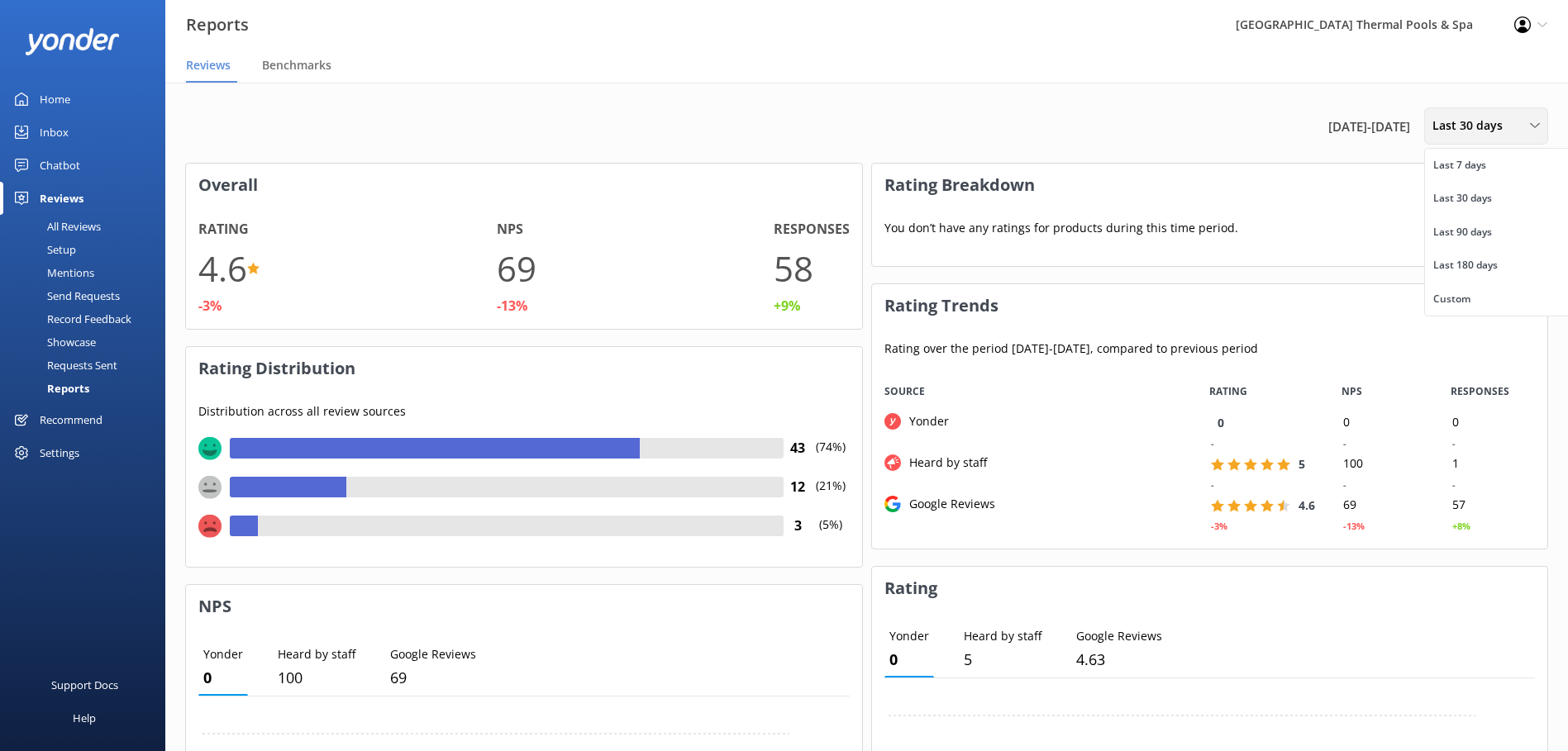
click at [1505, 125] on span "Last 30 days" at bounding box center [1473, 125] width 80 height 18
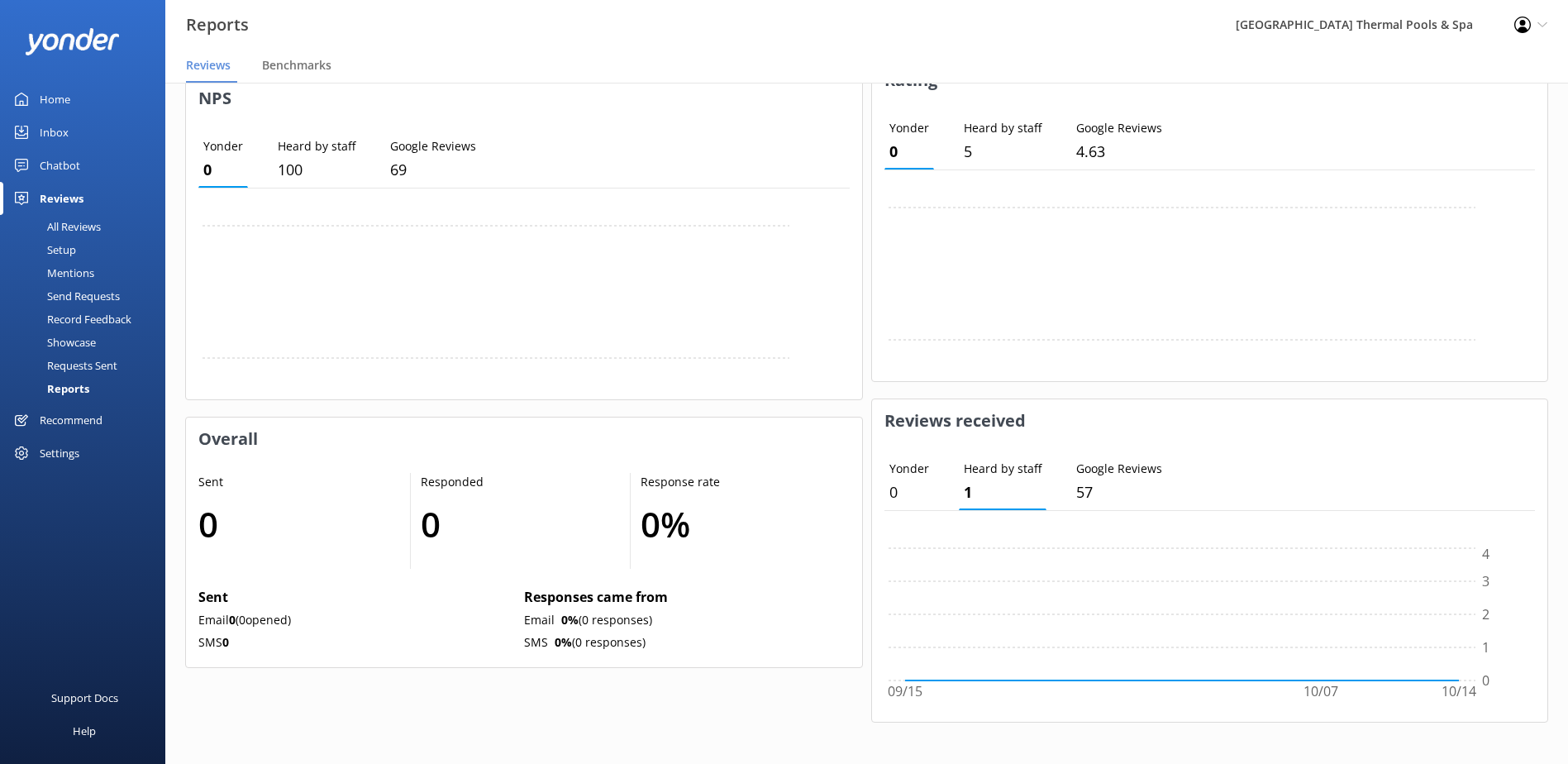
scroll to position [517, 0]
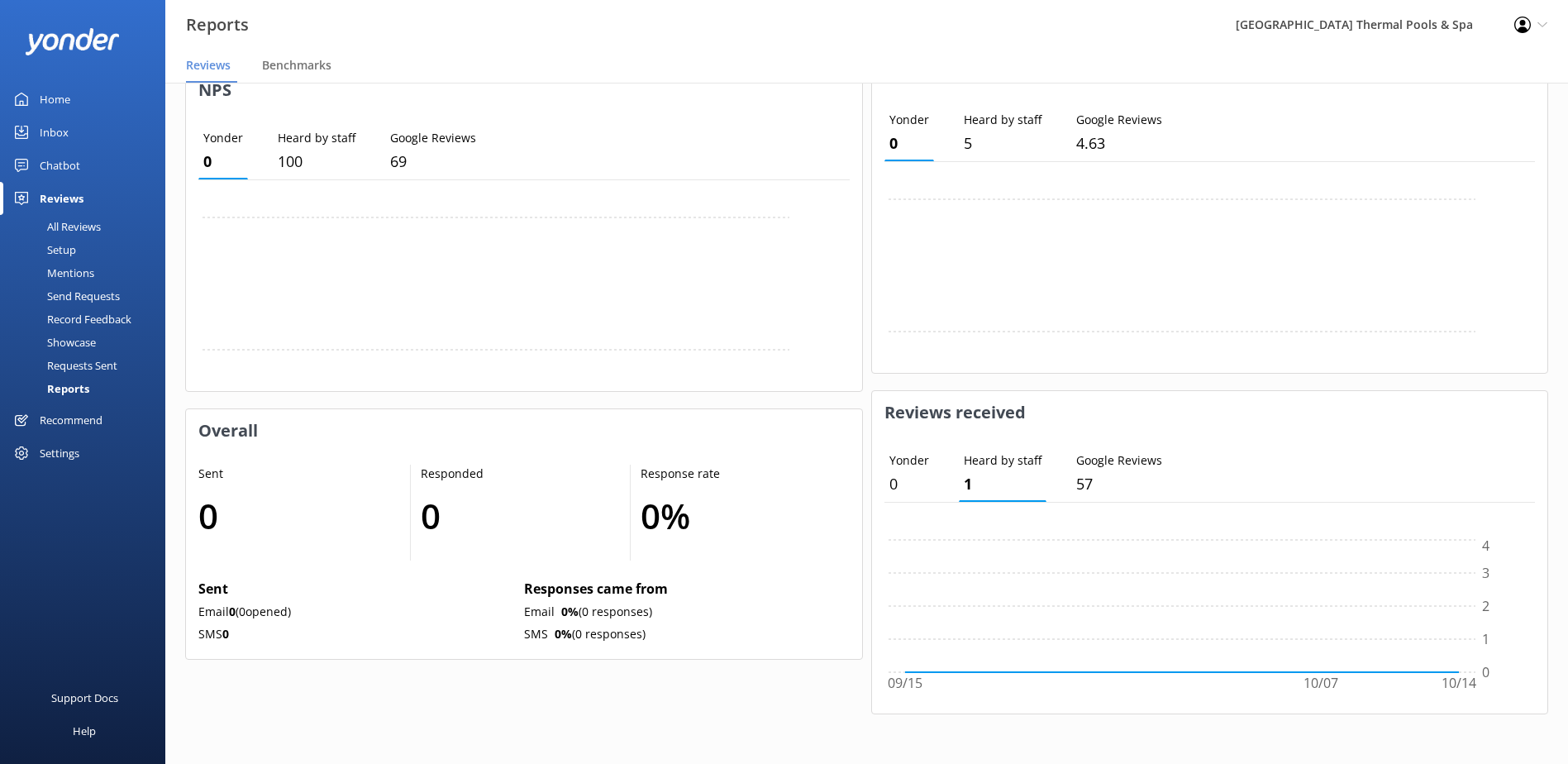
click at [110, 252] on link "Setup" at bounding box center [88, 250] width 156 height 23
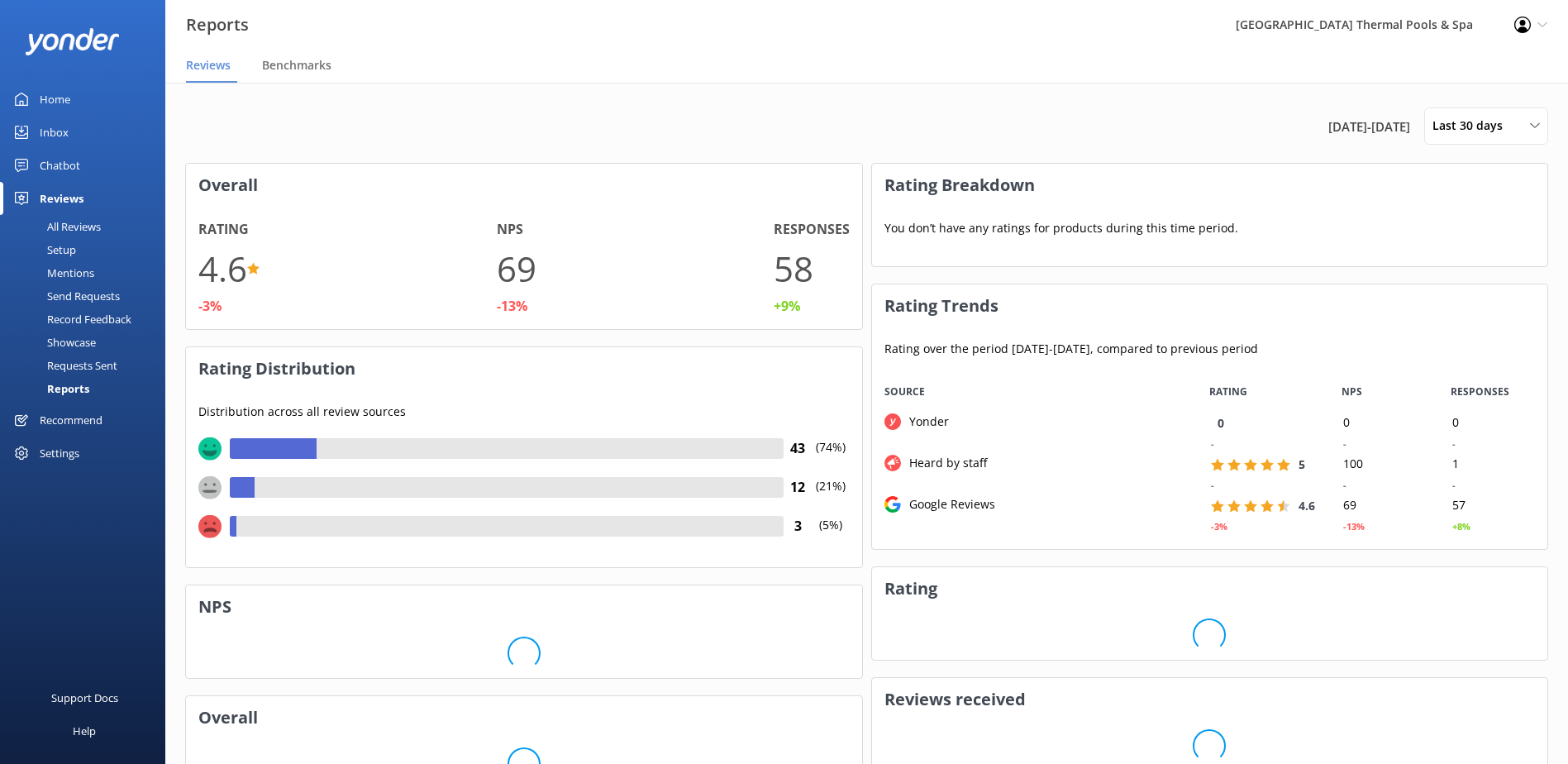
scroll to position [165, 662]
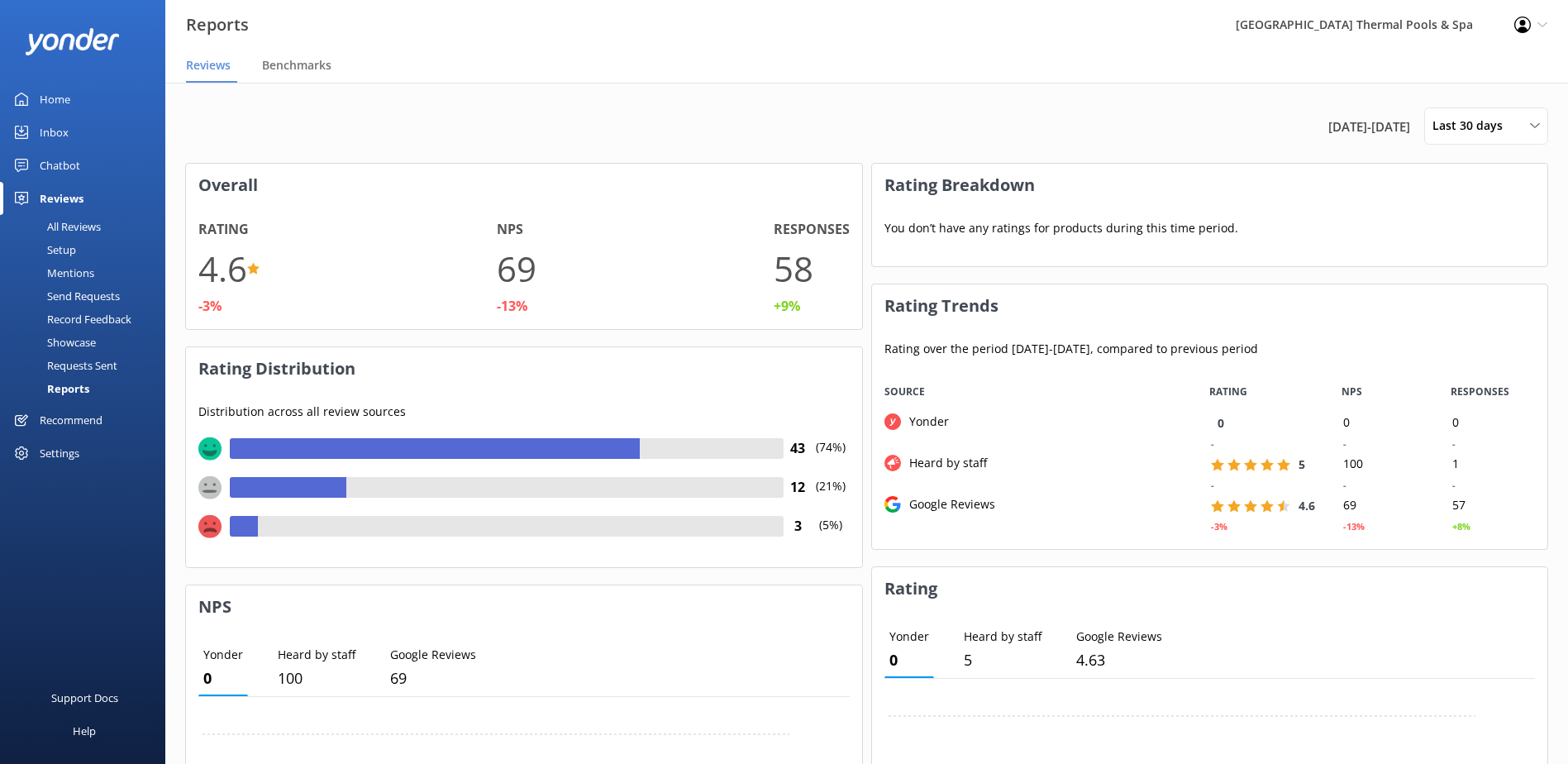
click at [74, 249] on div "Setup" at bounding box center [43, 250] width 66 height 23
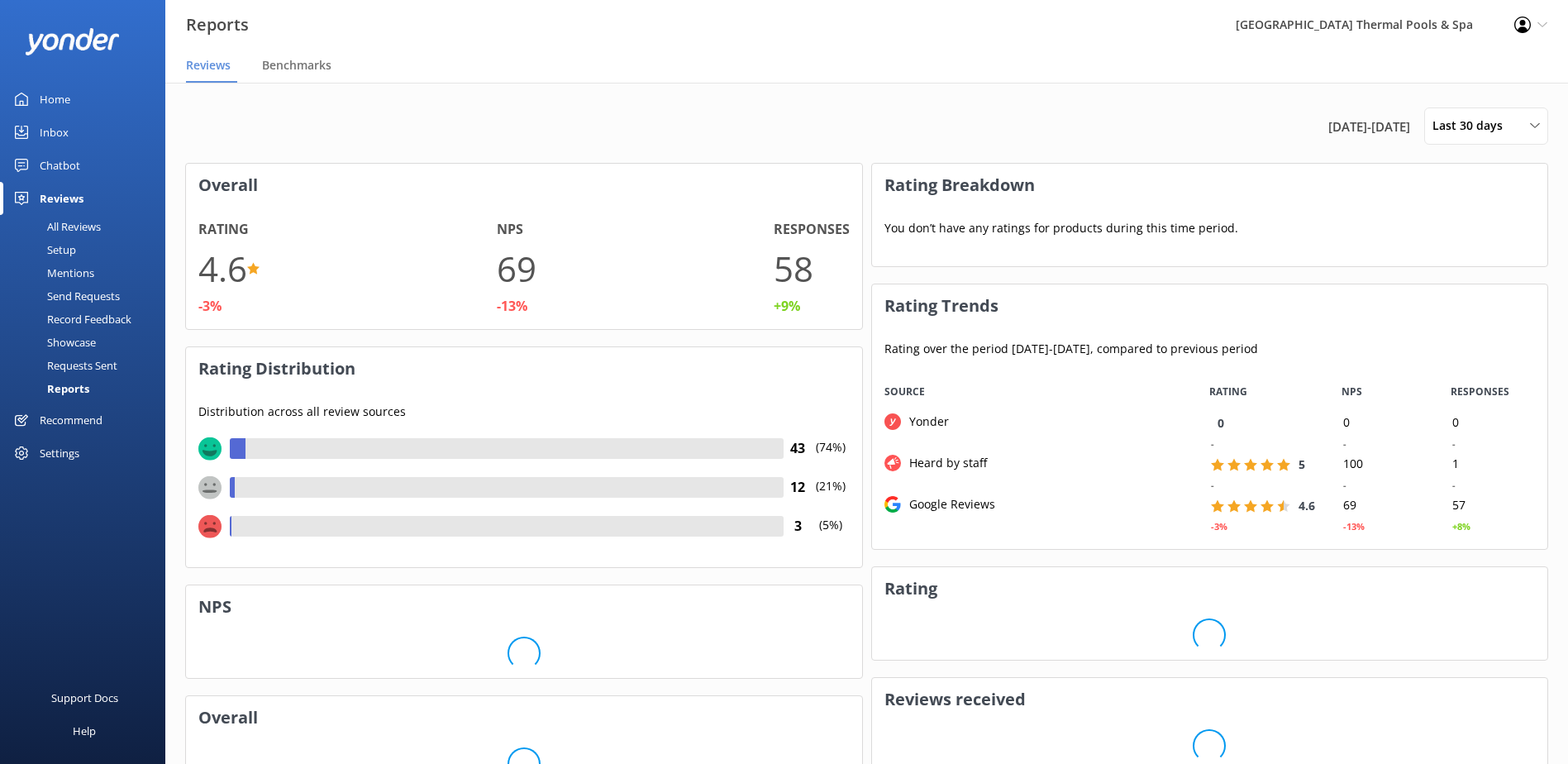
scroll to position [165, 662]
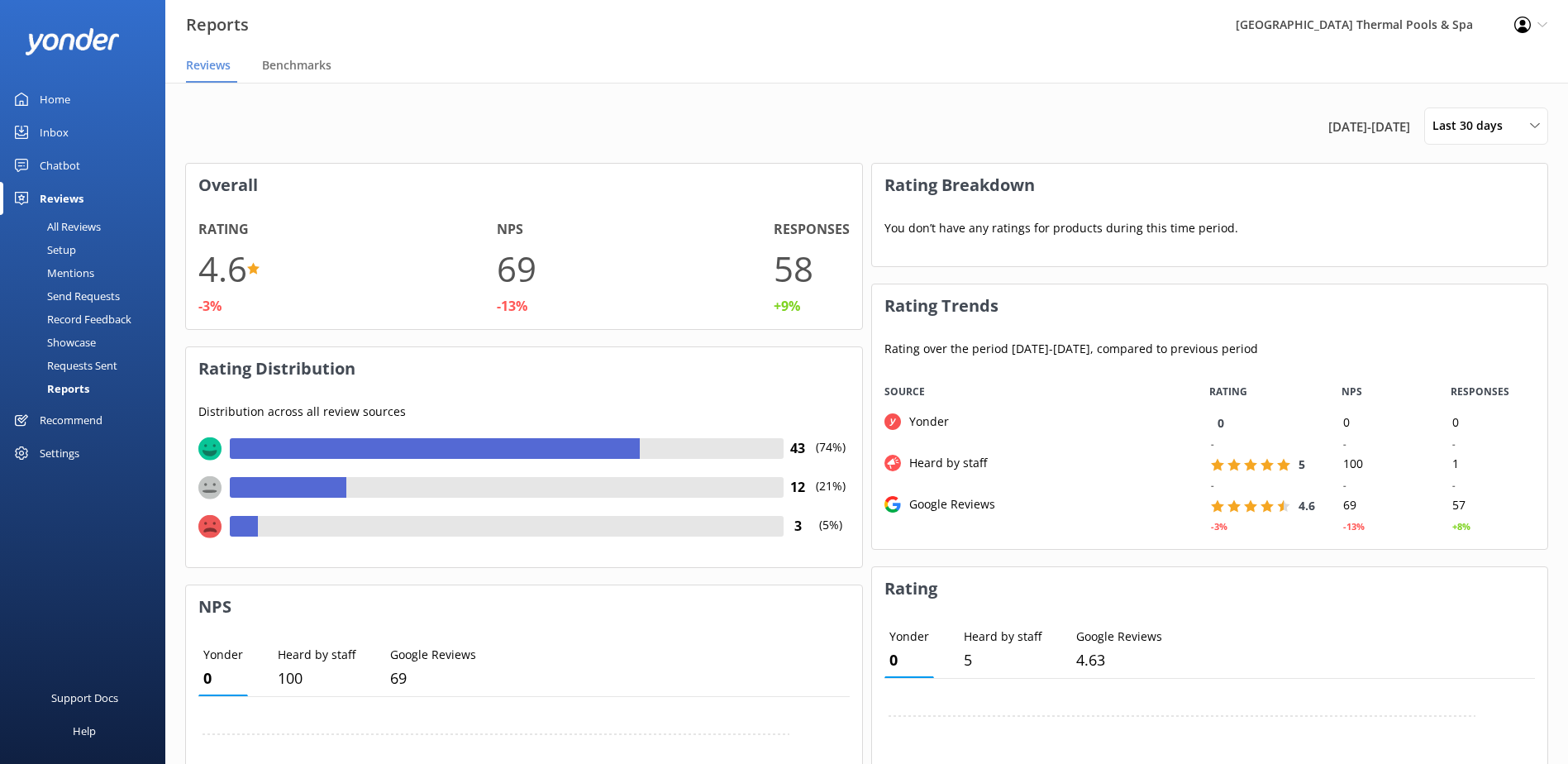
click at [94, 322] on div "Record Feedback" at bounding box center [70, 319] width 122 height 23
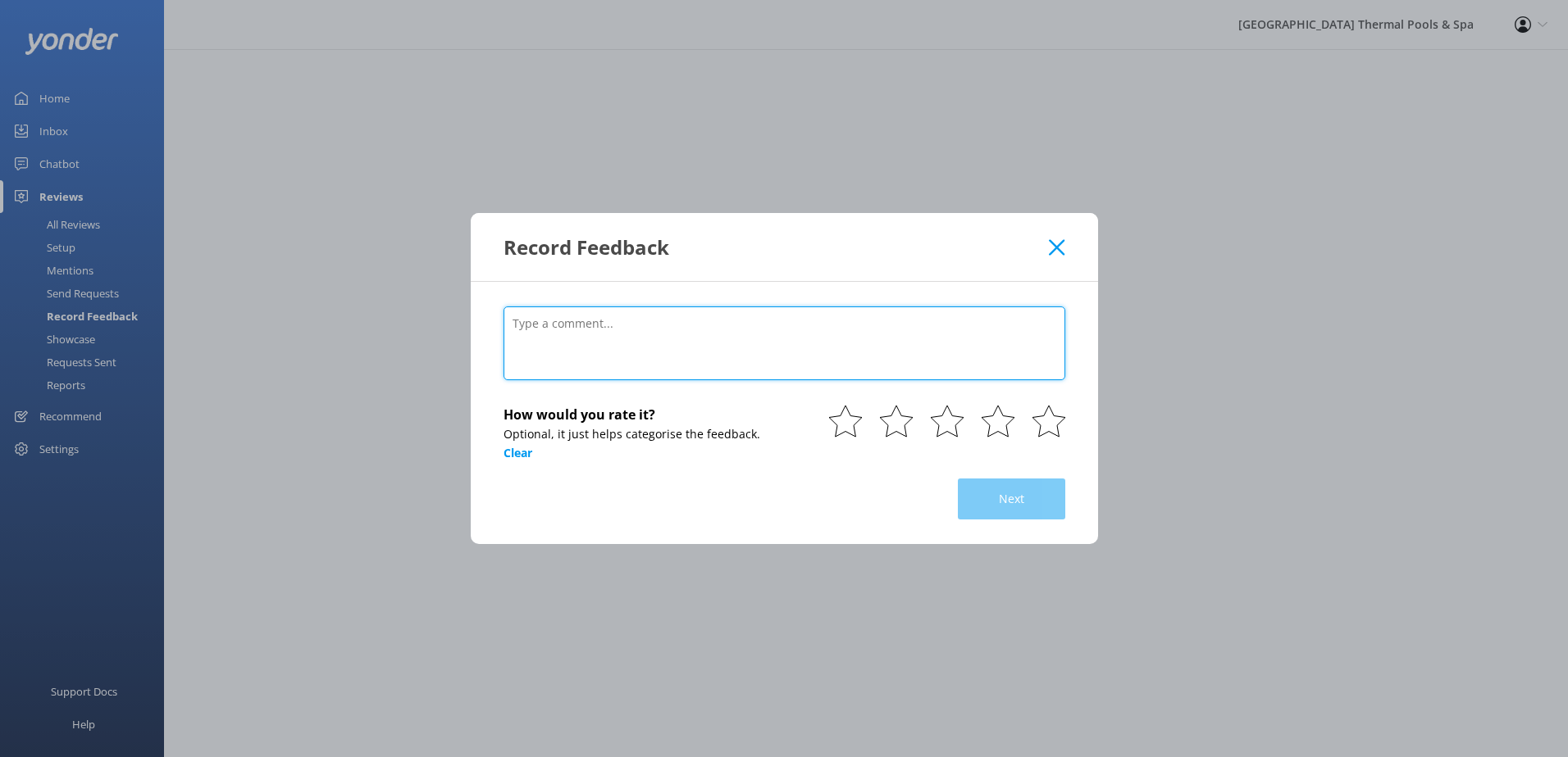
click at [775, 369] on textarea at bounding box center [784, 343] width 562 height 73
click at [567, 347] on textarea at bounding box center [784, 343] width 562 height 73
paste textarea "Could be good on a quiet day if you manage to get one. Very busy, lots of queue…"
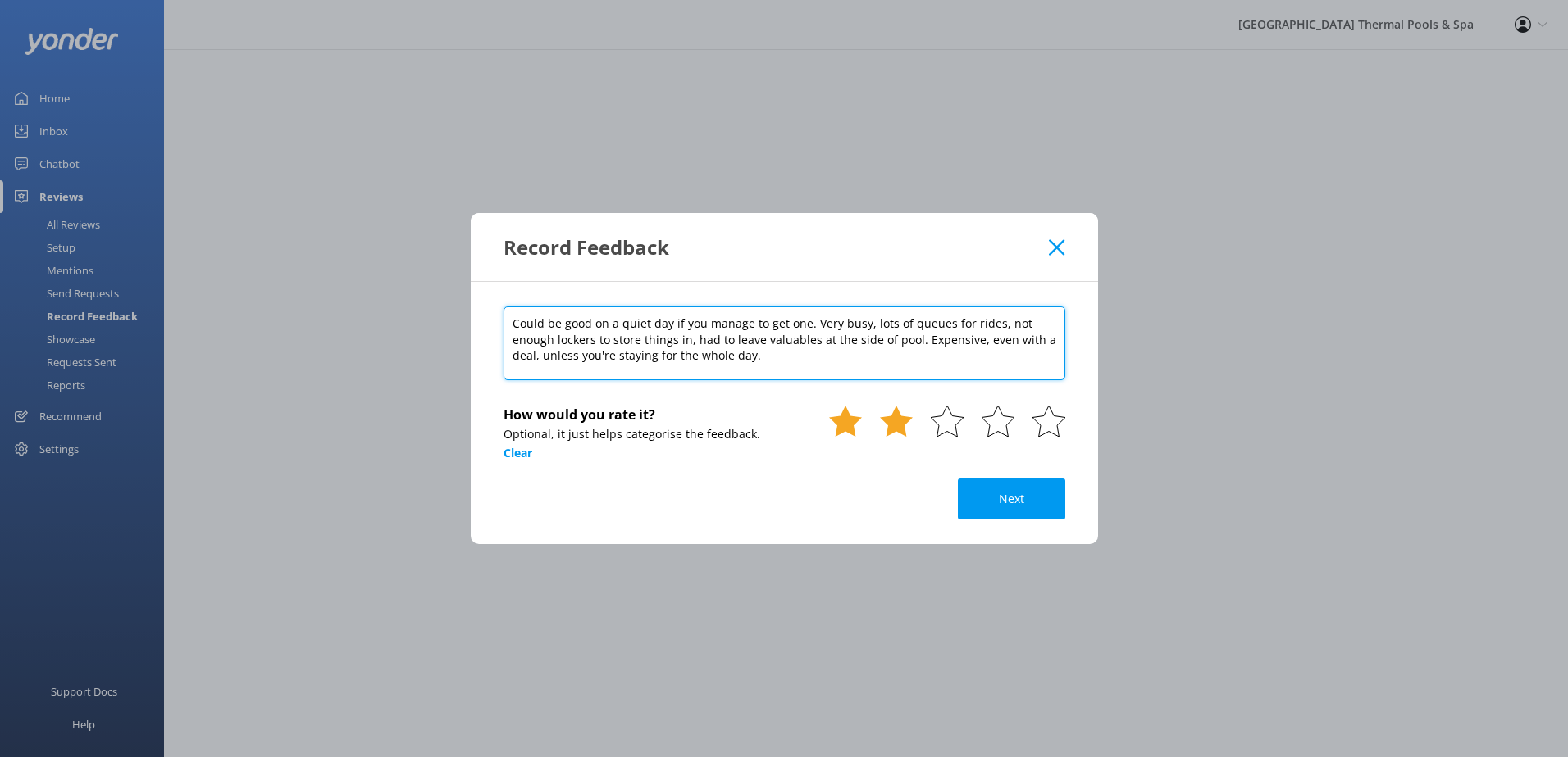
type textarea "Could be good on a quiet day if you manage to get one. Very busy, lots of queue…"
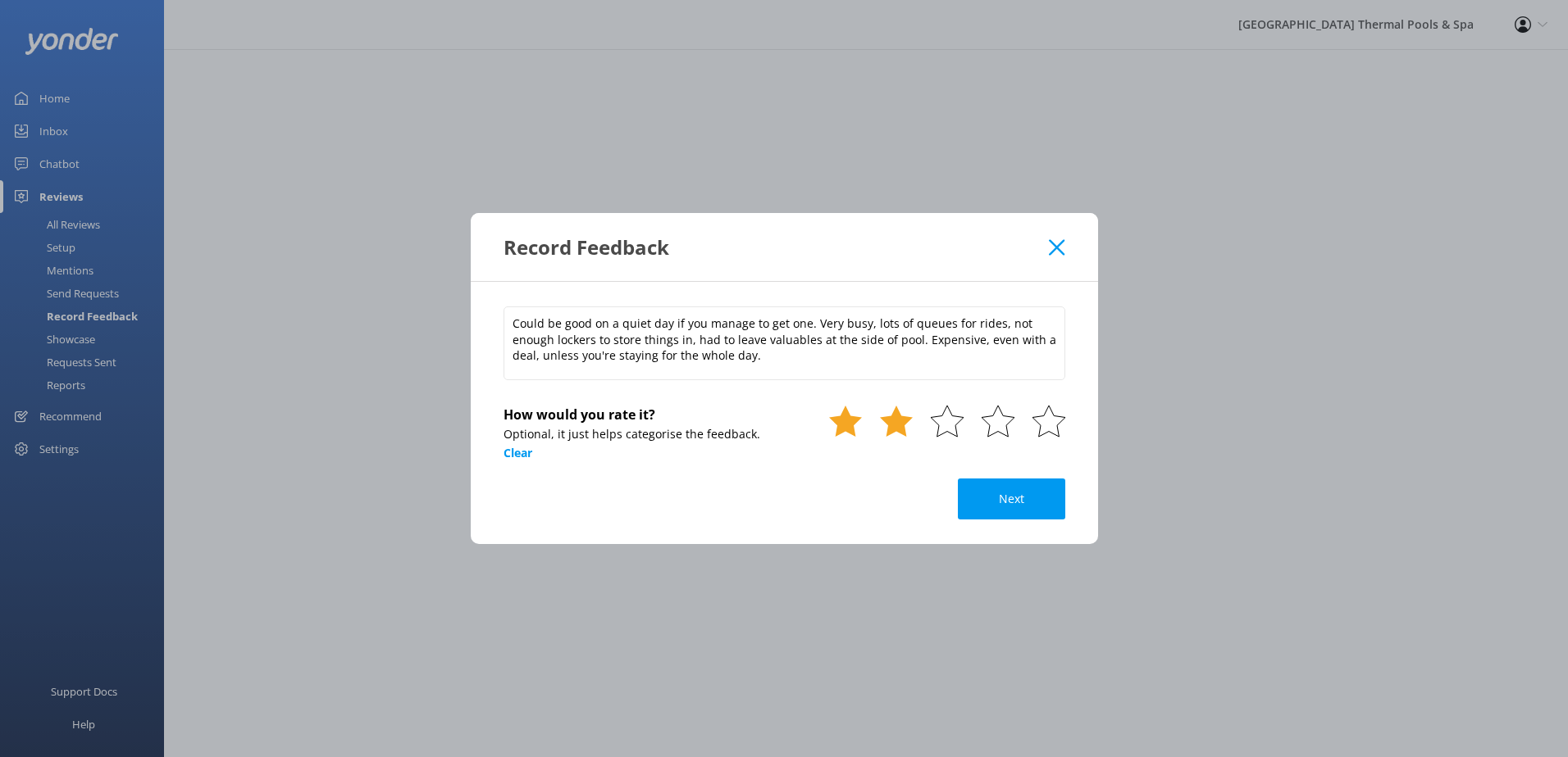
click at [886, 428] on icon at bounding box center [896, 421] width 33 height 33
click at [1023, 510] on button "Next" at bounding box center [1010, 499] width 107 height 41
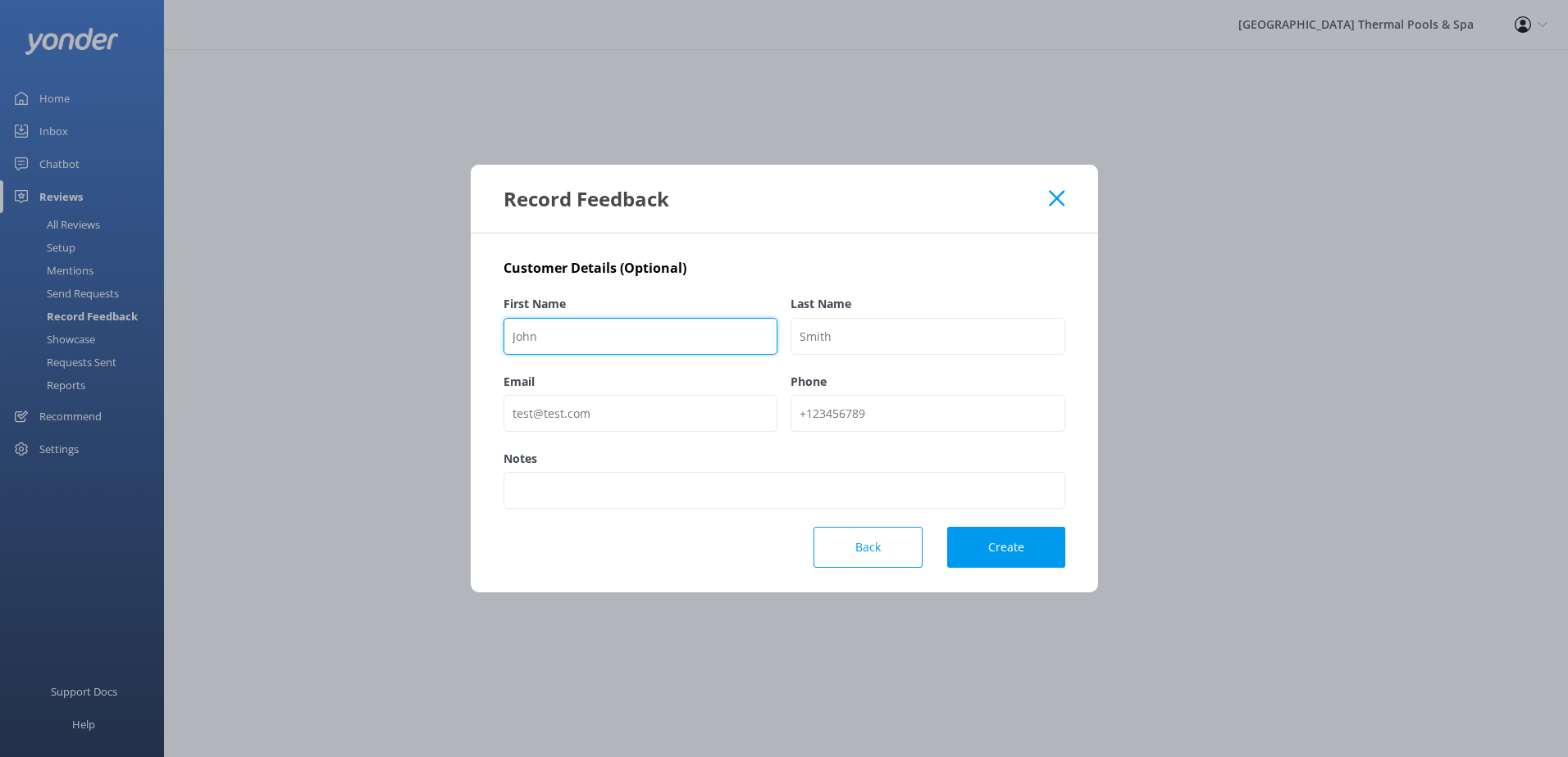
click at [657, 336] on input "First Name" at bounding box center [641, 337] width 275 height 37
paste input "[PERSON_NAME]"
type input "[PERSON_NAME]"
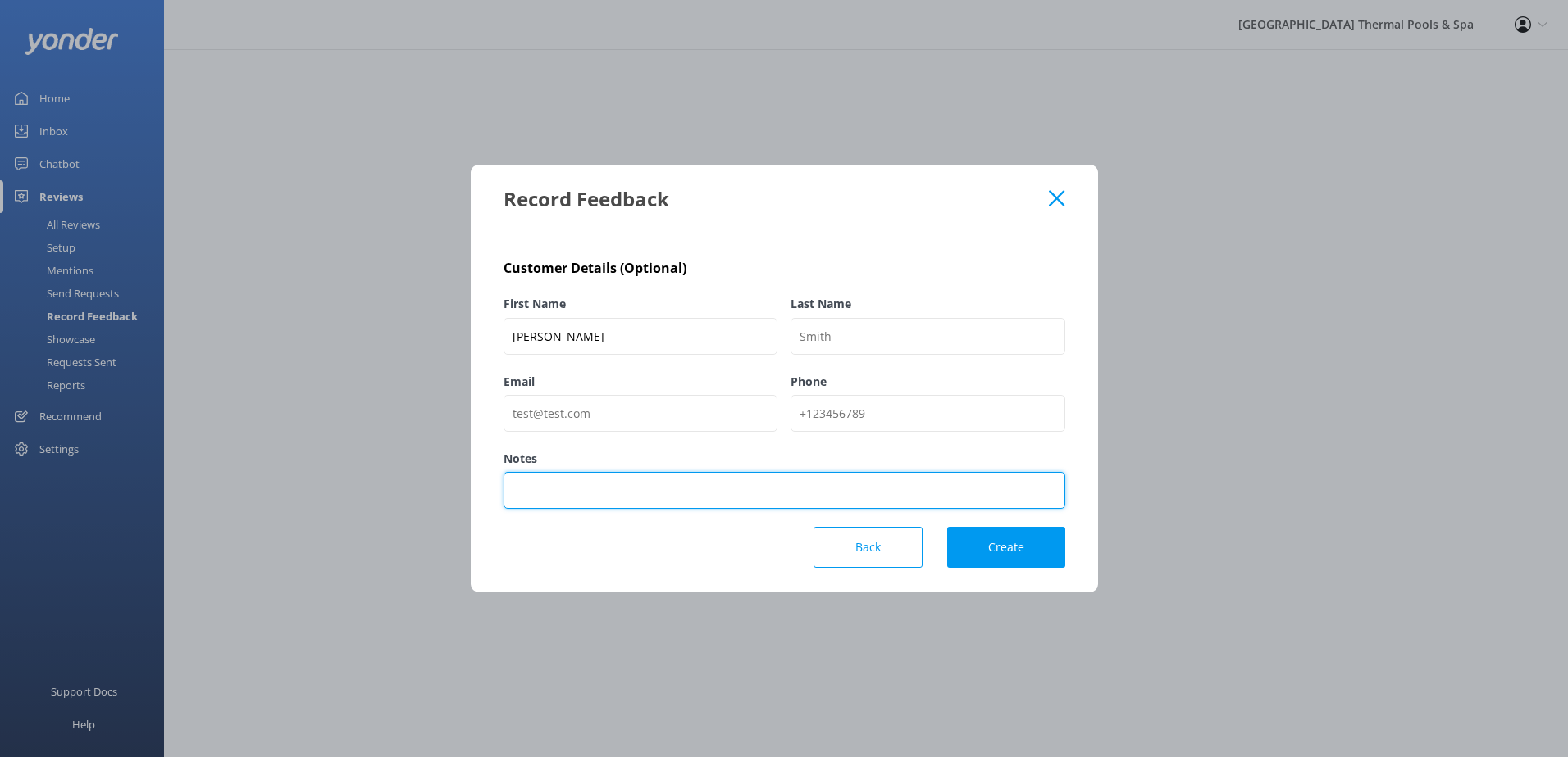
click at [882, 500] on input "Notes" at bounding box center [784, 490] width 562 height 37
type input "BookMe"
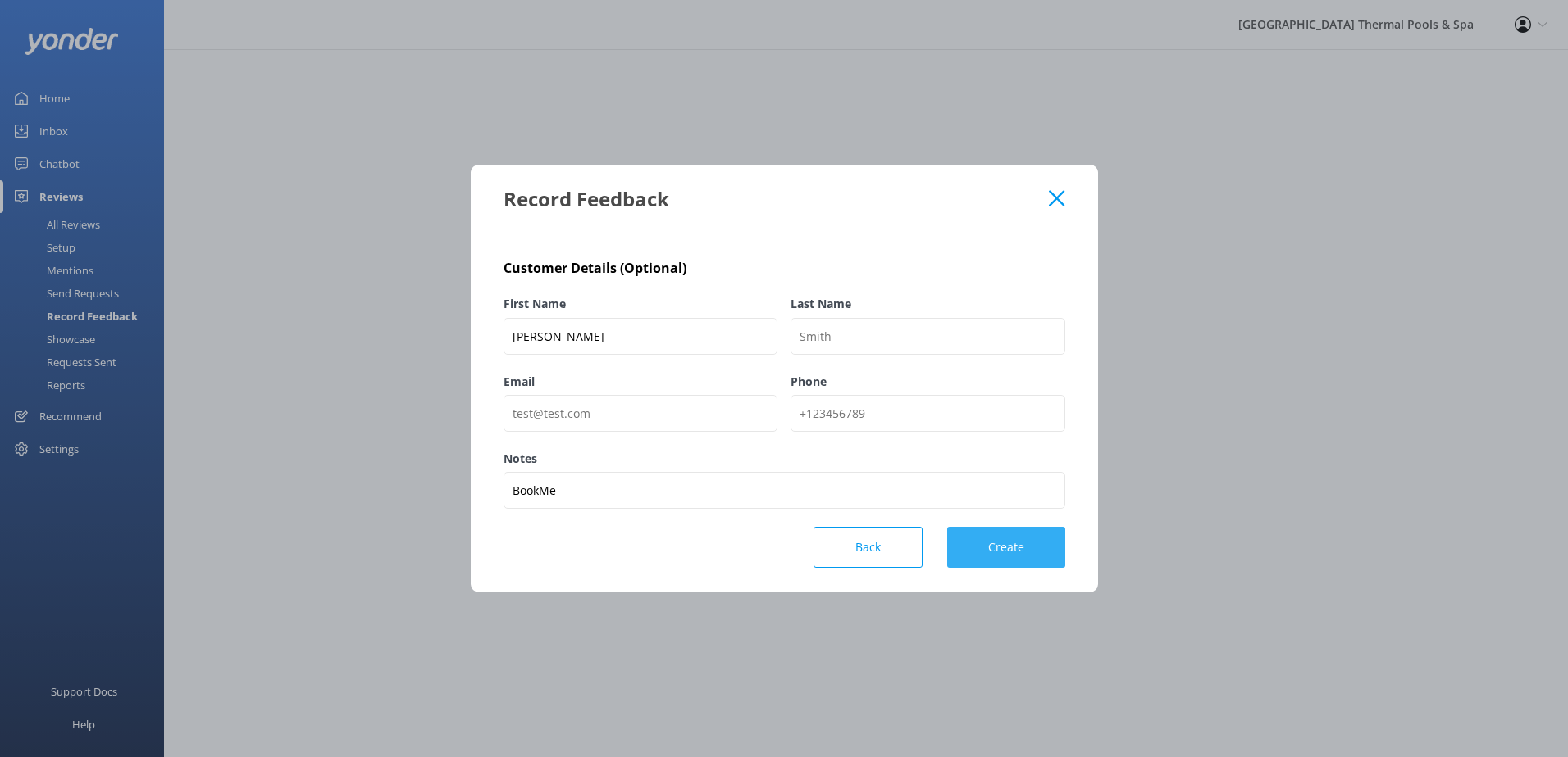
click at [1033, 539] on button "Create" at bounding box center [1005, 547] width 118 height 41
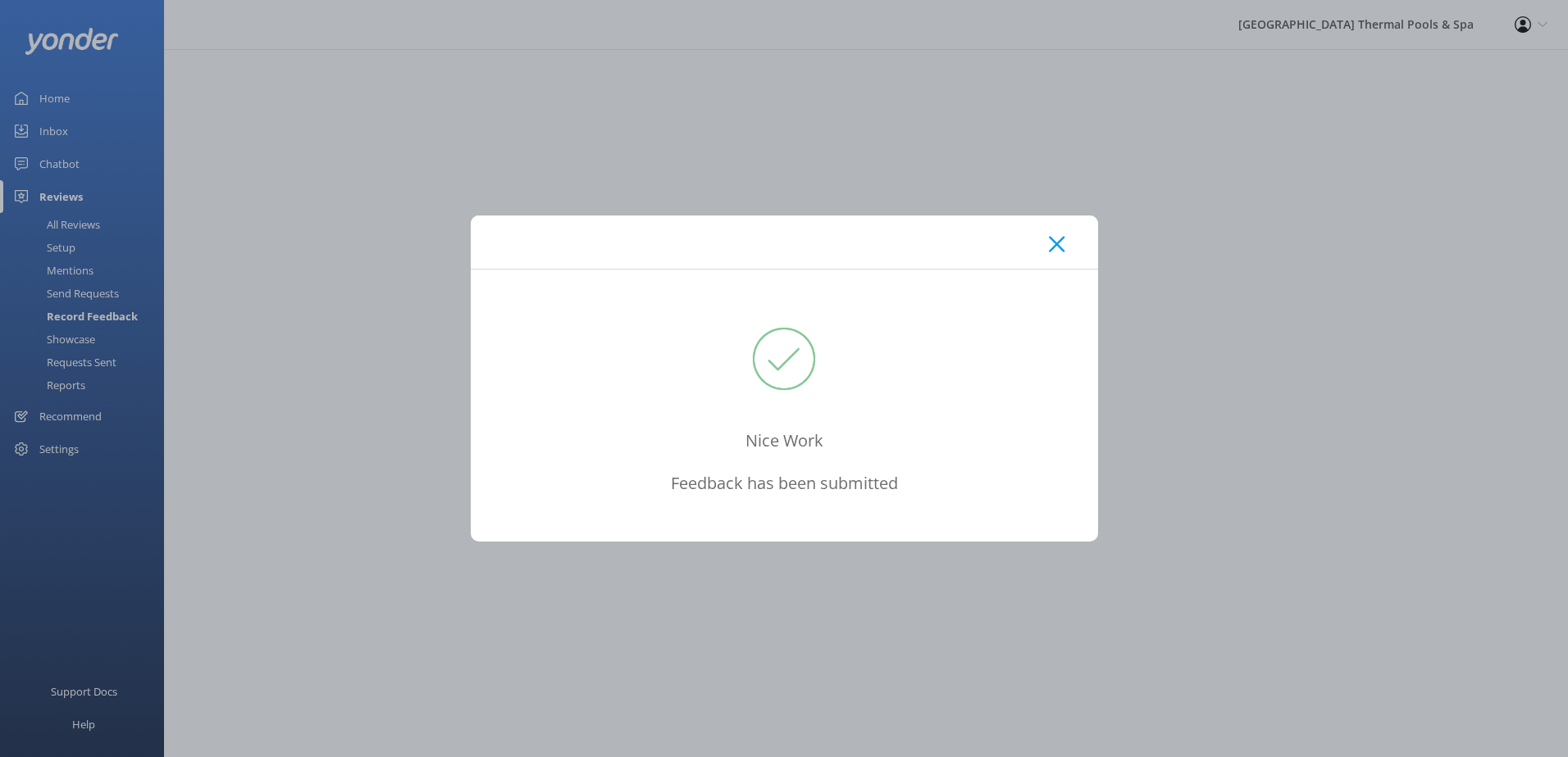
click at [1058, 248] on icon at bounding box center [1057, 244] width 15 height 16
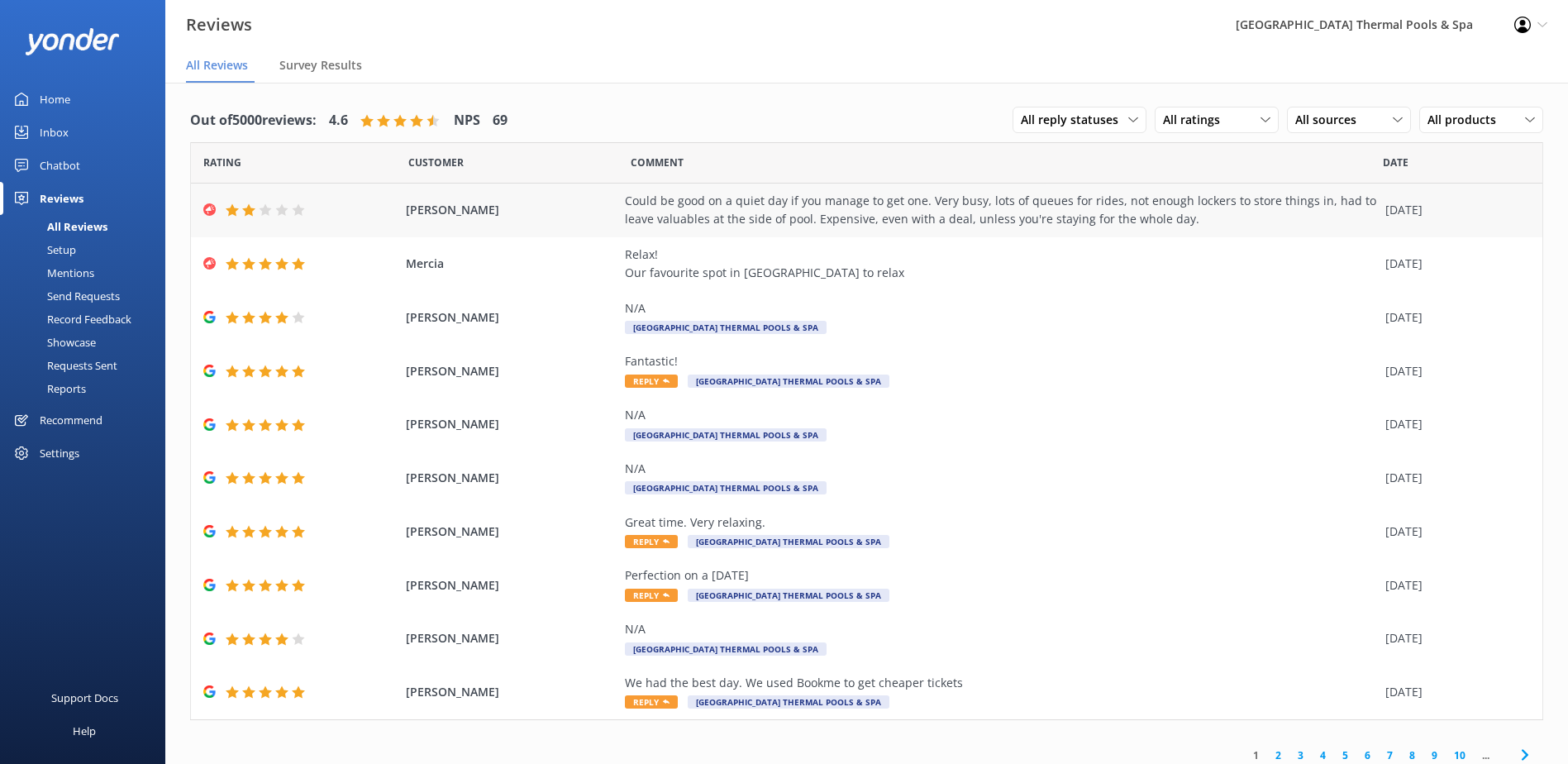
click at [390, 211] on div at bounding box center [301, 210] width 195 height 14
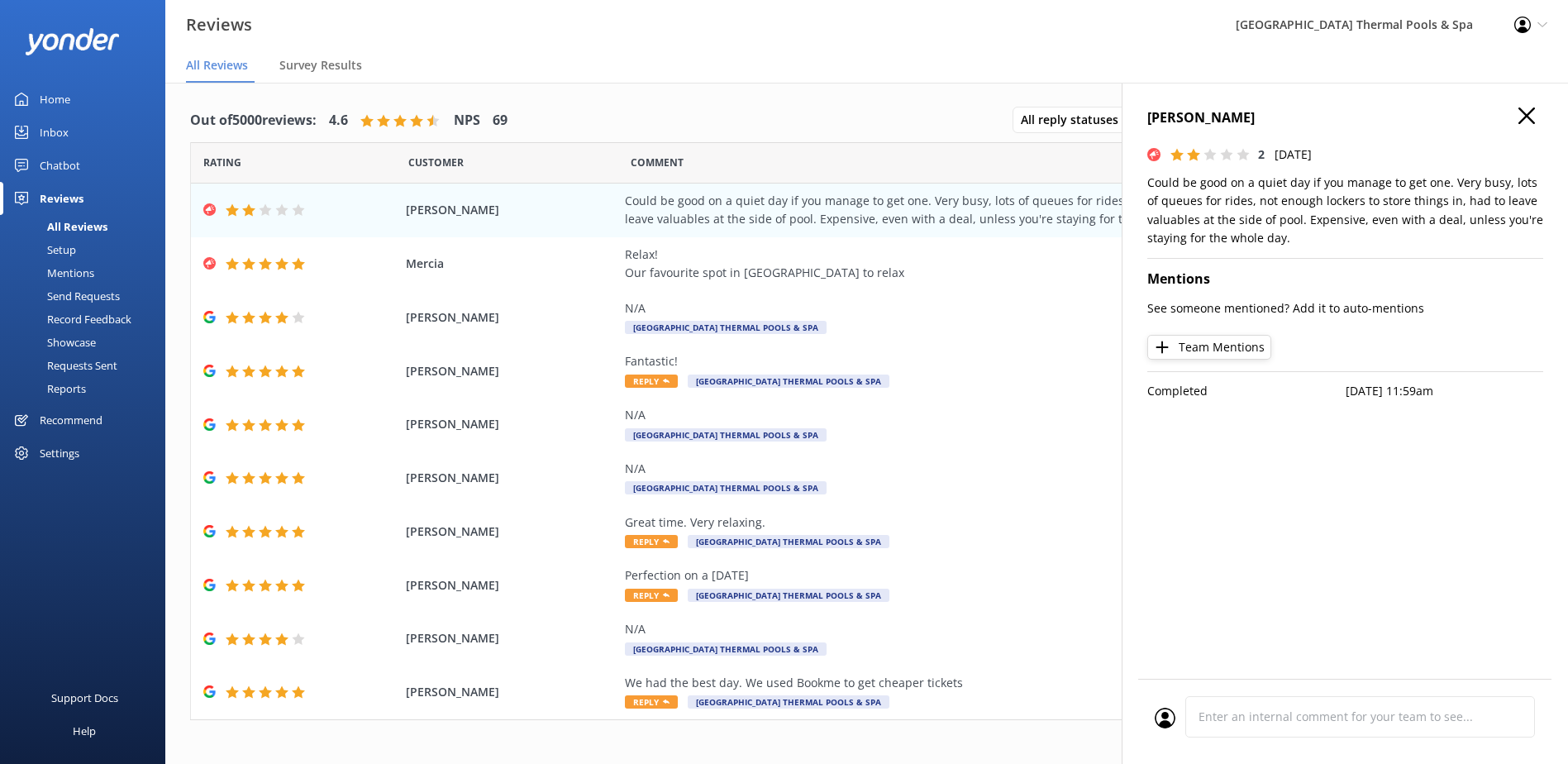
click at [1192, 392] on p "Completed" at bounding box center [1246, 391] width 198 height 18
click at [1531, 117] on icon "button" at bounding box center [1526, 115] width 17 height 17
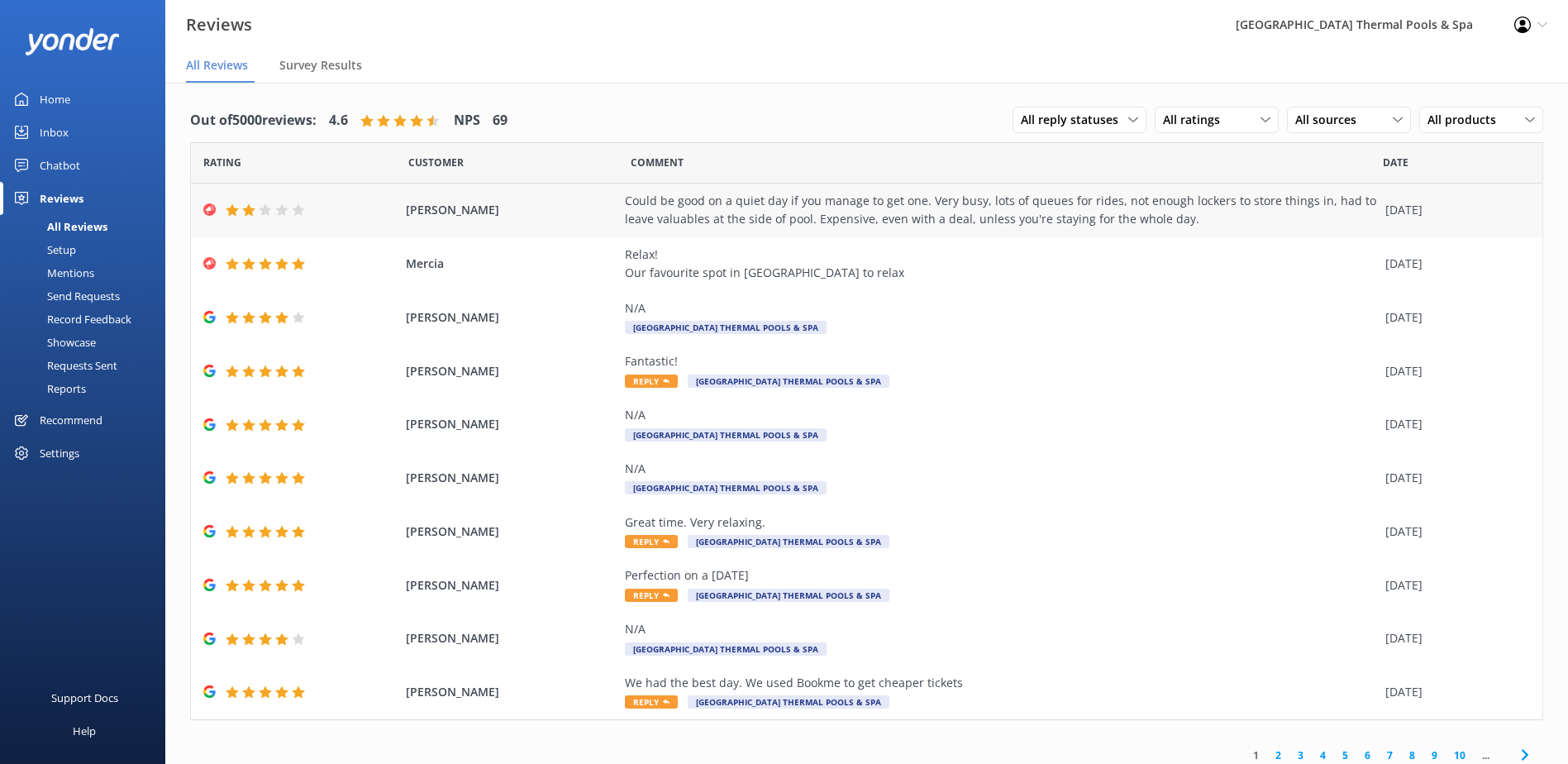
click at [1317, 215] on div "Could be good on a quiet day if you manage to get one. Very busy, lots of queue…" at bounding box center [1000, 210] width 752 height 37
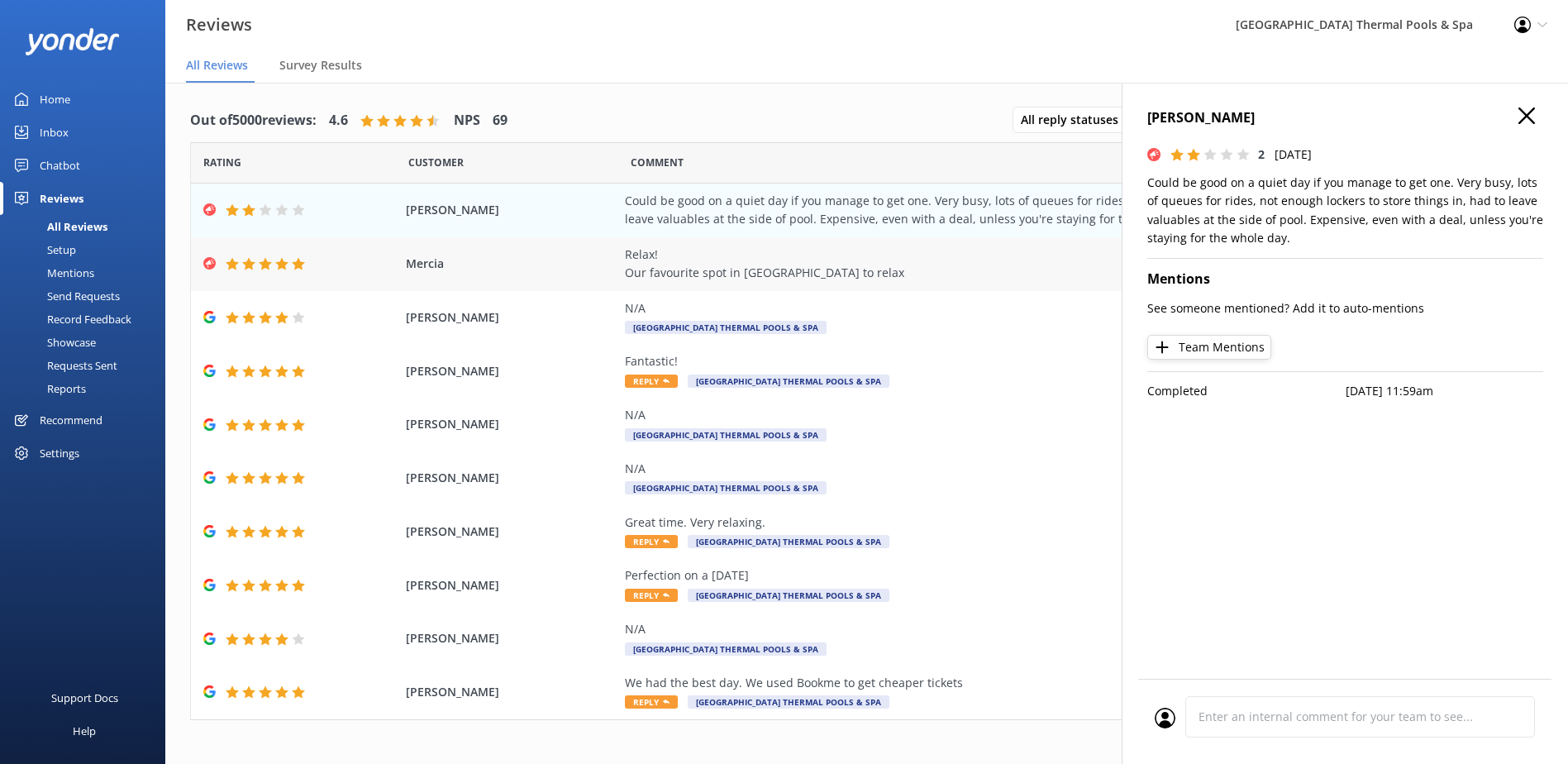
click at [766, 255] on div "Relax! Our favourite spot in [GEOGRAPHIC_DATA] to relax" at bounding box center [1000, 264] width 752 height 37
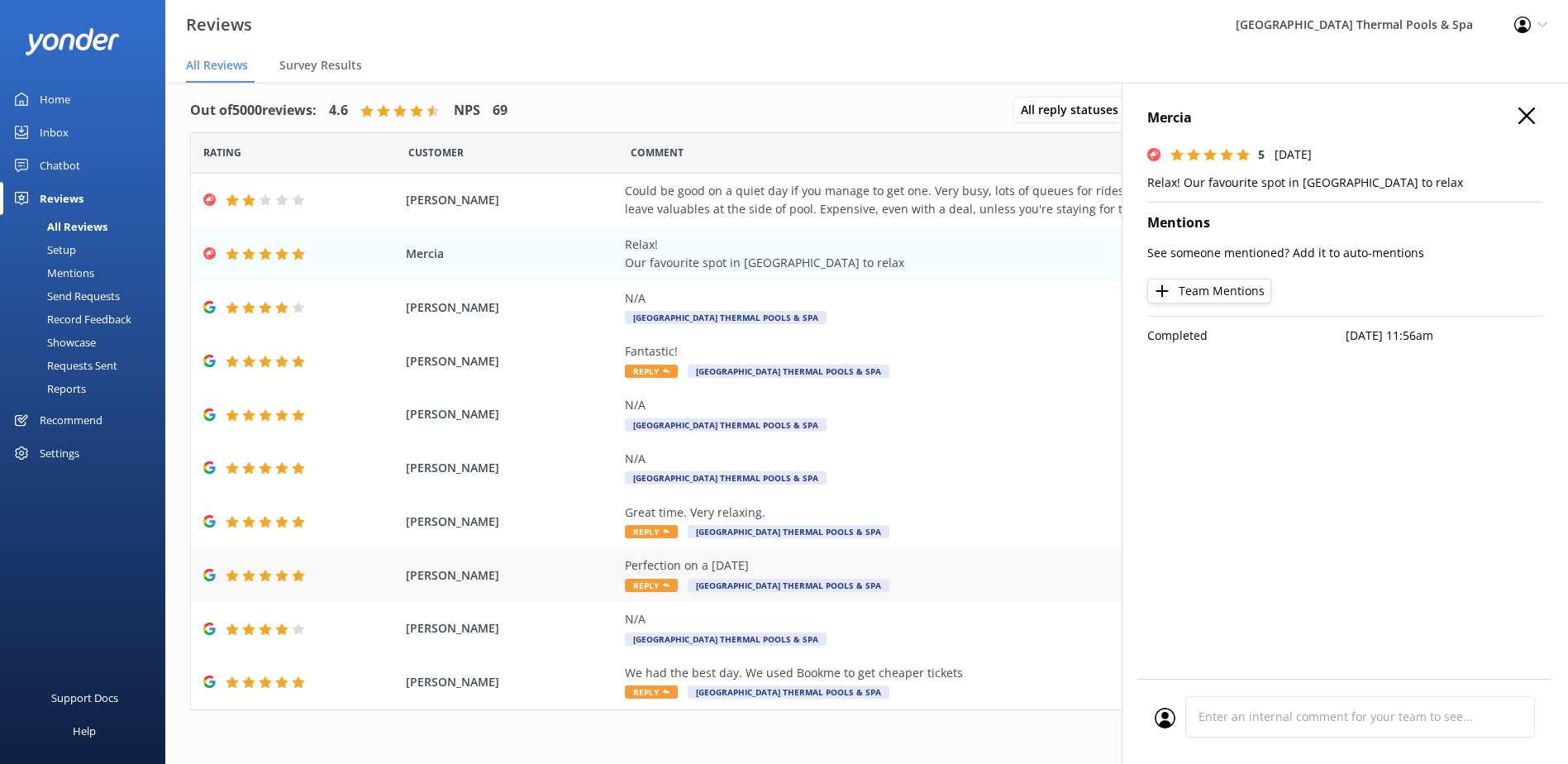
scroll to position [33, 0]
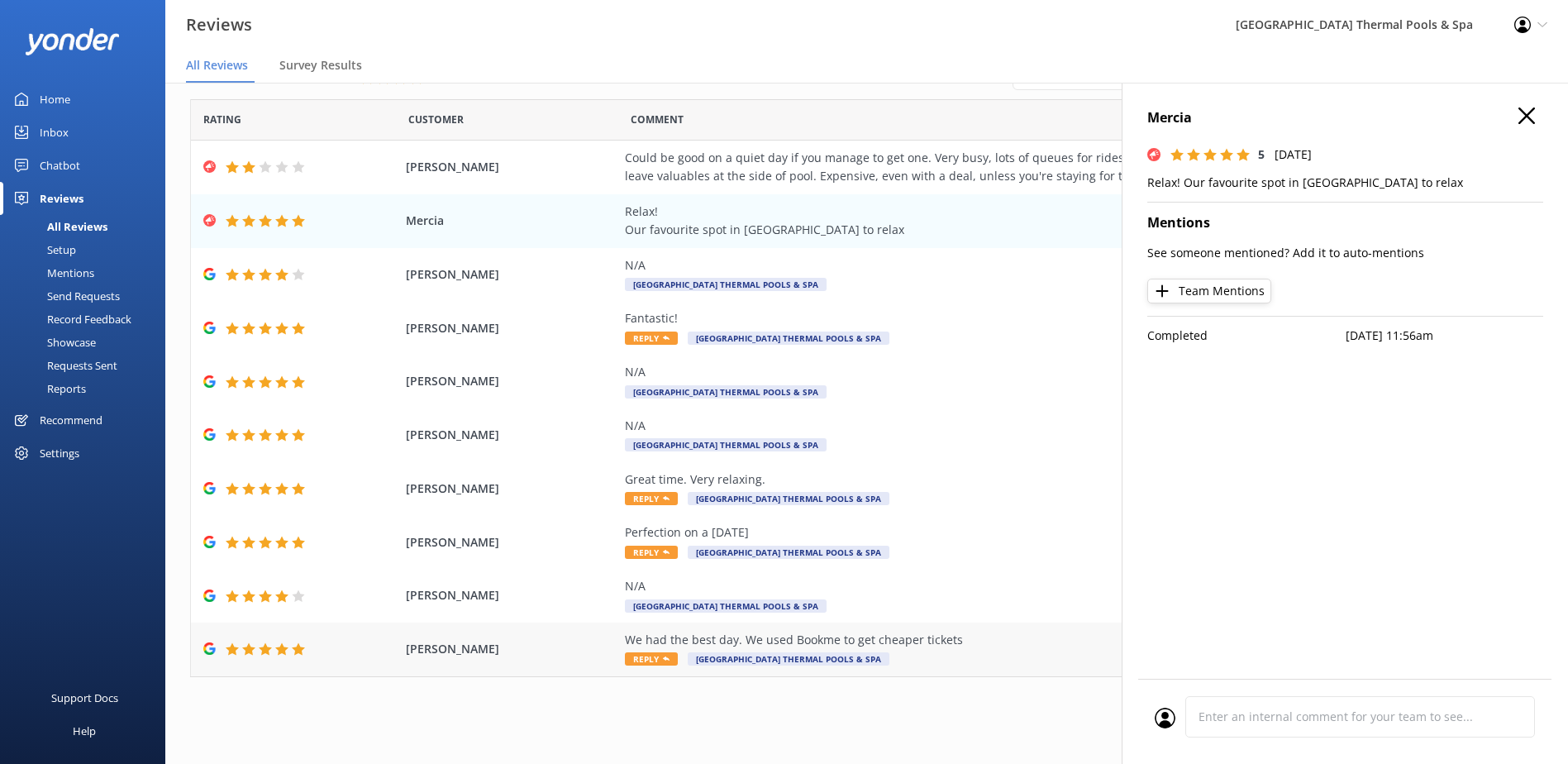
click at [644, 640] on div "We had the best day. We used Bookme to get cheaper tickets" at bounding box center [1000, 639] width 752 height 18
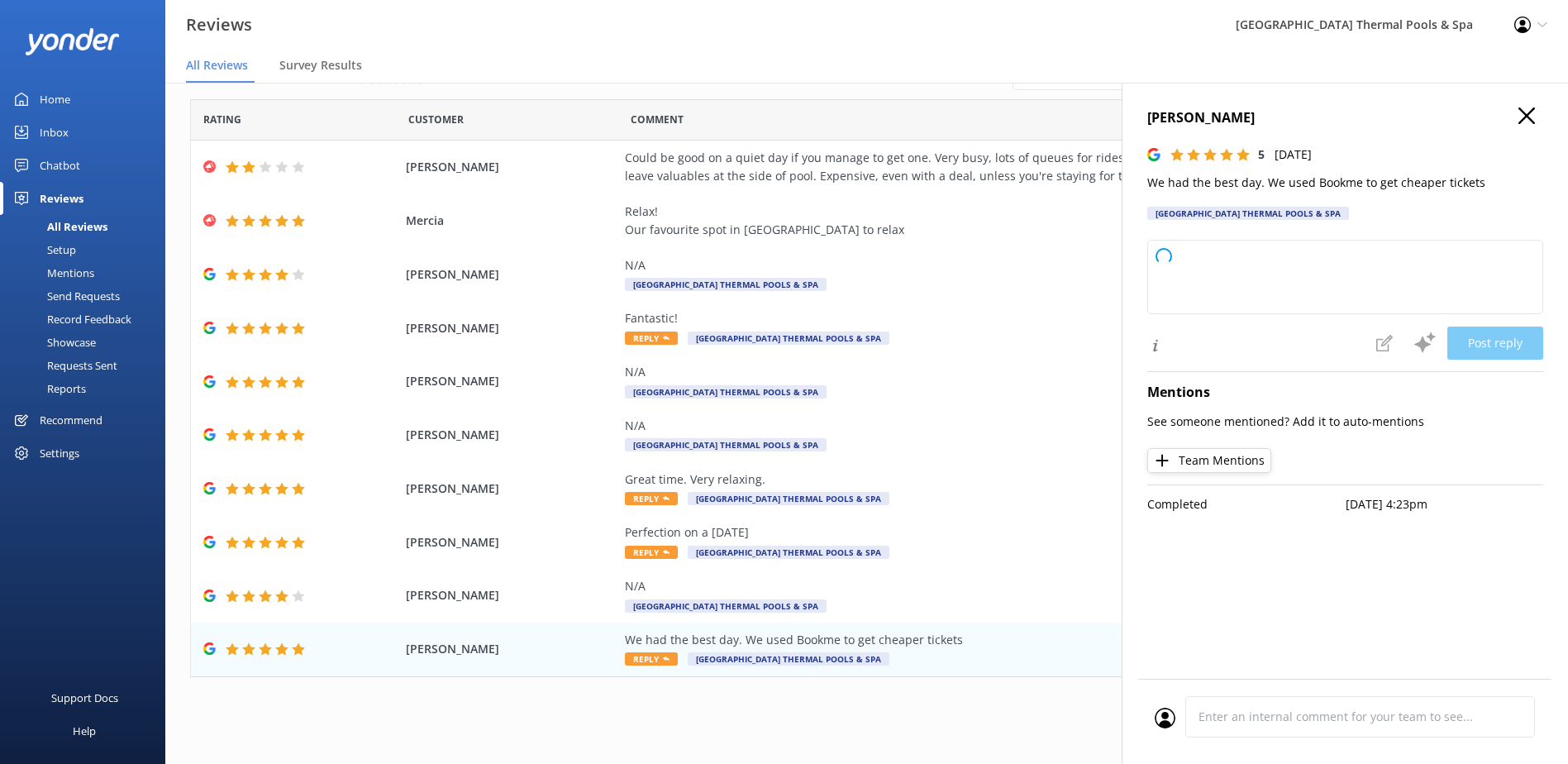
type textarea "Thank you so much for your wonderful review! We're delighted to hear you had a …"
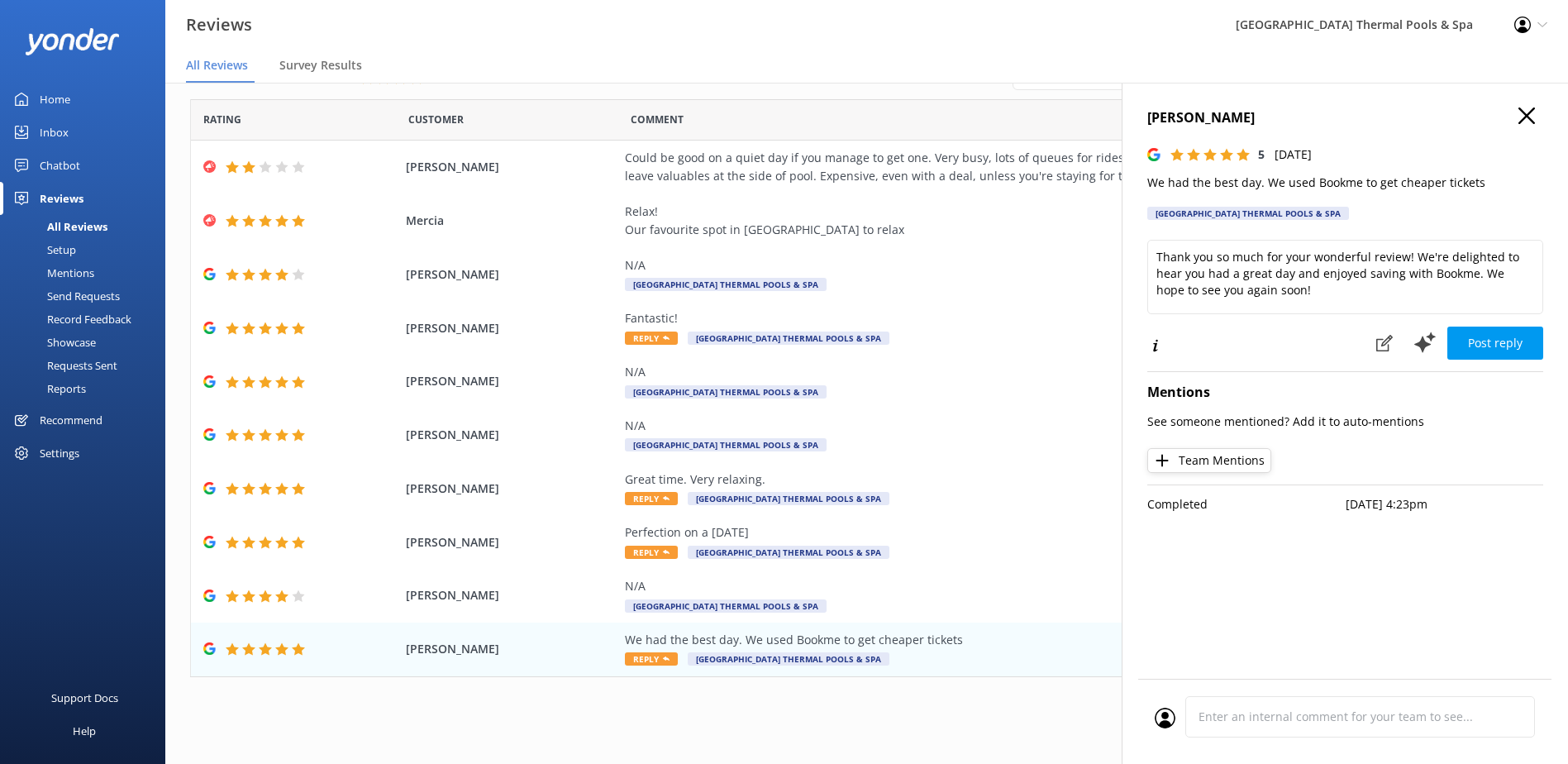
click at [1522, 113] on icon "button" at bounding box center [1526, 115] width 17 height 17
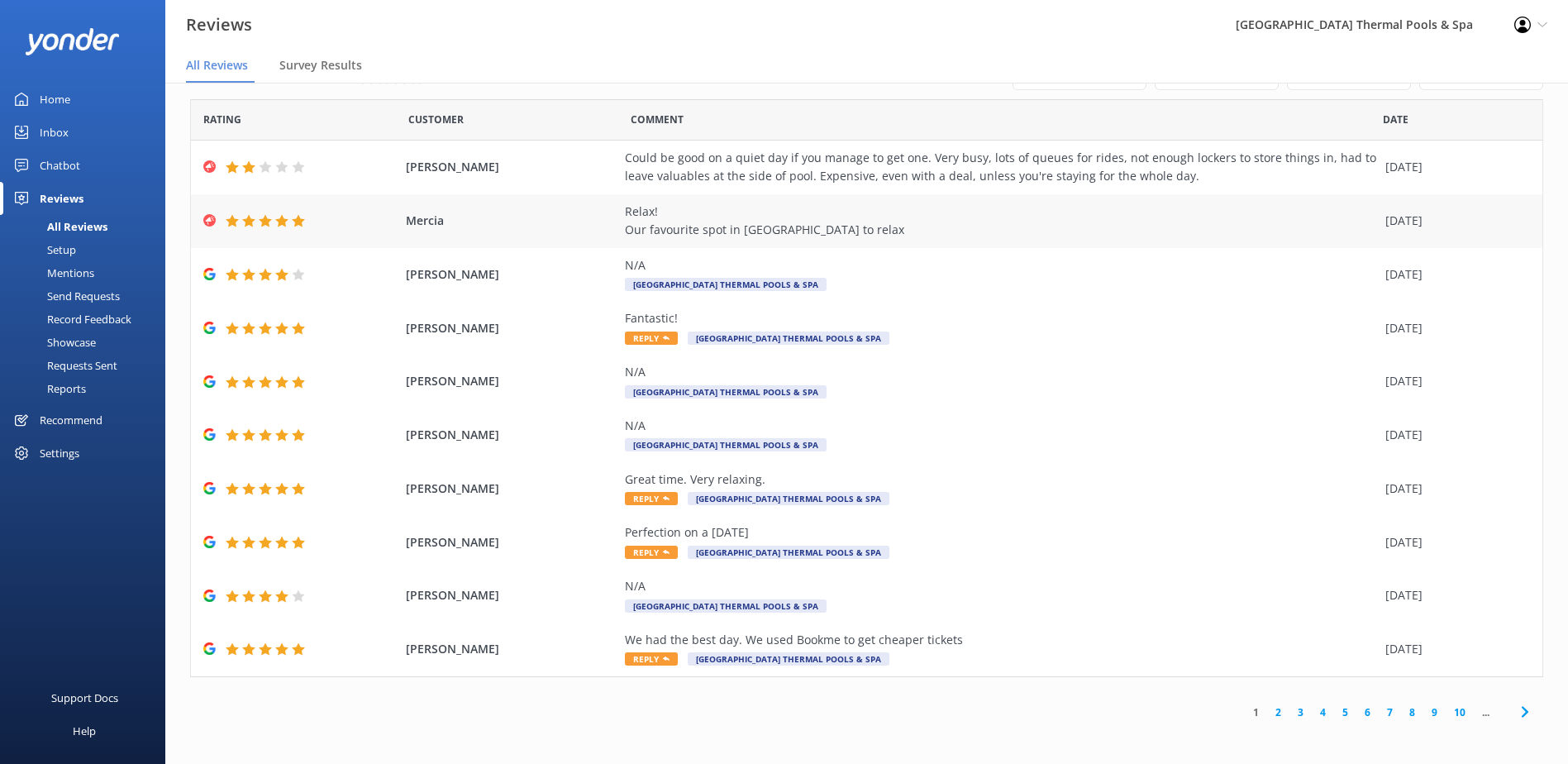
click at [729, 216] on div "Relax! Our favourite spot in [GEOGRAPHIC_DATA] to relax" at bounding box center [1000, 221] width 752 height 37
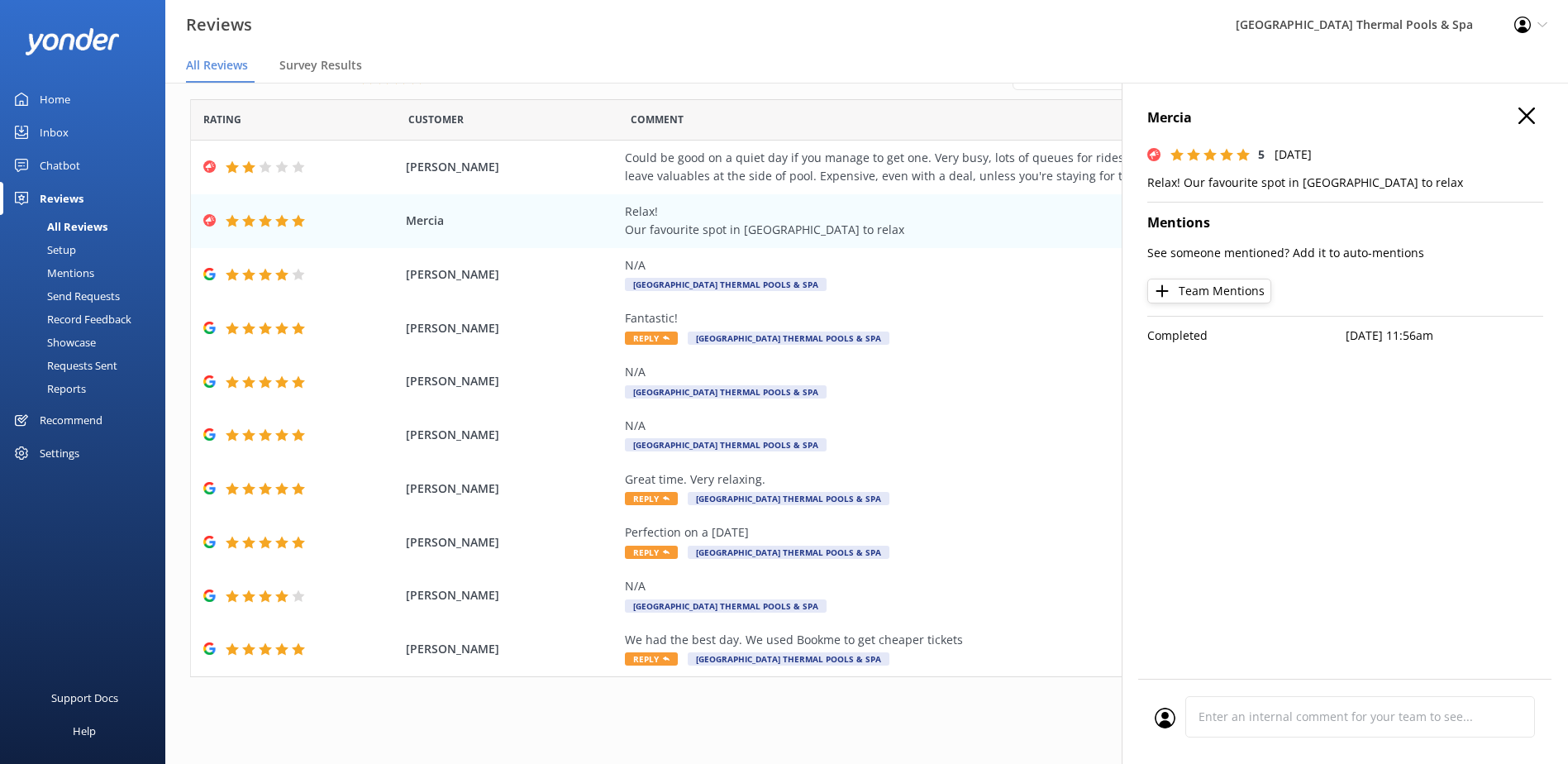
click at [1523, 107] on icon "button" at bounding box center [1526, 115] width 17 height 17
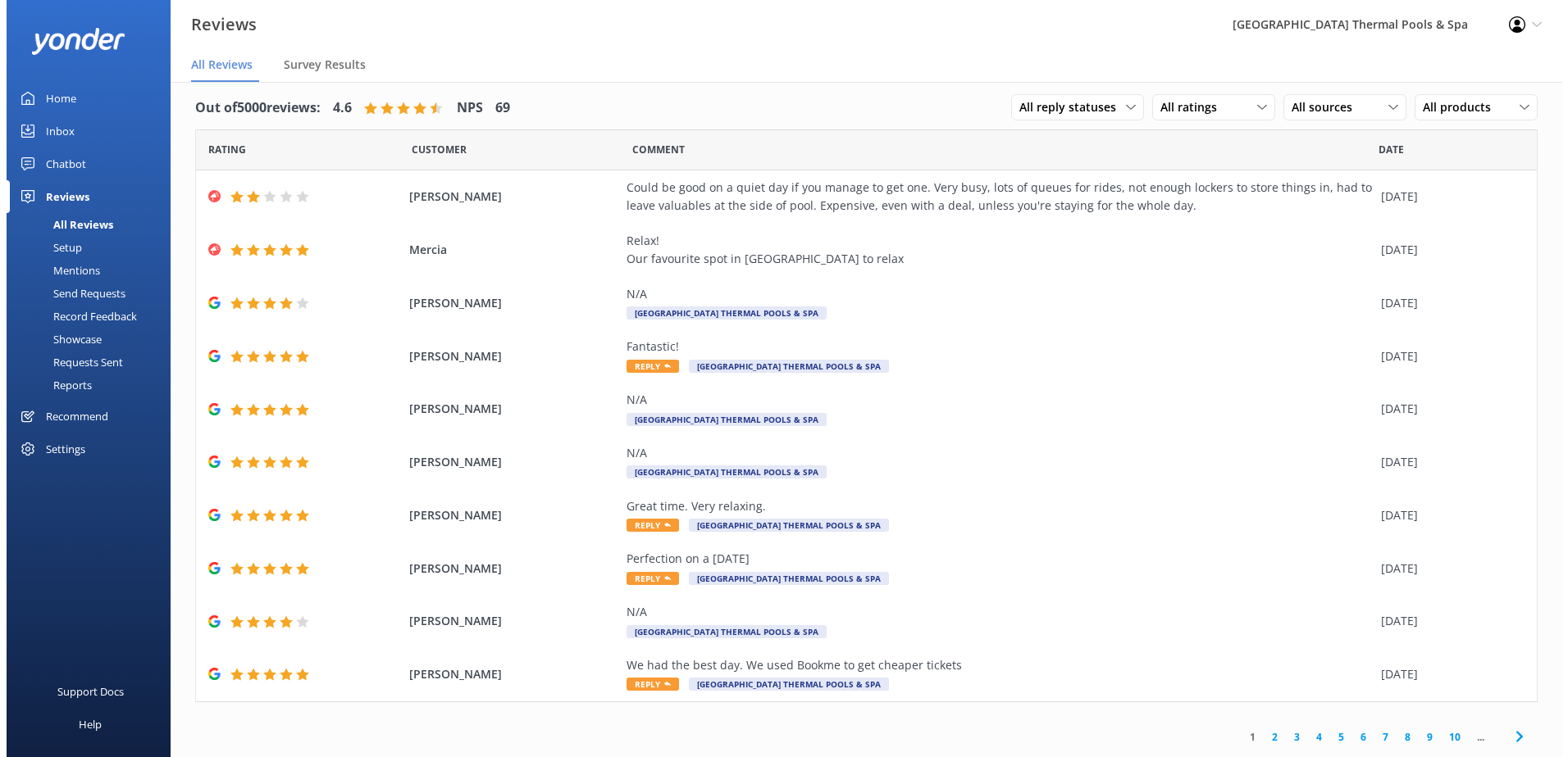
scroll to position [0, 0]
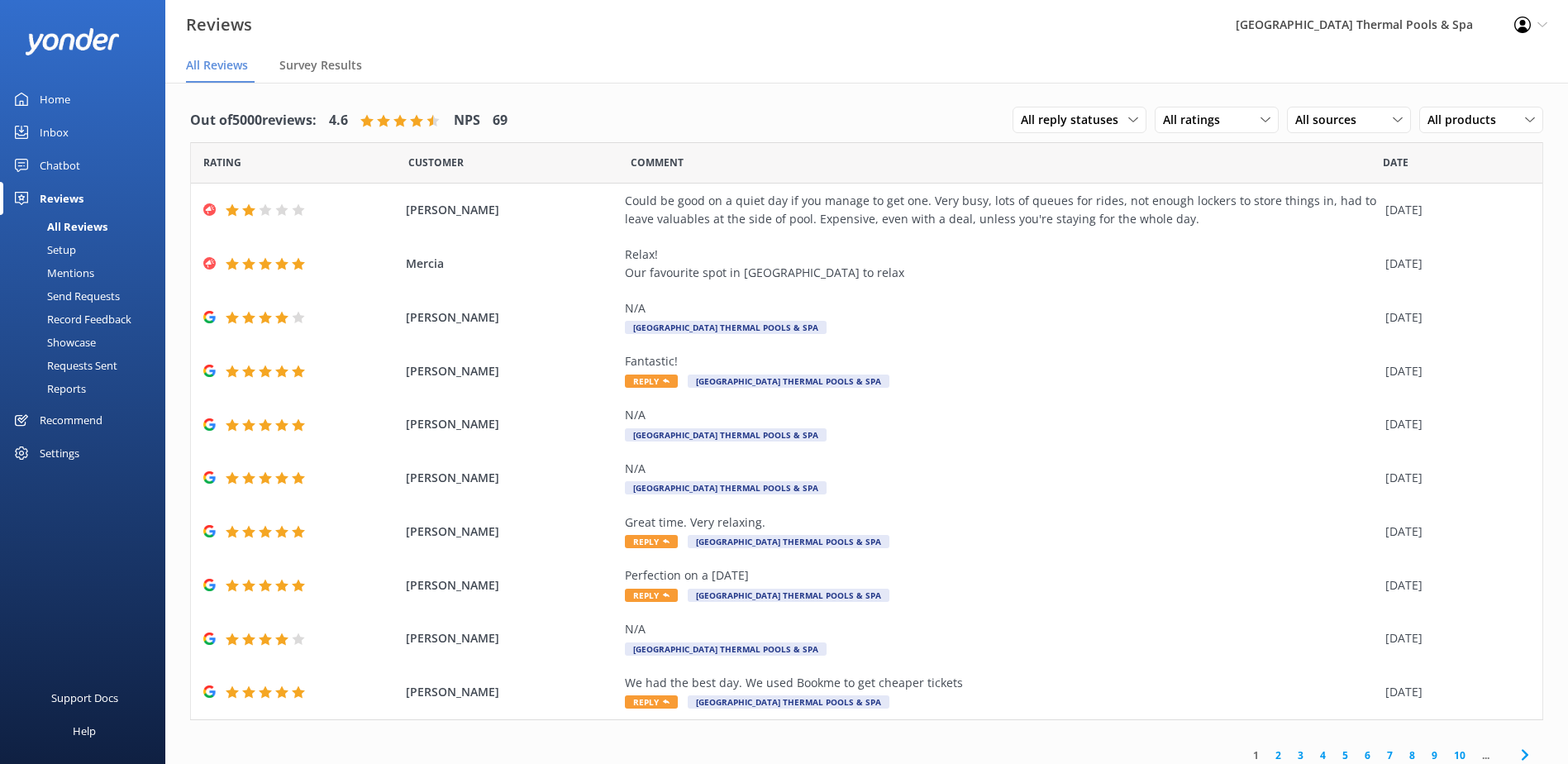
click at [77, 275] on div "Mentions" at bounding box center [52, 273] width 85 height 23
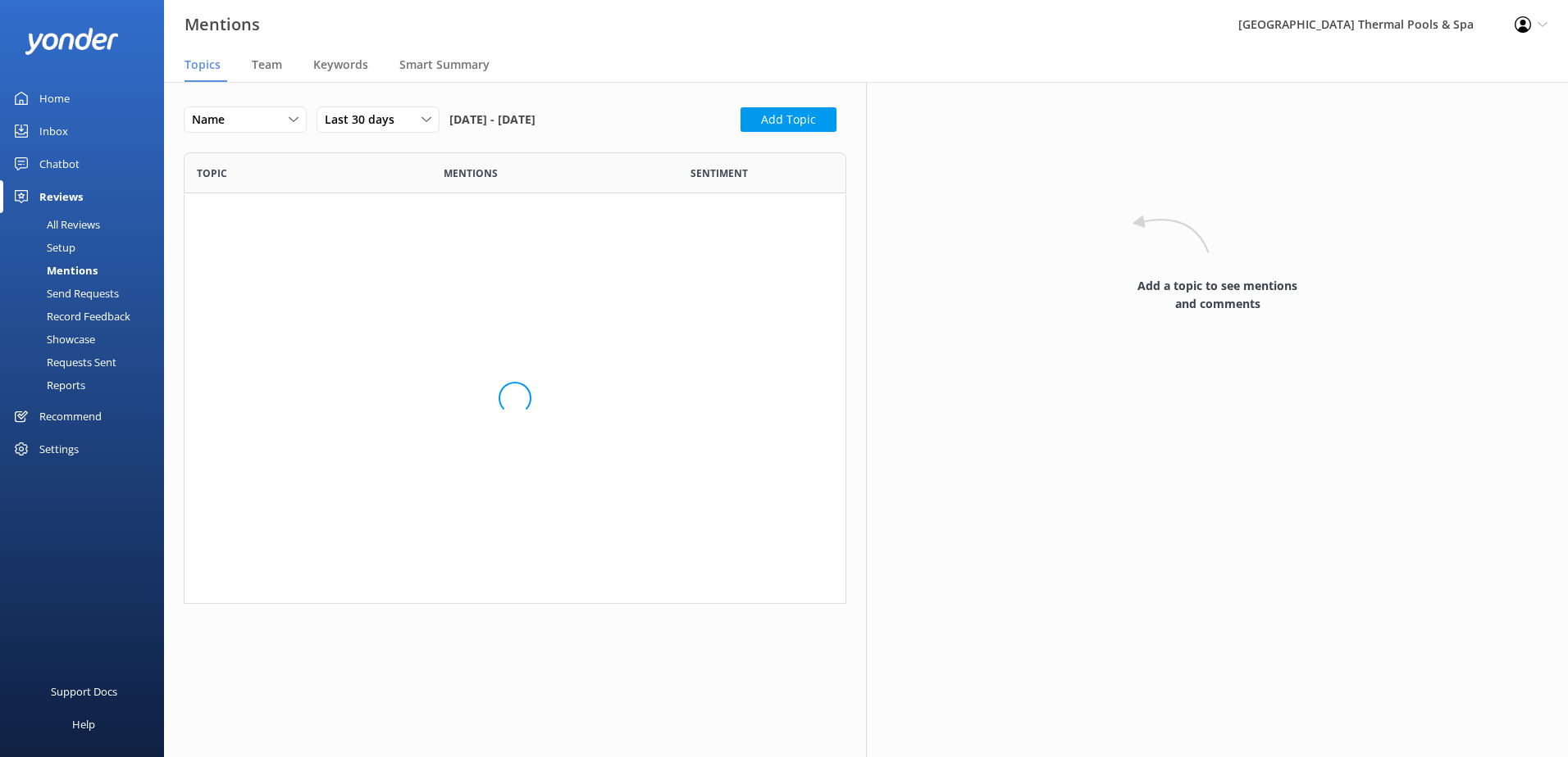
scroll to position [439, 650]
click at [74, 290] on div "Send Requests" at bounding box center [64, 293] width 109 height 23
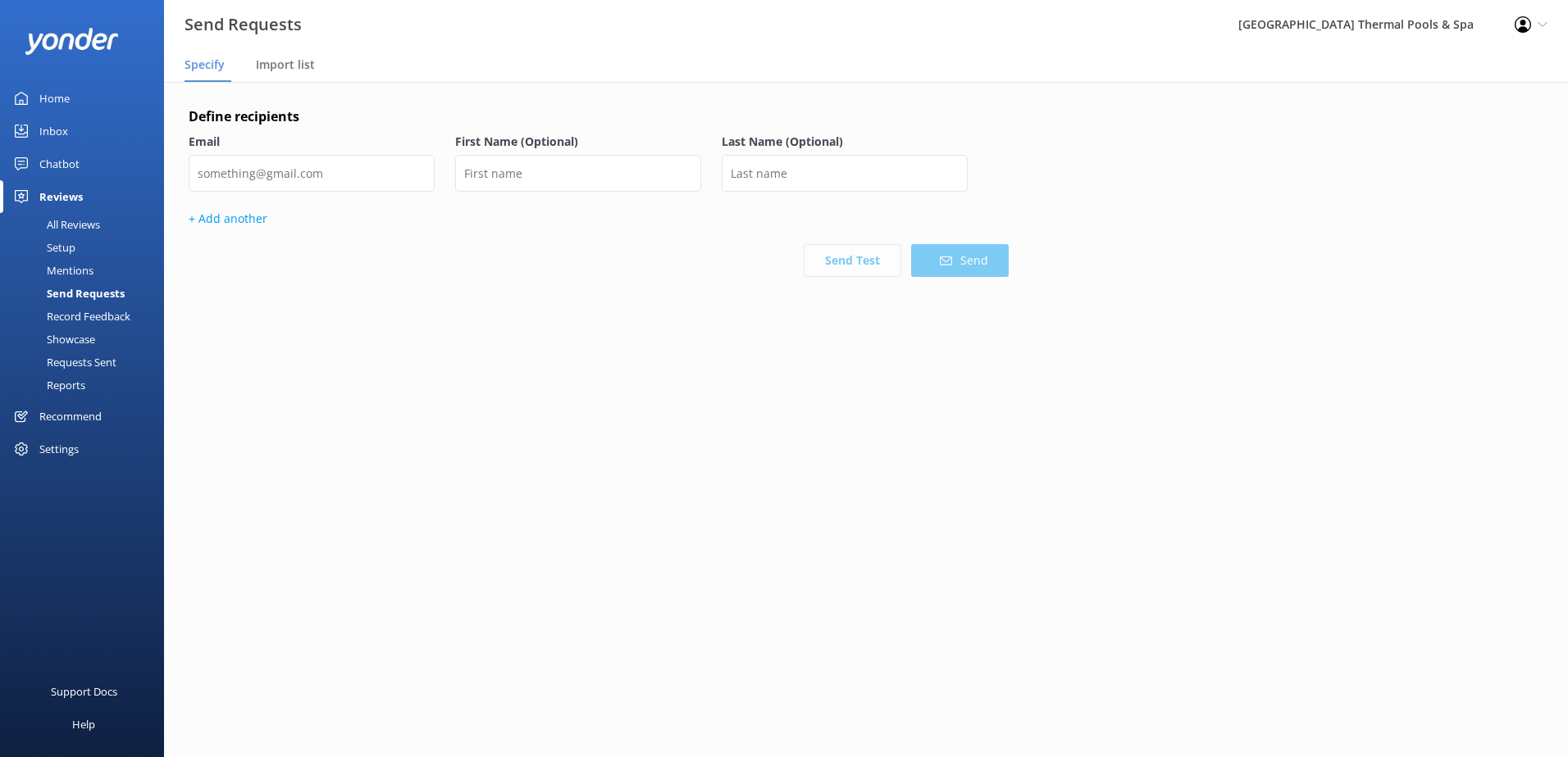
click at [84, 319] on div "Record Feedback" at bounding box center [69, 316] width 121 height 23
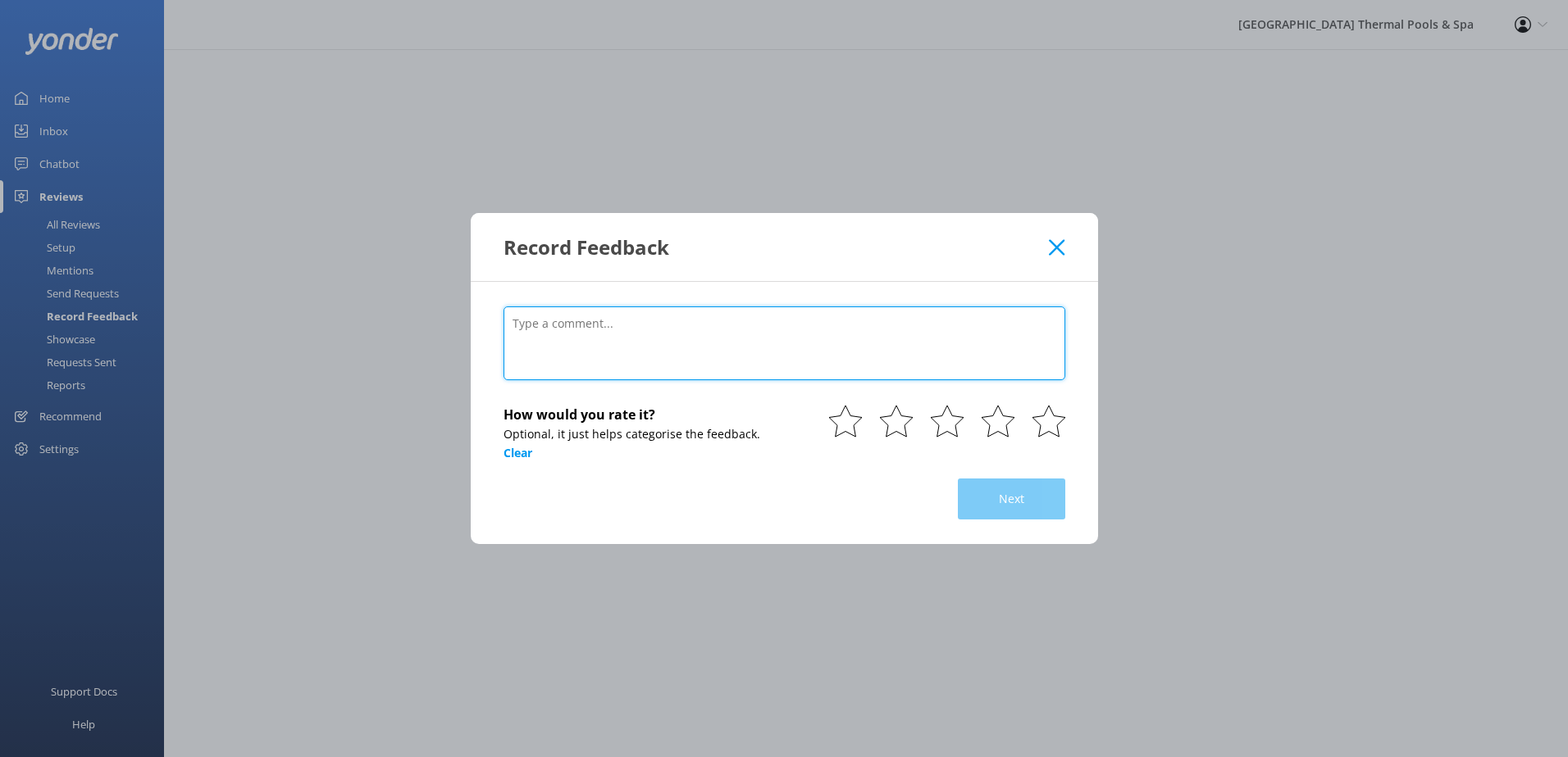
click at [717, 346] on textarea at bounding box center [784, 343] width 562 height 73
paste textarea "Booked online. The drive to [GEOGRAPHIC_DATA] is unbelievable. Getting into the…"
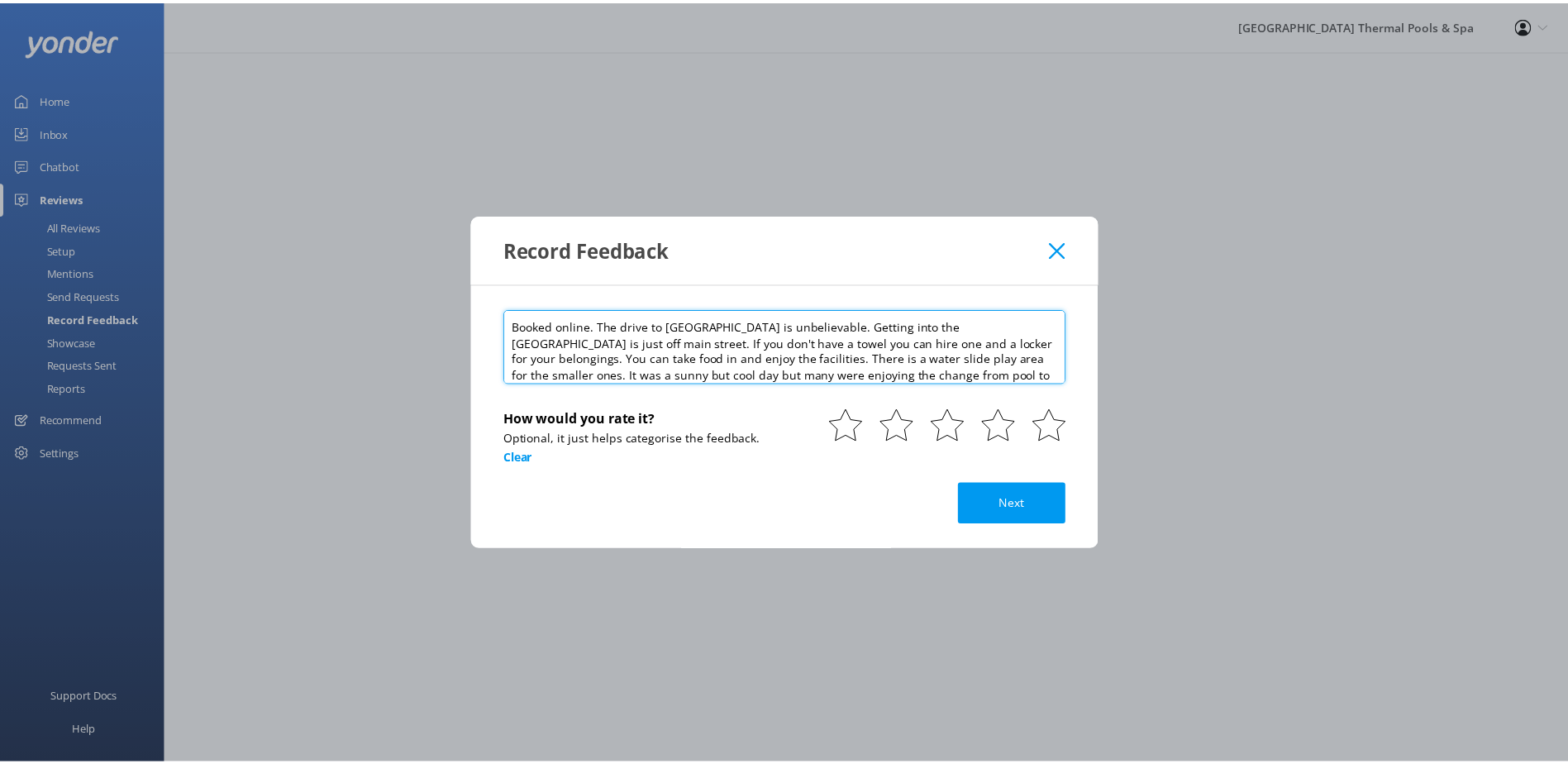
scroll to position [49, 0]
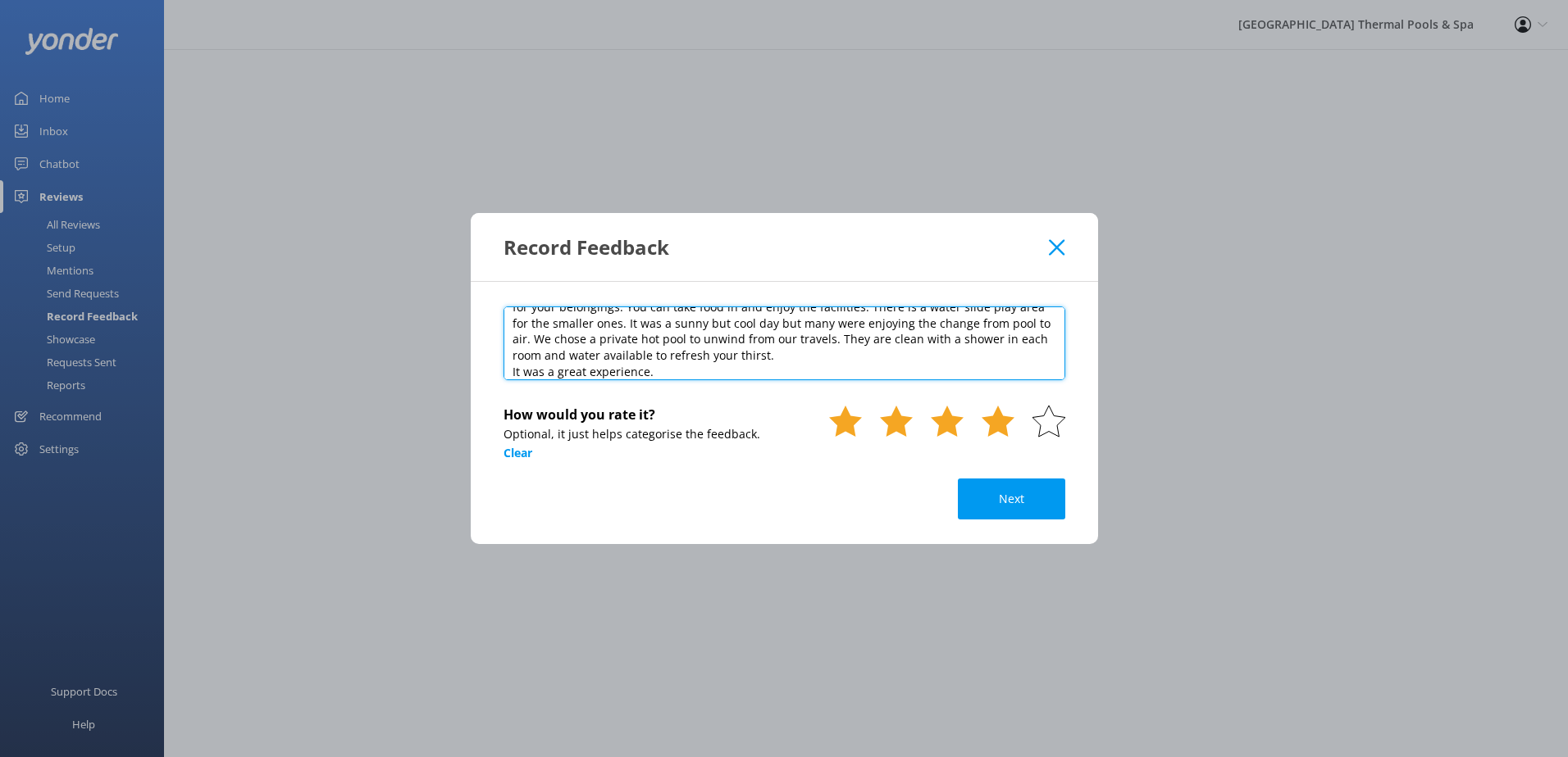
type textarea "Booked online. The drive to [GEOGRAPHIC_DATA] is unbelievable. Getting into the…"
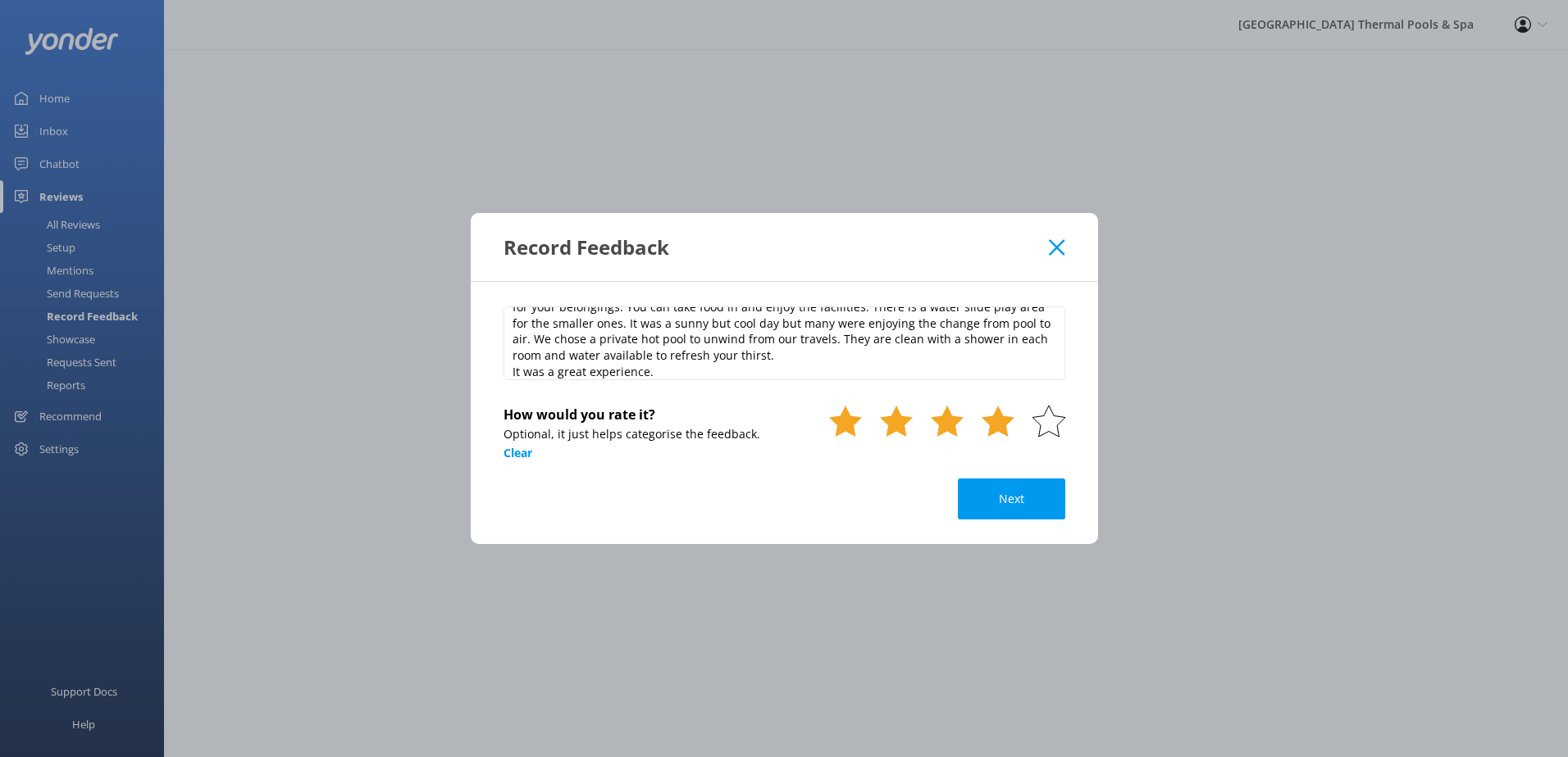
click at [996, 430] on use at bounding box center [998, 421] width 33 height 31
click at [998, 509] on button "Next" at bounding box center [1010, 499] width 107 height 41
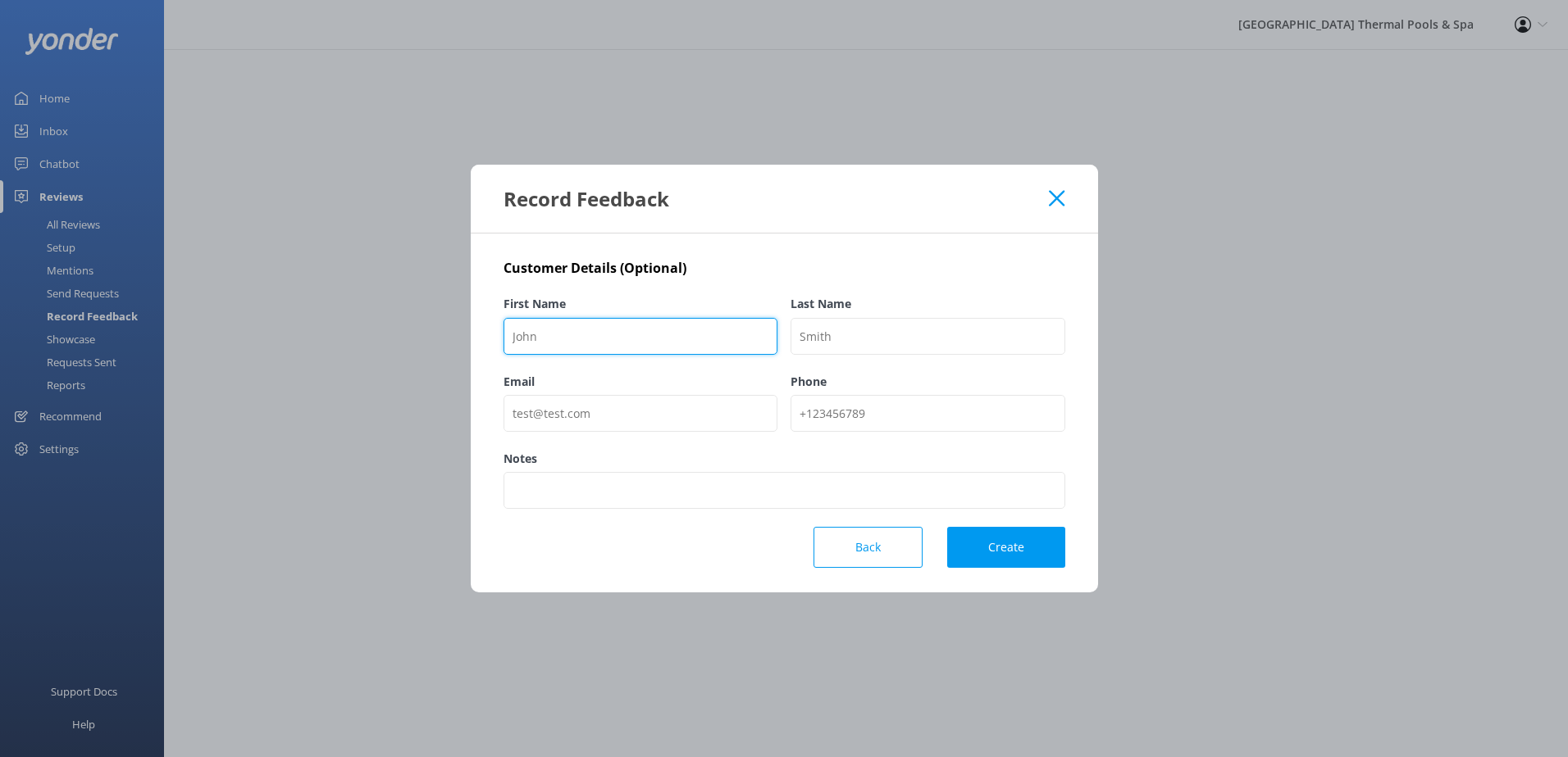
drag, startPoint x: 655, startPoint y: 343, endPoint x: 682, endPoint y: 347, distance: 27.3
click at [655, 342] on input "First Name" at bounding box center [641, 337] width 275 height 37
paste input "[PERSON_NAME]"
type input "[PERSON_NAME]"
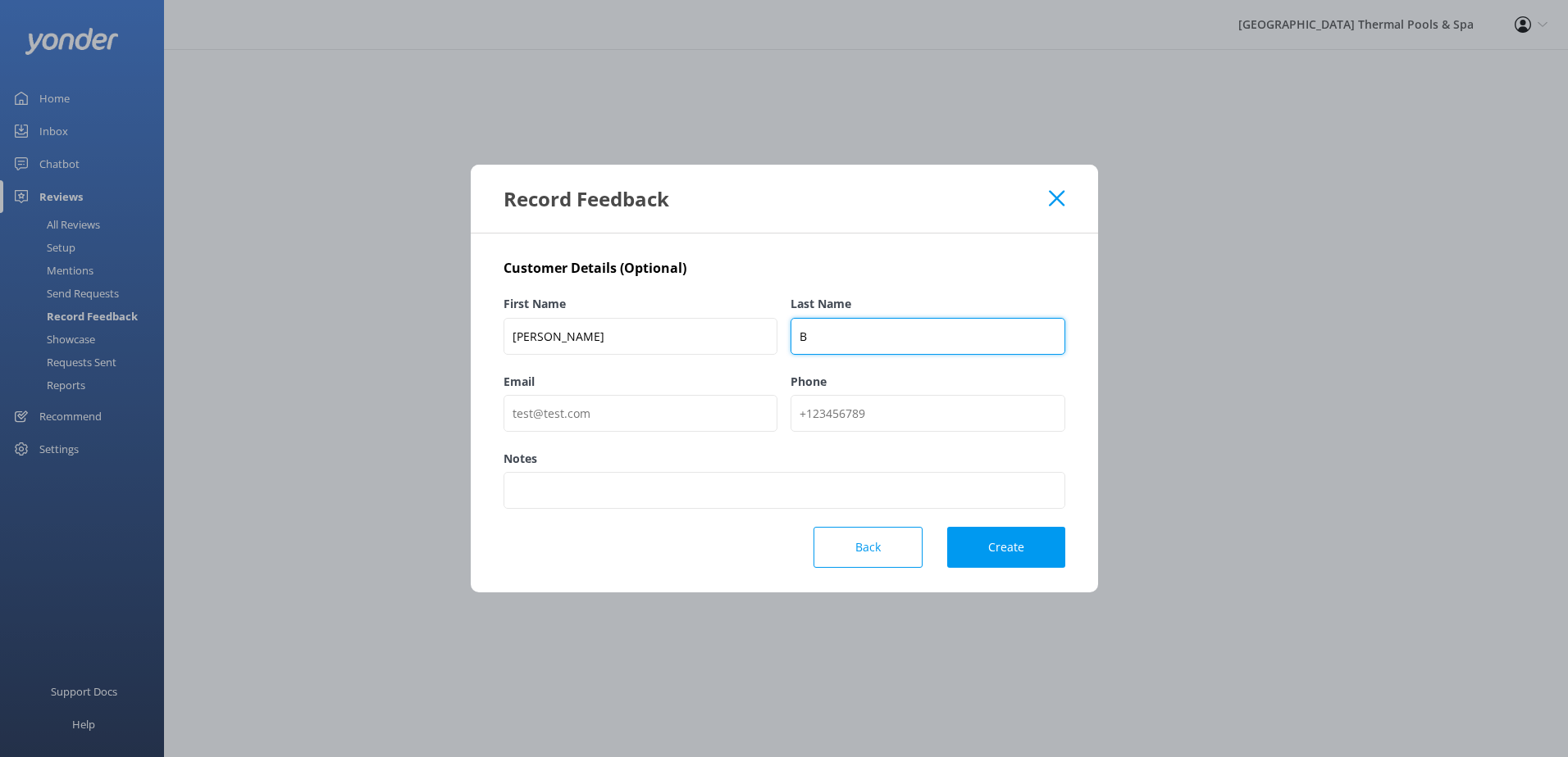
type input "B"
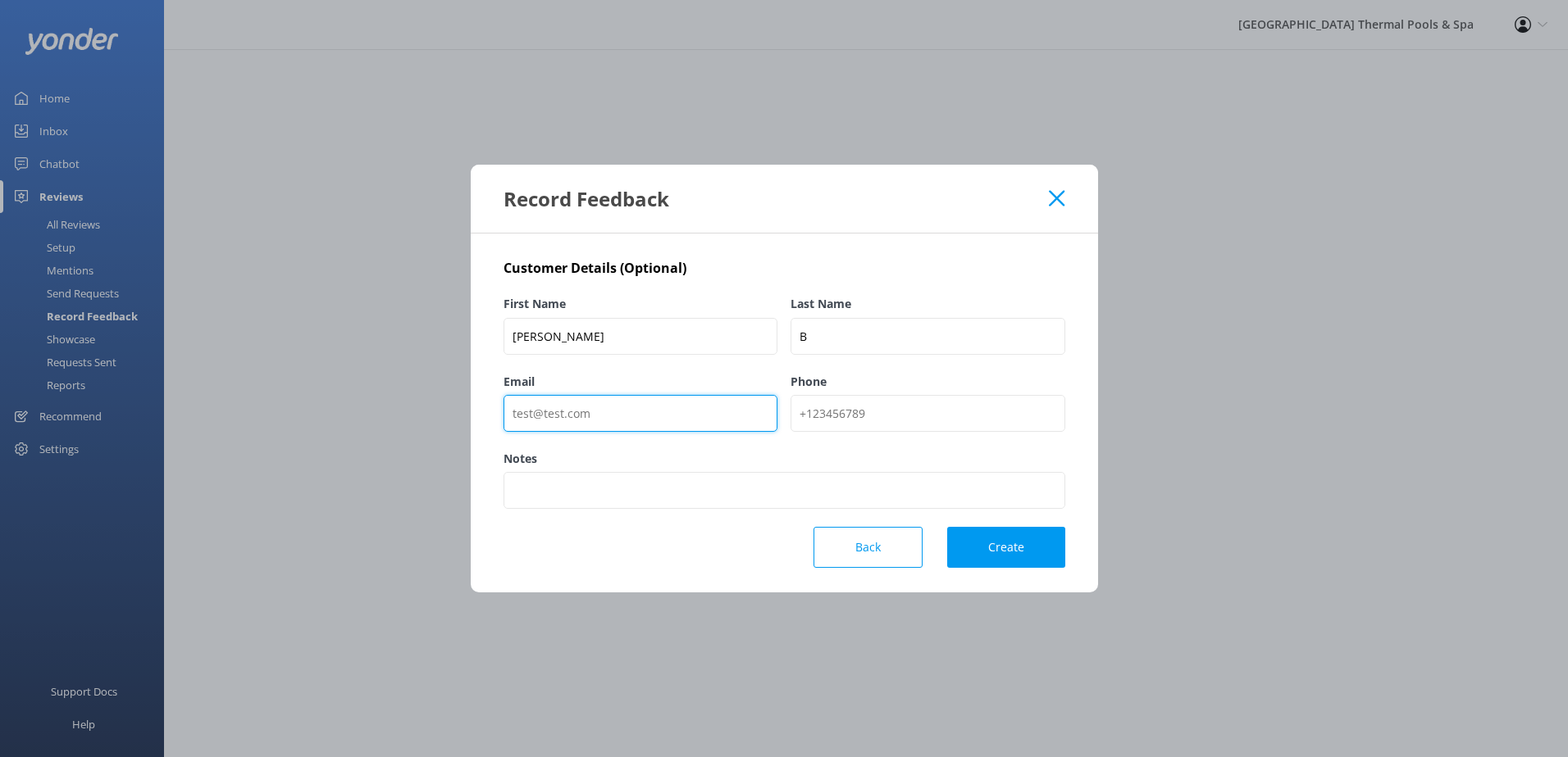
click at [623, 419] on input "Email" at bounding box center [641, 414] width 275 height 37
click at [899, 452] on label "Notes" at bounding box center [784, 458] width 562 height 18
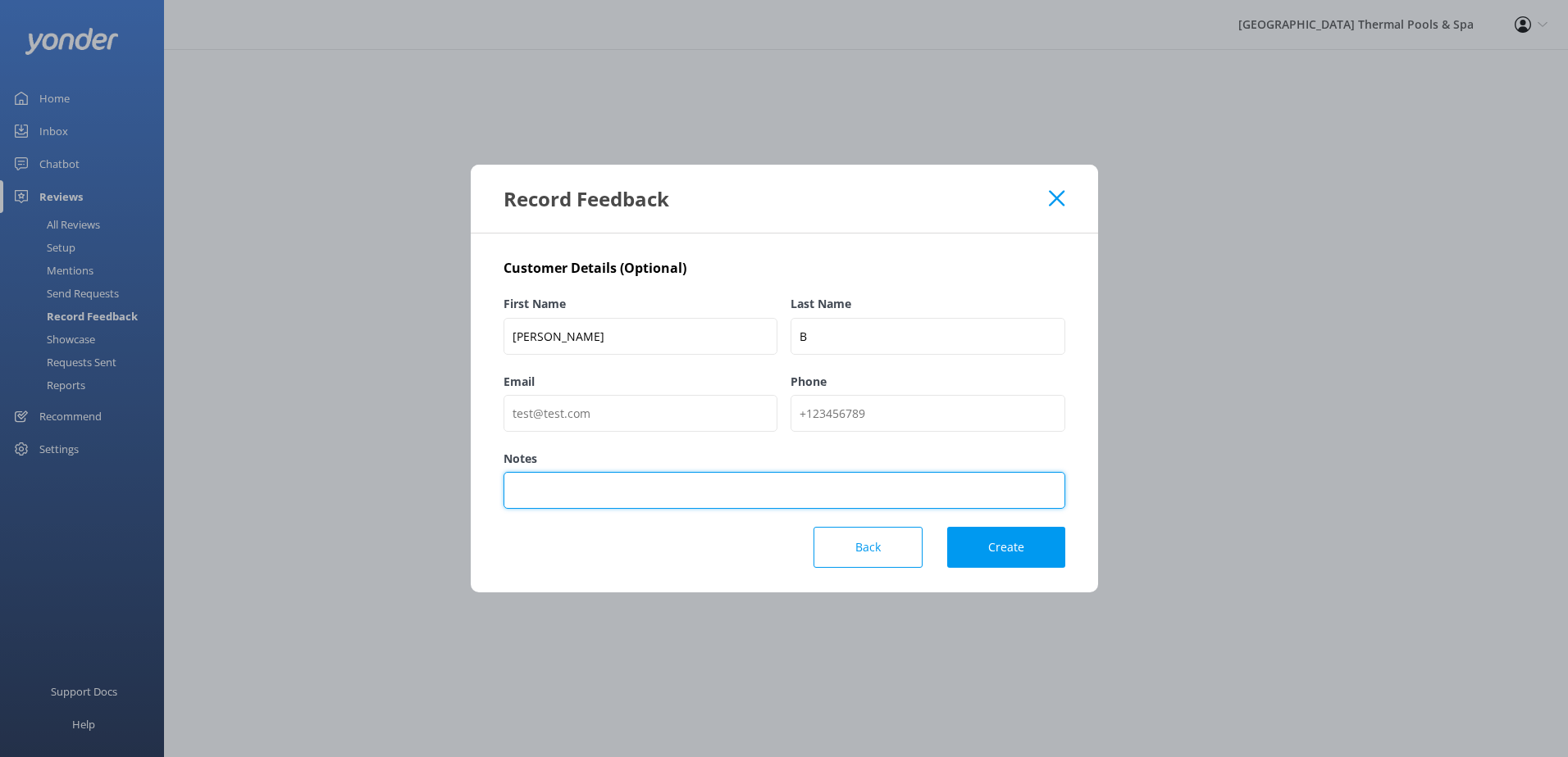
click at [899, 472] on input "Notes" at bounding box center [784, 490] width 562 height 37
type input "Viator"
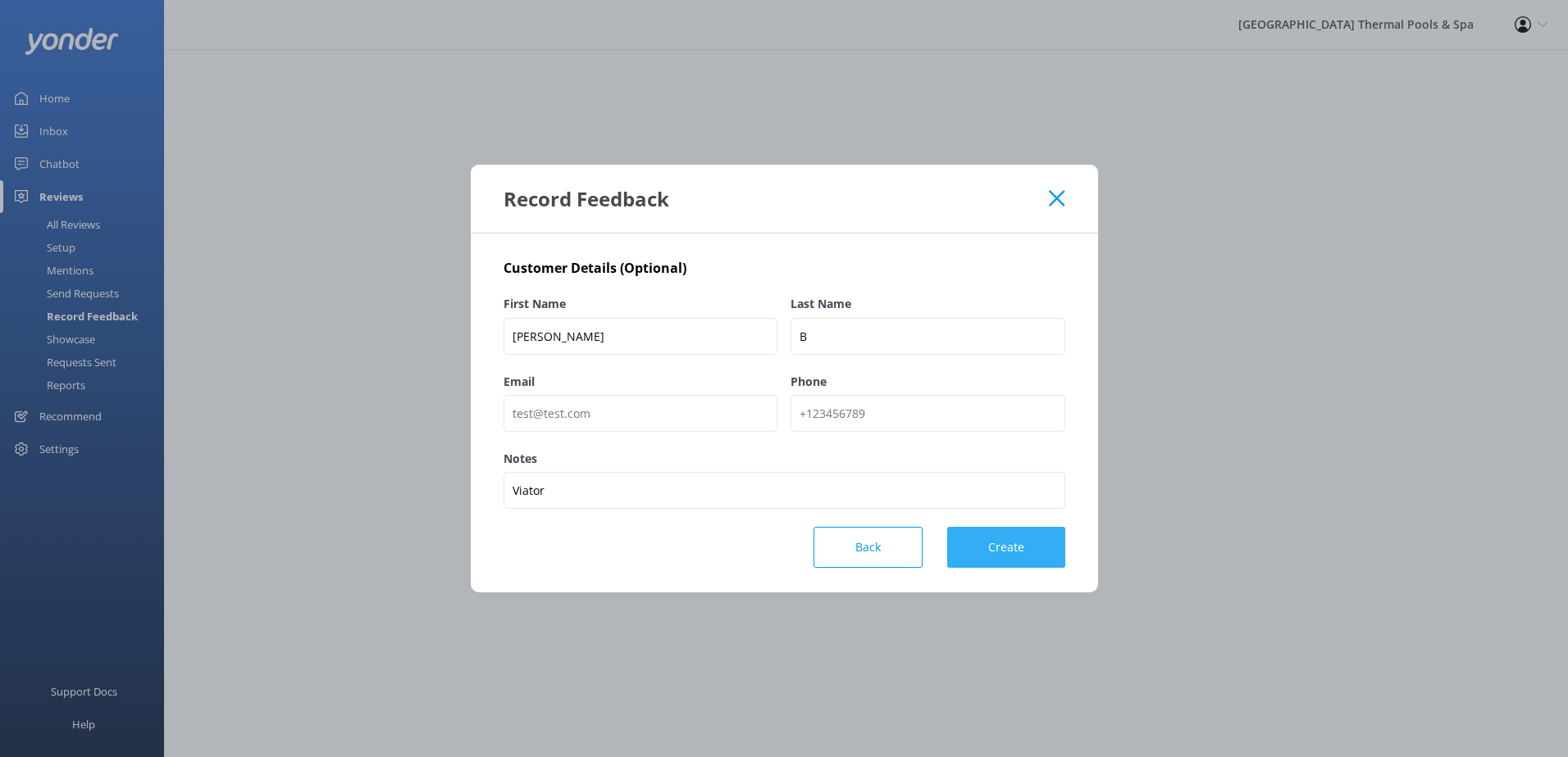
click at [974, 554] on button "Create" at bounding box center [1005, 547] width 118 height 41
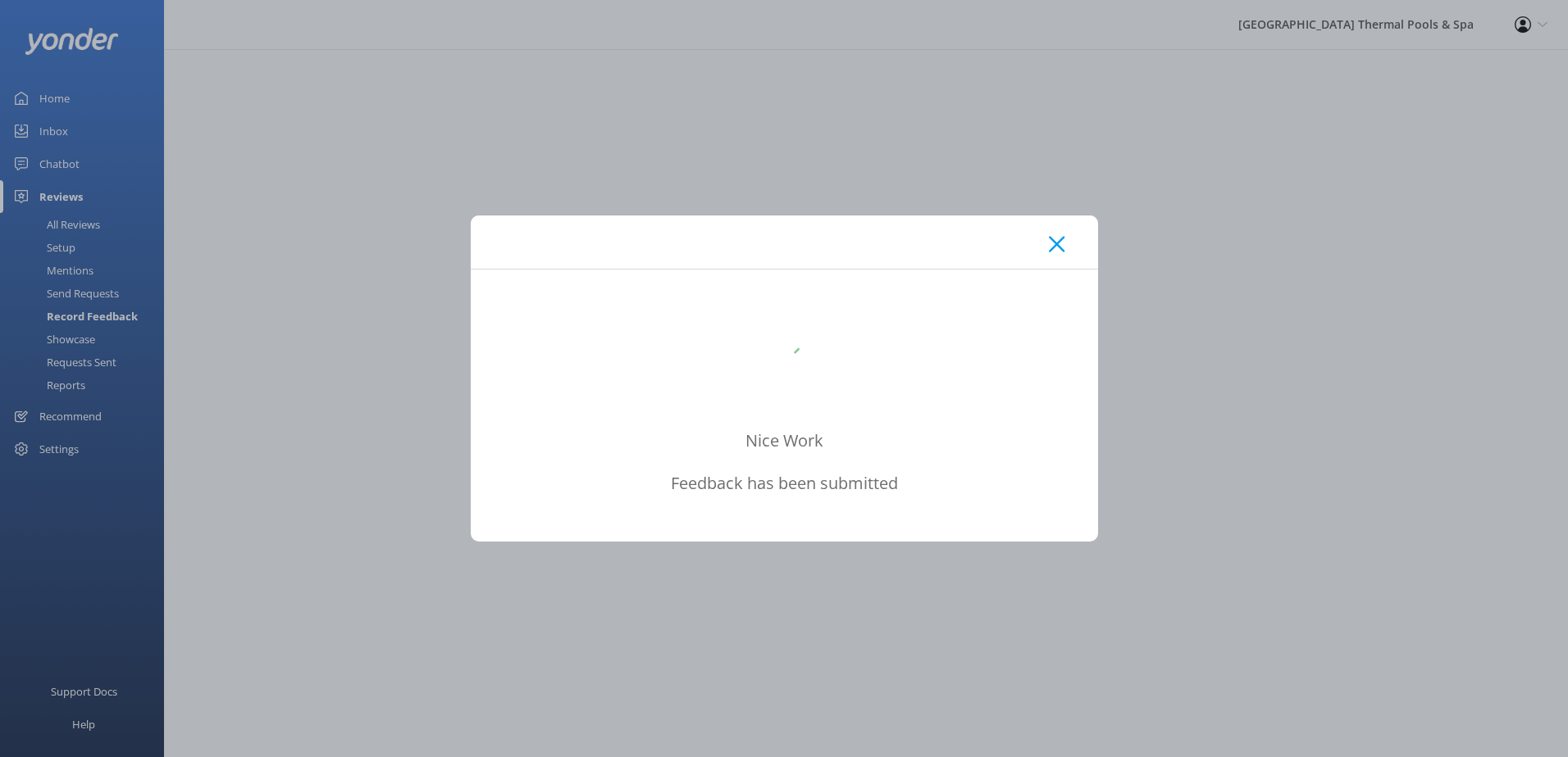
click at [1066, 247] on div at bounding box center [784, 241] width 627 height 53
click at [1061, 244] on icon at bounding box center [1057, 244] width 15 height 16
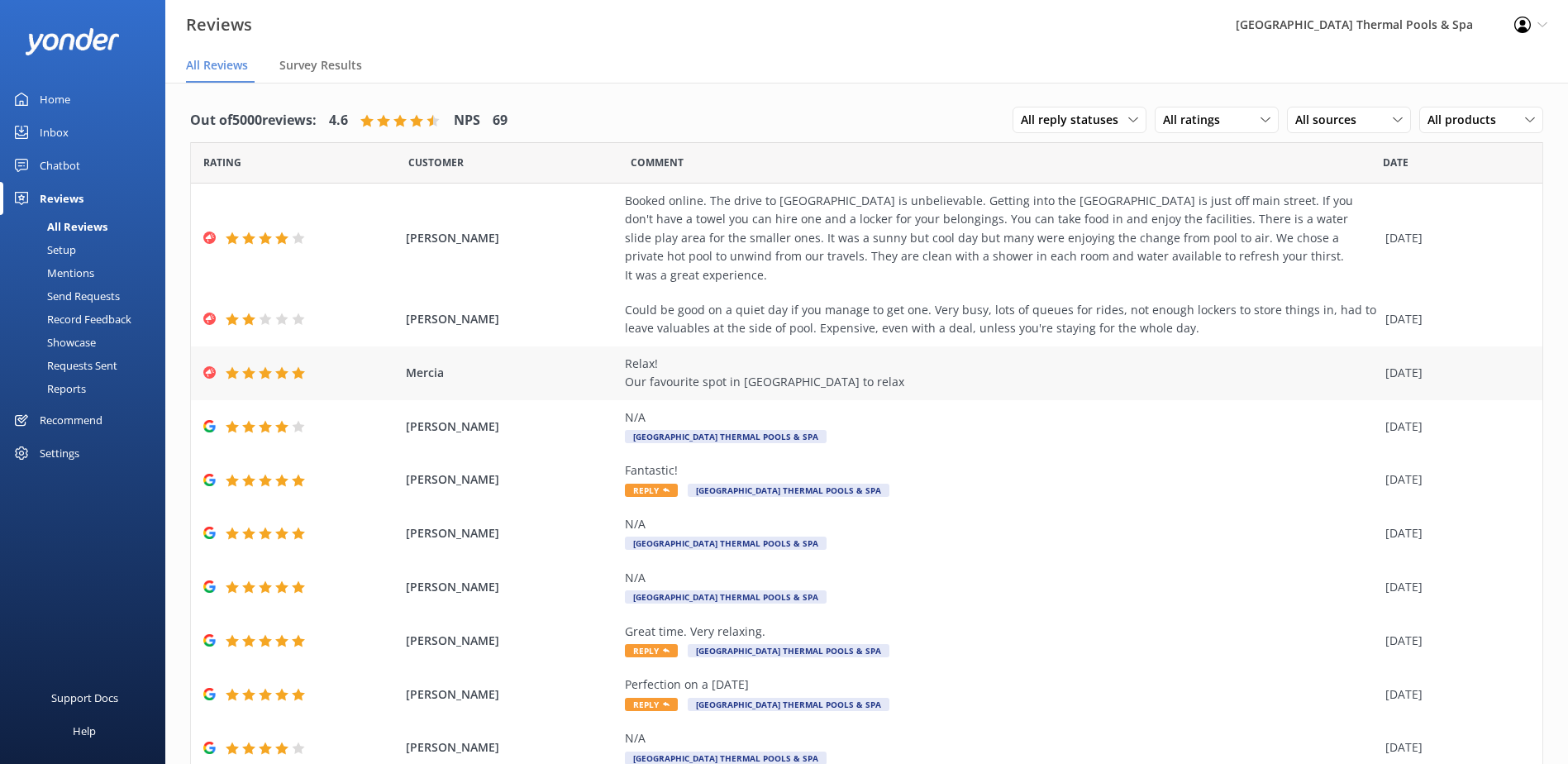
click at [795, 382] on div "Relax! Our favourite spot in [GEOGRAPHIC_DATA] to relax" at bounding box center [1000, 374] width 752 height 37
